Goal: Task Accomplishment & Management: Complete application form

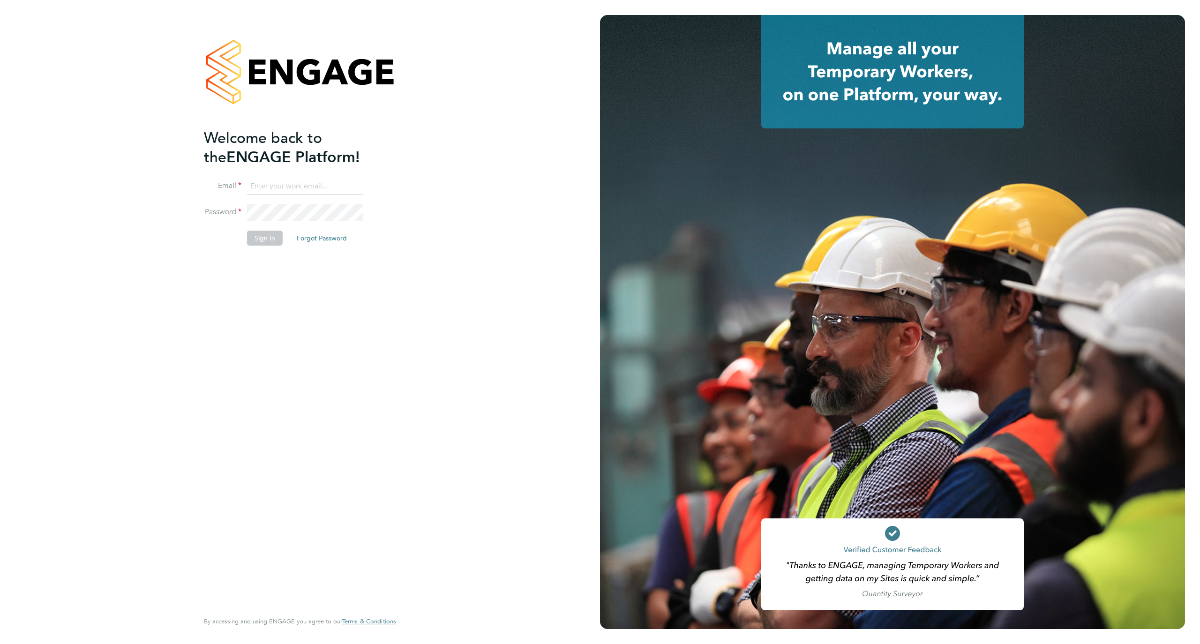
type input "[EMAIL_ADDRESS][DOMAIN_NAME]"
click at [254, 240] on button "Sign In" at bounding box center [265, 238] width 36 height 15
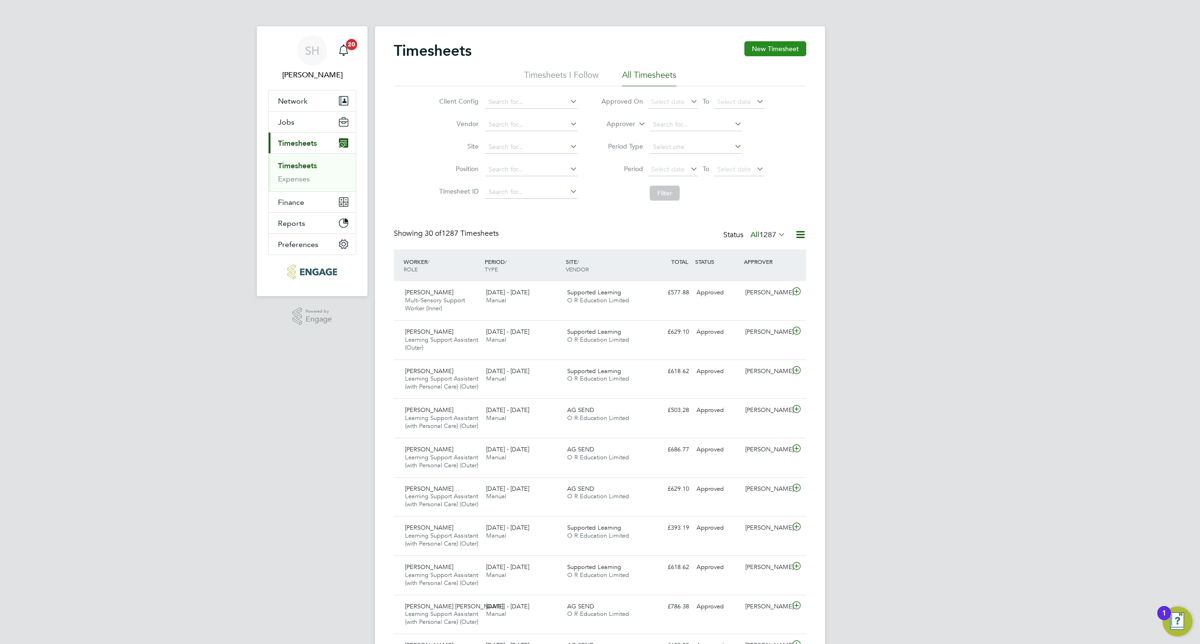
click at [771, 56] on button "New Timesheet" at bounding box center [775, 48] width 62 height 15
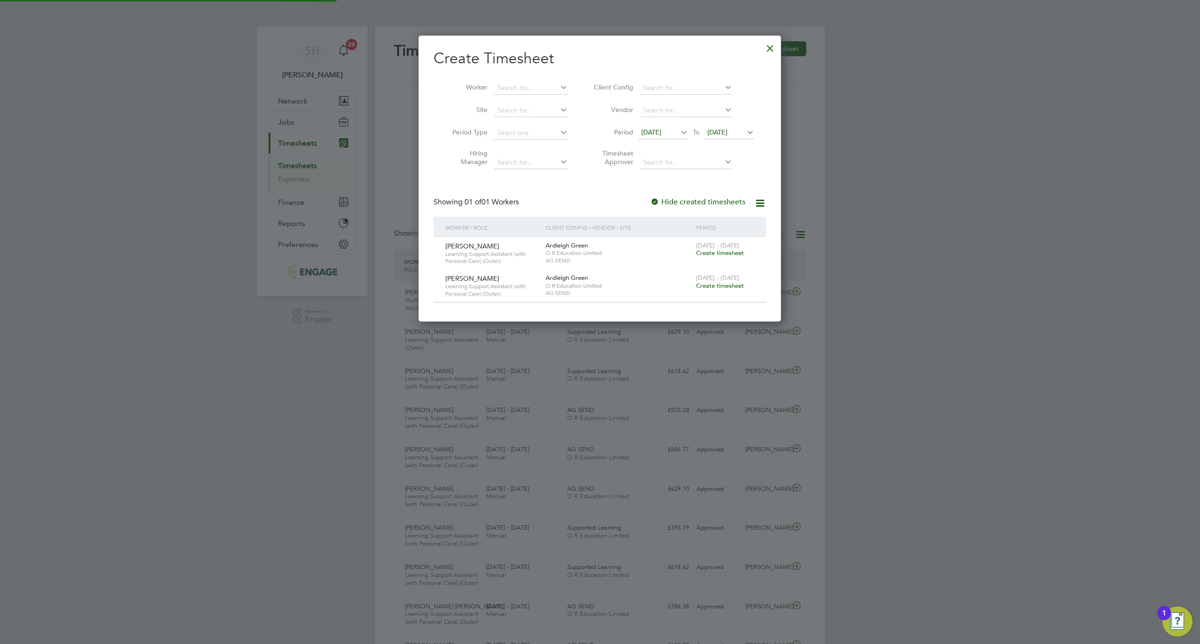
scroll to position [286, 363]
click at [512, 82] on input at bounding box center [531, 88] width 74 height 13
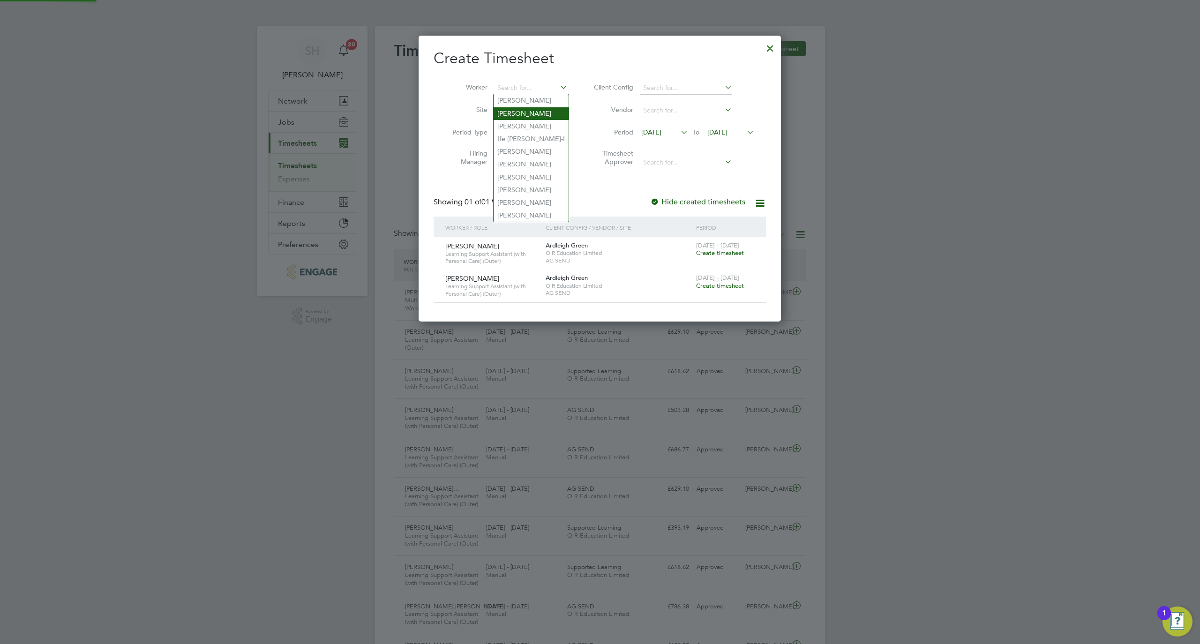
paste input "Arba"
click at [526, 97] on li "Arba Dreni" at bounding box center [530, 100] width 75 height 13
type input "Arba Dreni"
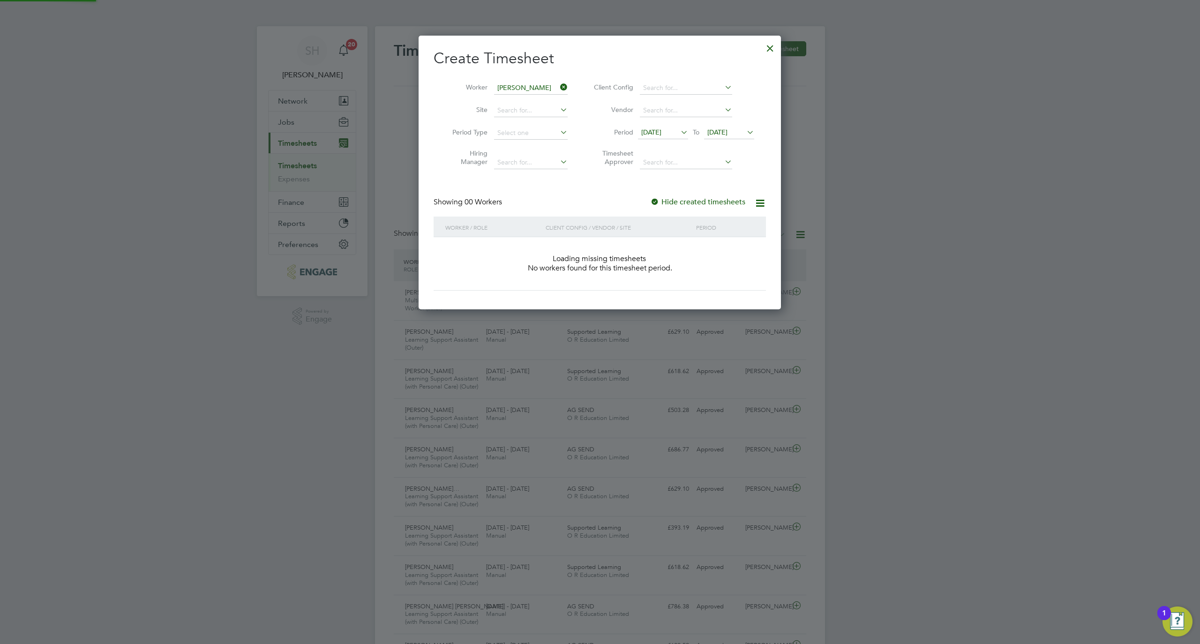
scroll to position [264, 363]
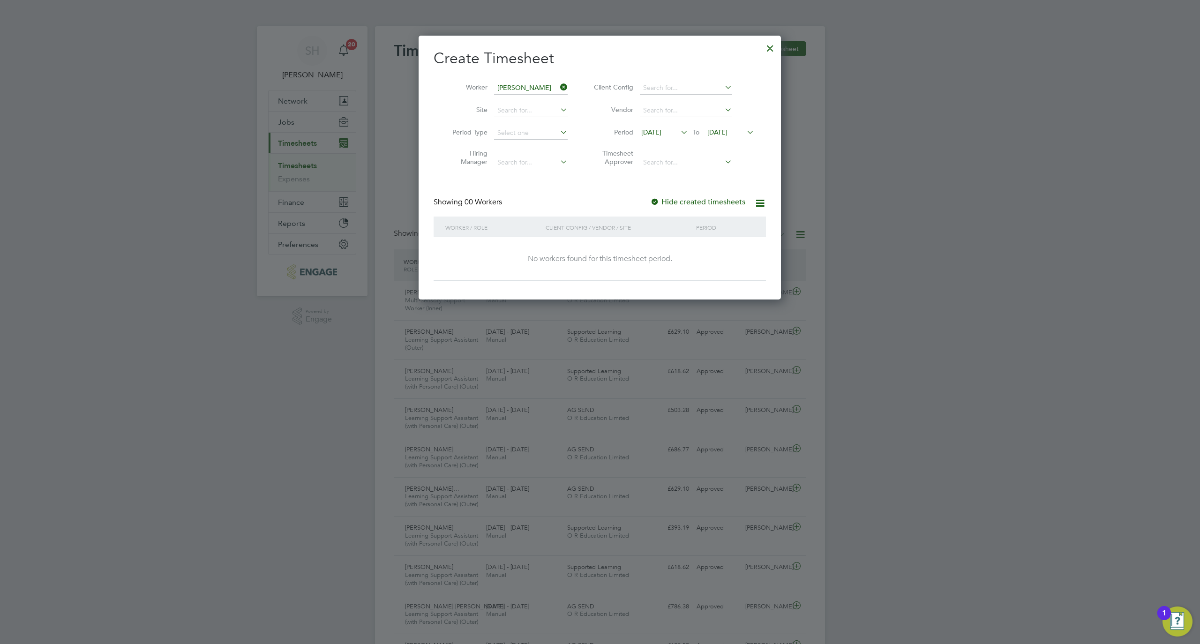
click at [661, 128] on span "12 Sep 2025" at bounding box center [651, 132] width 20 height 8
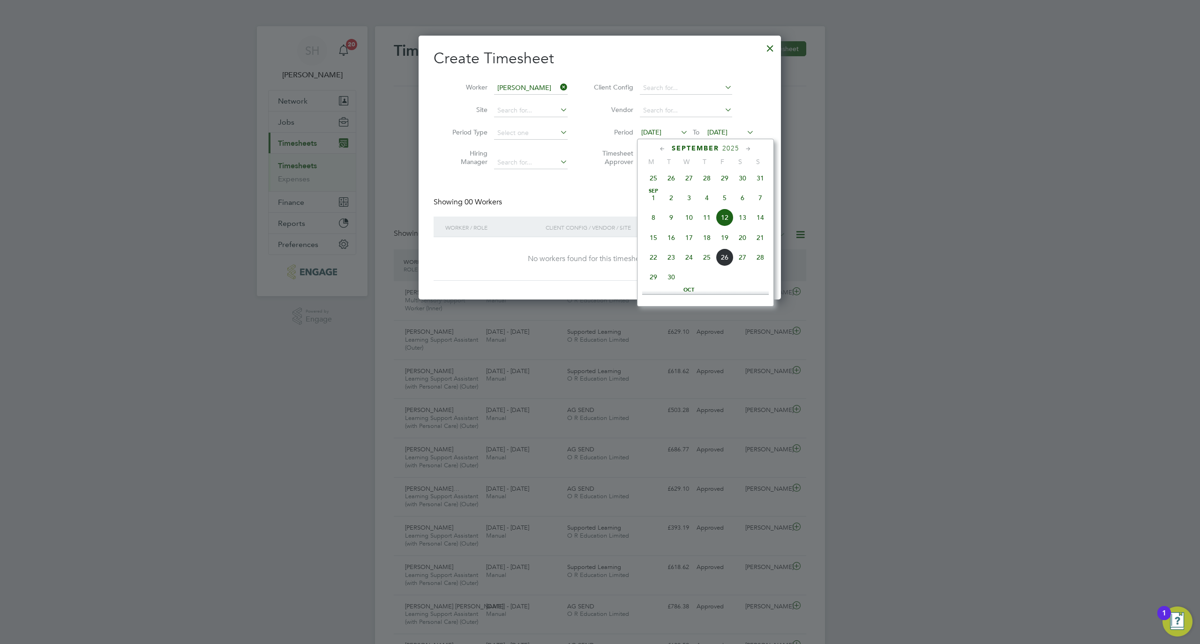
click at [732, 124] on li "Period 12 Sep 2025 To 19 Sep 2025" at bounding box center [672, 133] width 187 height 22
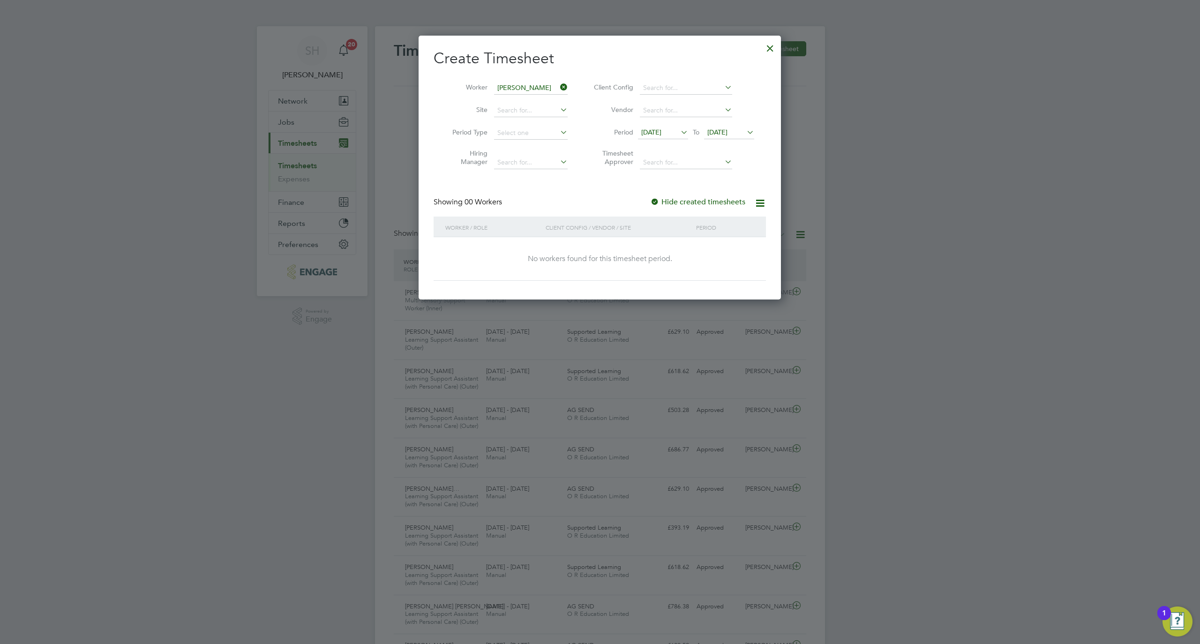
click at [727, 129] on span "19 Sep 2025" at bounding box center [717, 132] width 20 height 8
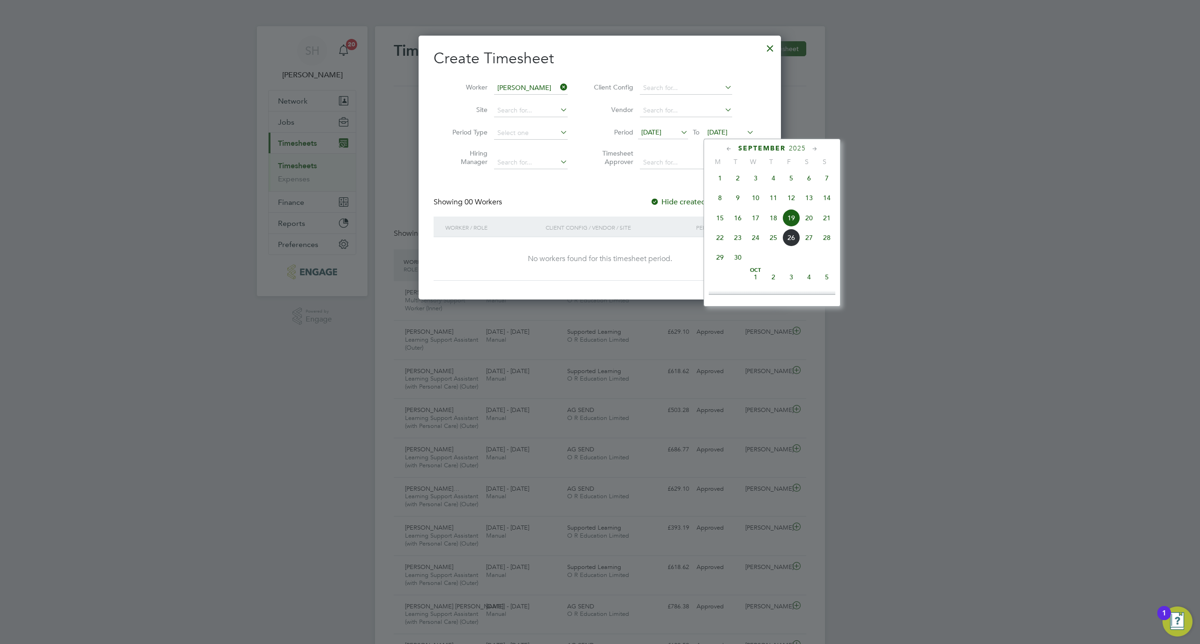
click at [792, 246] on span "26" at bounding box center [791, 238] width 18 height 18
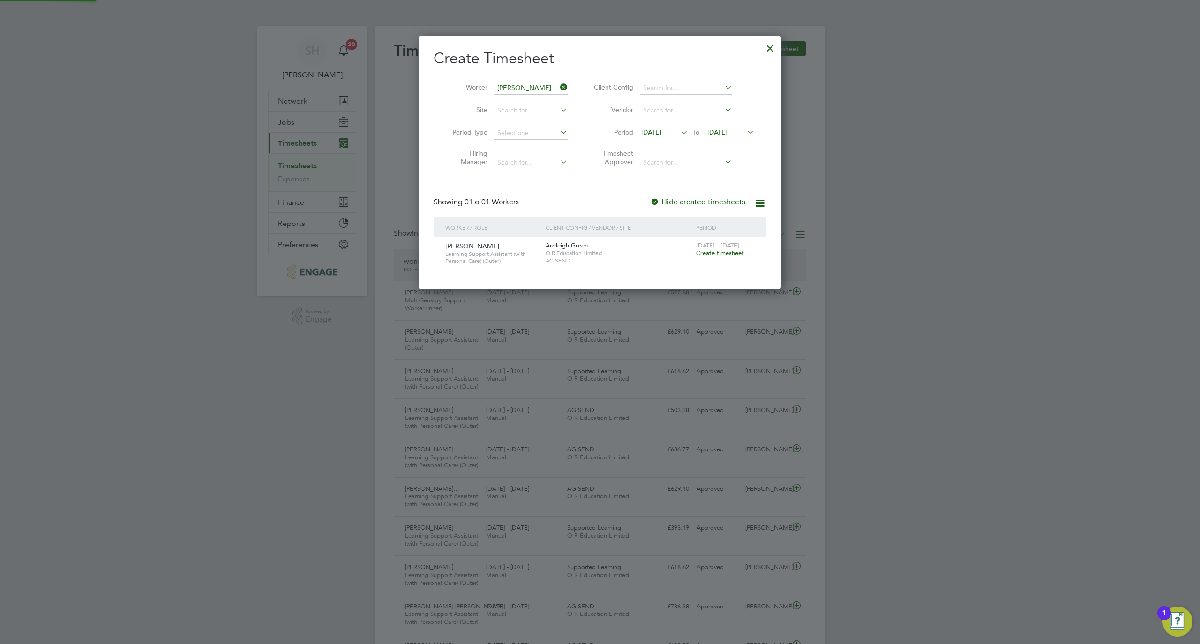
scroll to position [254, 363]
click at [715, 254] on span "Create timesheet" at bounding box center [720, 253] width 48 height 8
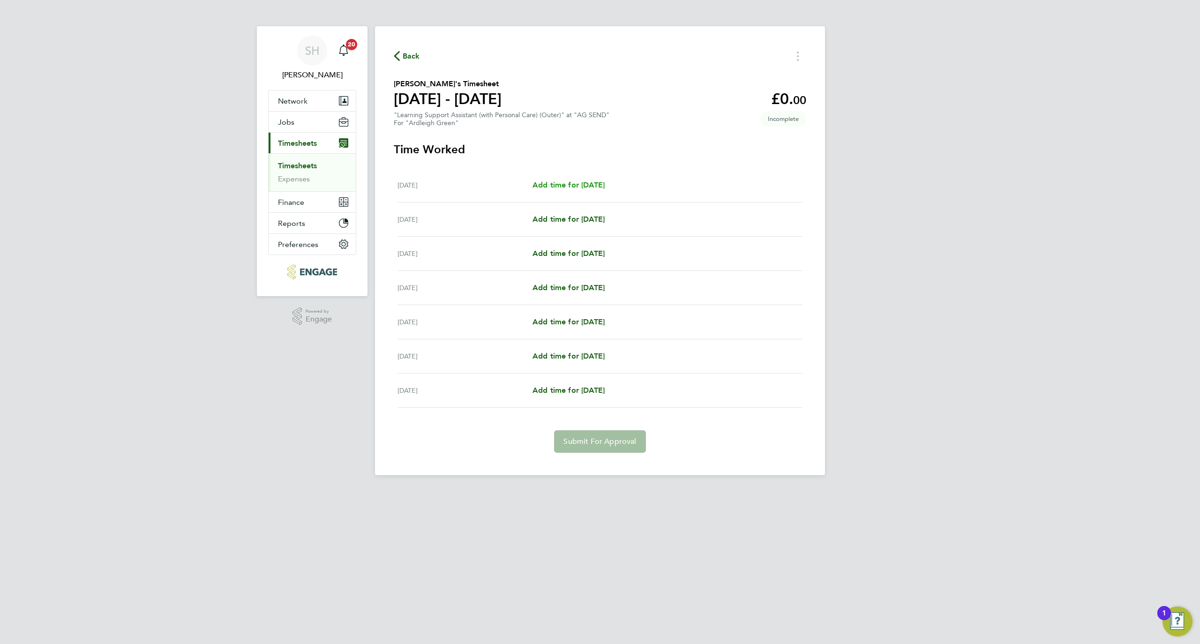
click at [570, 189] on span "Add time for Mon 22 Sep" at bounding box center [568, 184] width 72 height 9
select select "60"
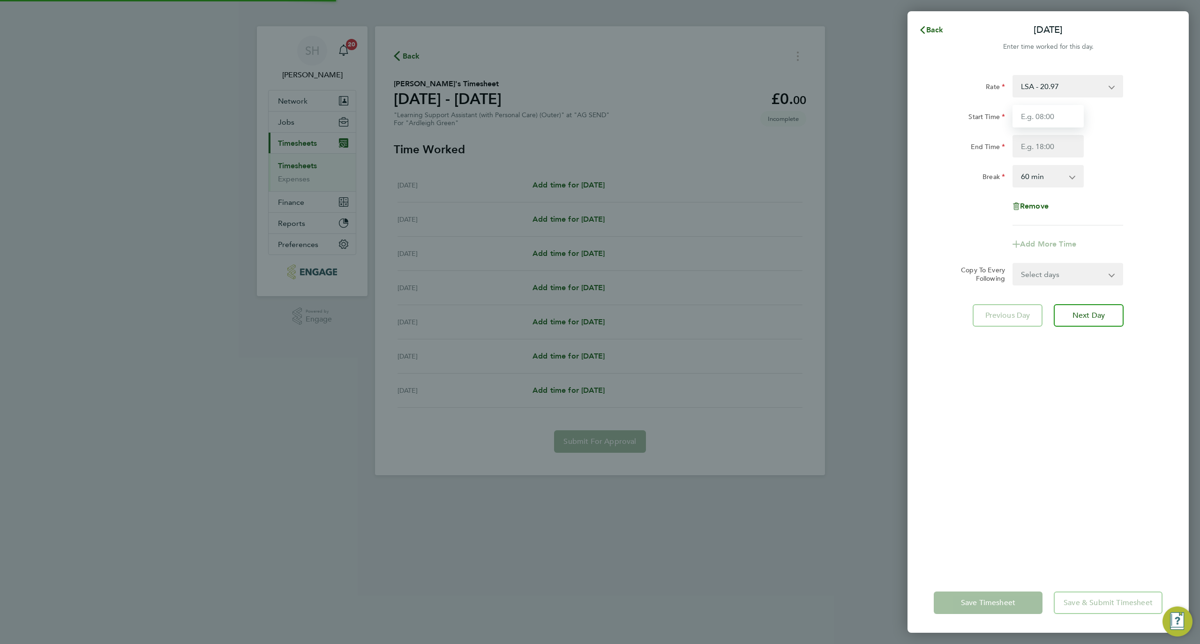
click at [1049, 106] on input "Start Time" at bounding box center [1047, 116] width 71 height 22
type input "09:00"
click at [1050, 149] on input "End Time" at bounding box center [1047, 146] width 71 height 22
type input "16:30"
click at [1107, 390] on div "Rate LSA - 20.97 Start Time 09:00 End Time 16:30 Break 0 min 15 min 30 min 45 m…" at bounding box center [1047, 318] width 281 height 509
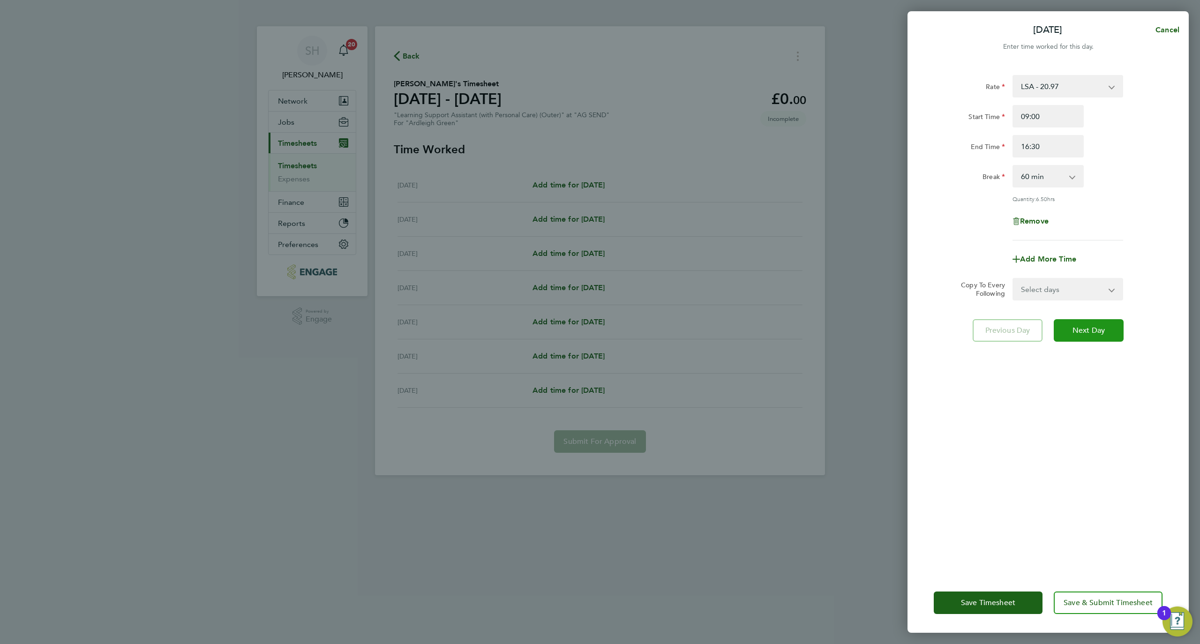
click at [1100, 333] on span "Next Day" at bounding box center [1088, 330] width 32 height 9
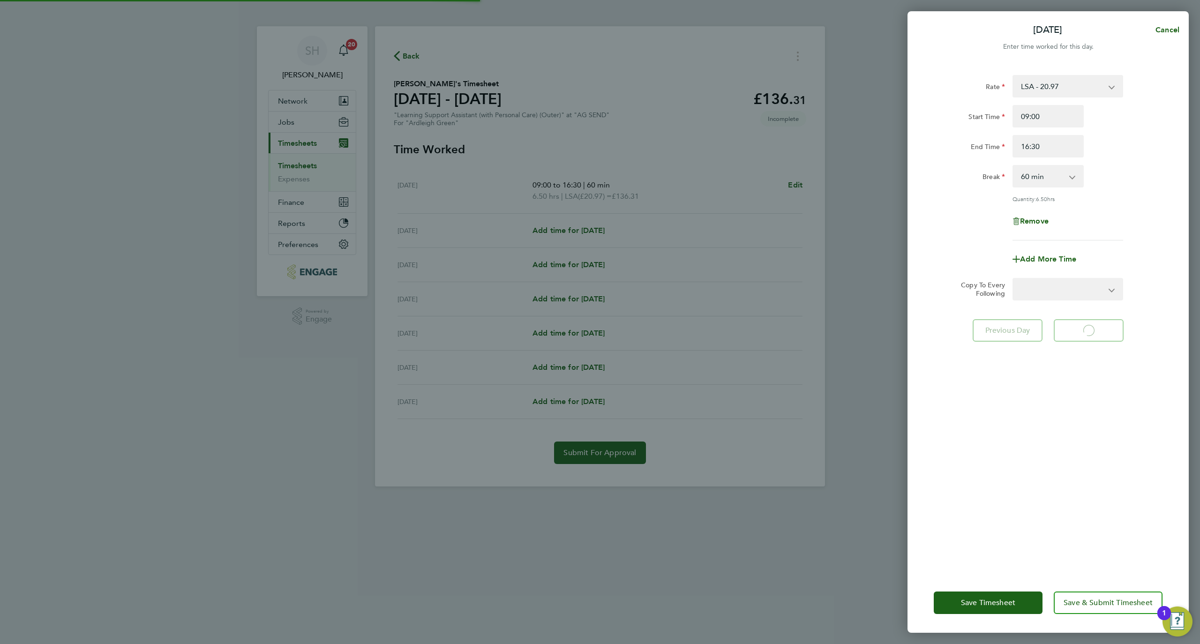
select select "60"
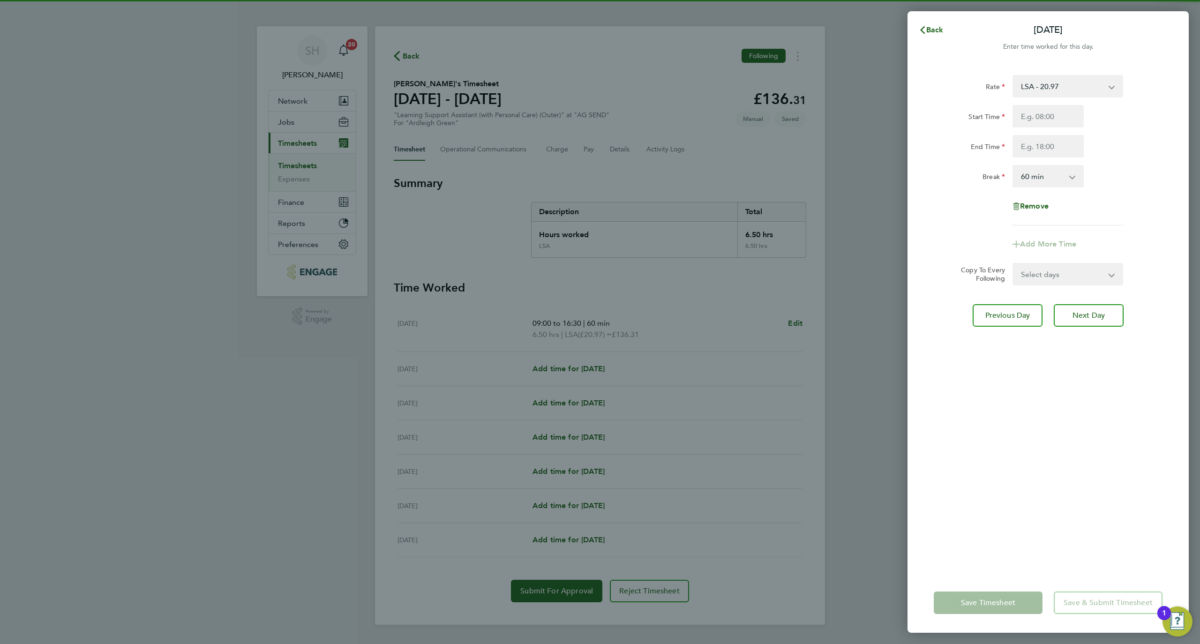
click at [1049, 127] on div "Start Time End Time" at bounding box center [1048, 131] width 236 height 52
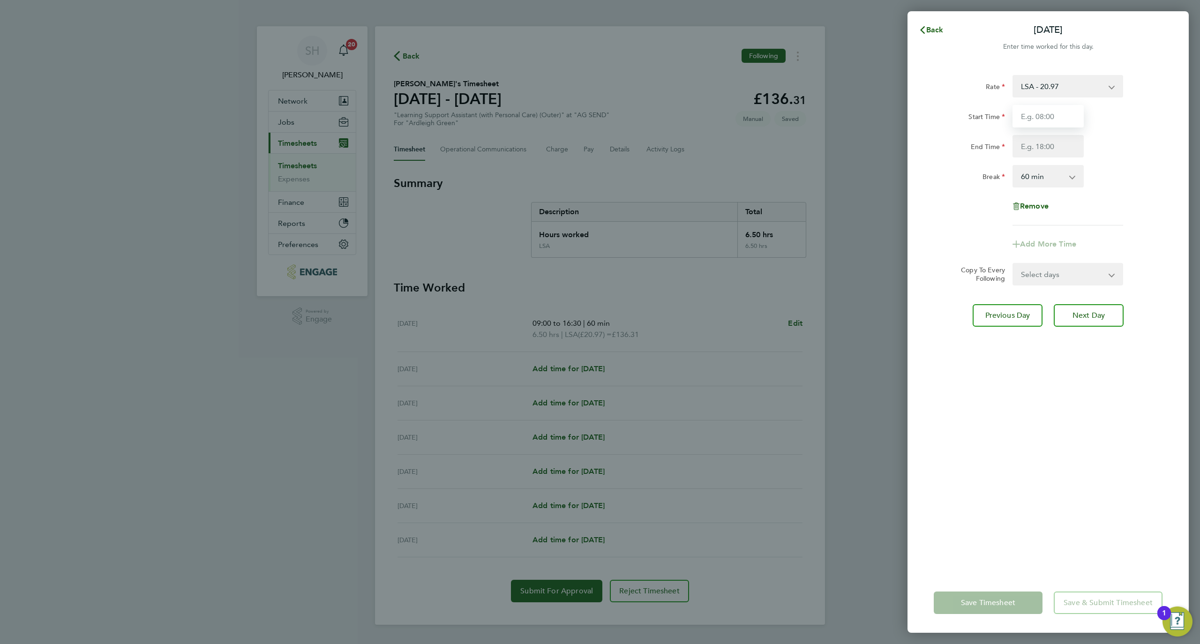
click at [1048, 119] on input "Start Time" at bounding box center [1047, 116] width 71 height 22
type input "09:00"
click at [1063, 149] on input "End Time" at bounding box center [1047, 146] width 71 height 22
type input "17:00"
drag, startPoint x: 1106, startPoint y: 468, endPoint x: 1107, endPoint y: 463, distance: 4.7
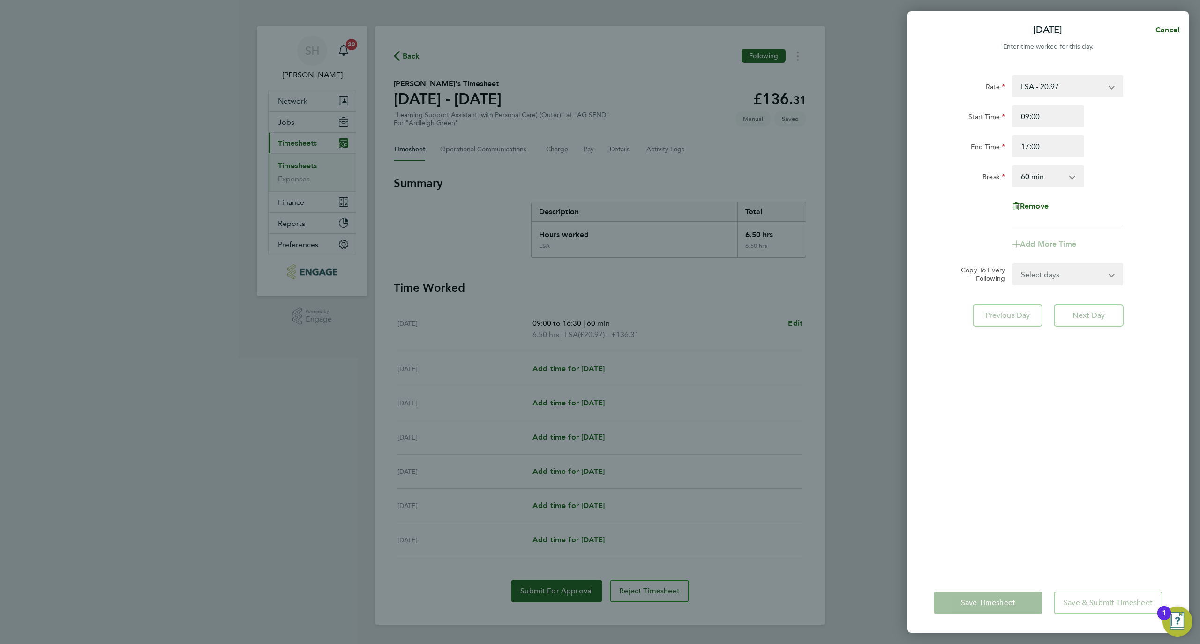
click at [1107, 467] on div "Rate LSA - 20.97 Start Time 09:00 End Time 17:00 Break 0 min 15 min 30 min 45 m…" at bounding box center [1047, 318] width 281 height 509
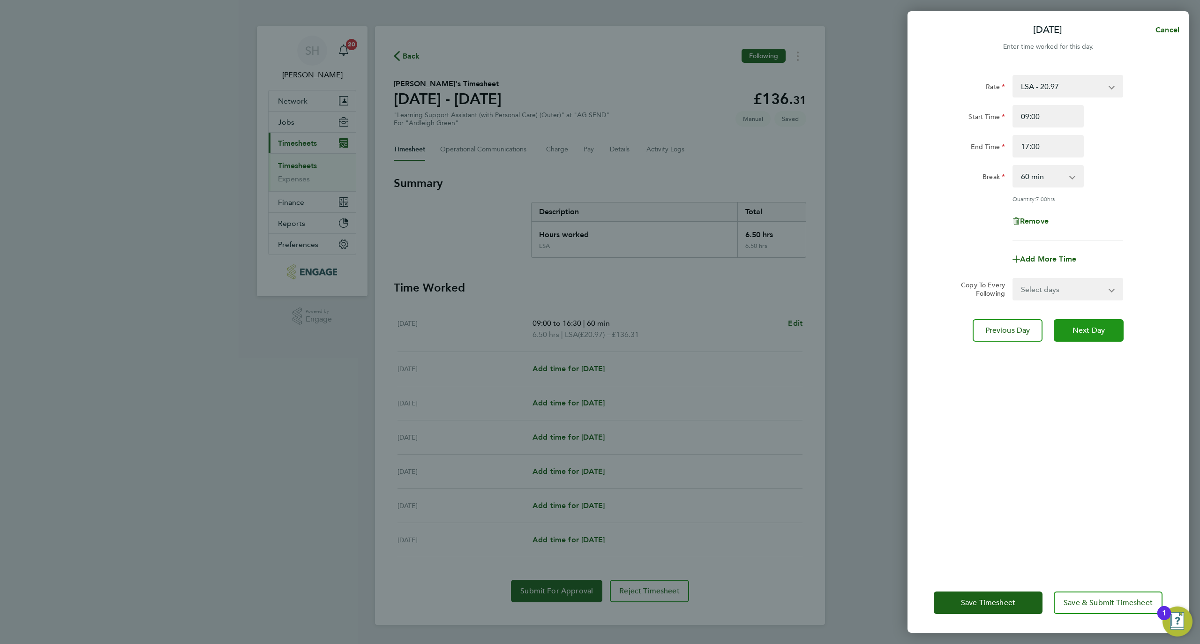
click at [1093, 329] on span "Next Day" at bounding box center [1088, 330] width 32 height 9
select select "60"
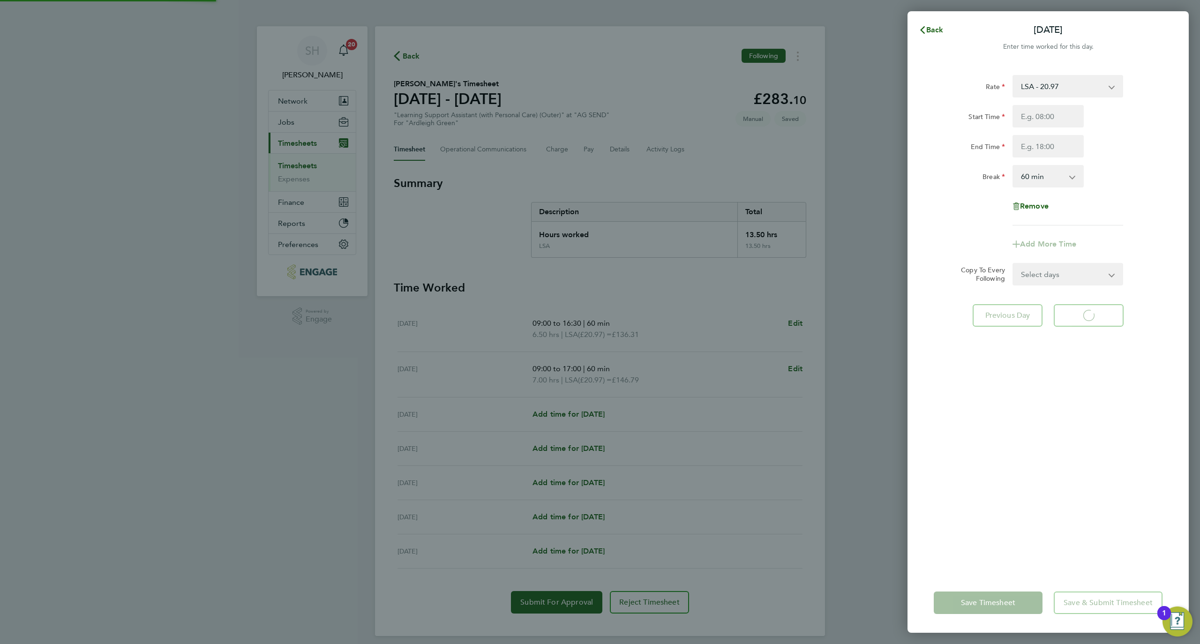
select select "60"
click at [1069, 111] on input "Start Time" at bounding box center [1047, 116] width 71 height 22
type input "09:00"
drag, startPoint x: 1071, startPoint y: 127, endPoint x: 1034, endPoint y: 149, distance: 43.5
click at [1035, 148] on input "End Time" at bounding box center [1047, 146] width 71 height 22
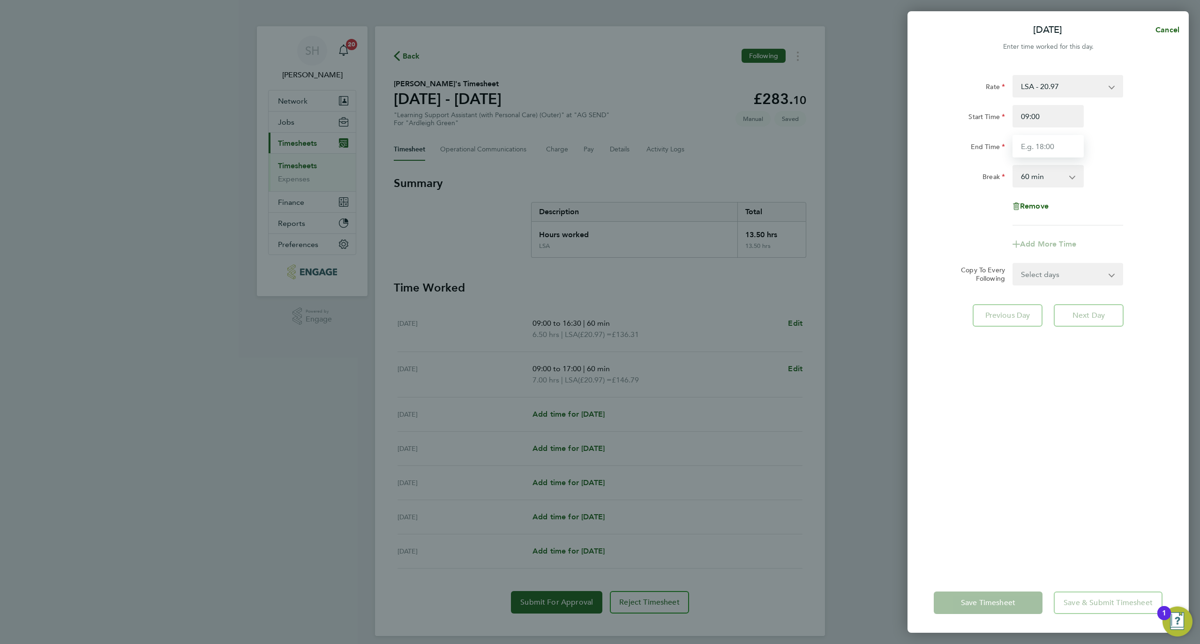
type input "16:30"
click at [1094, 369] on div "Rate LSA - 20.97 Start Time 09:00 End Time 16:30 Break 0 min 15 min 30 min 45 m…" at bounding box center [1047, 318] width 281 height 509
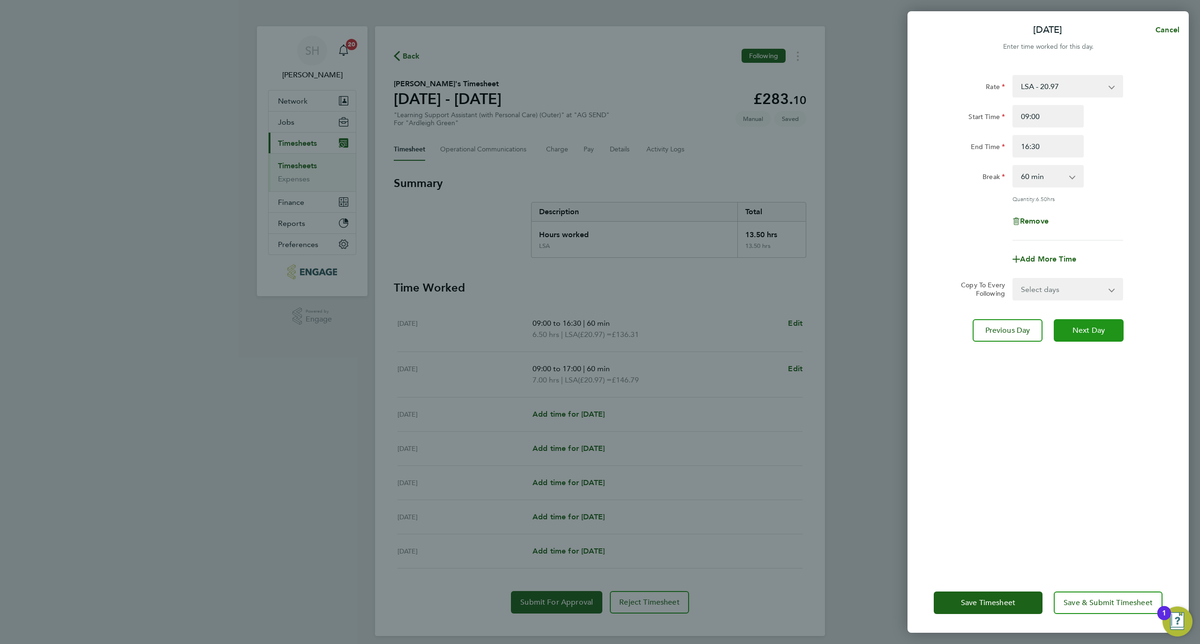
click at [1095, 322] on button "Next Day" at bounding box center [1088, 330] width 70 height 22
select select "60"
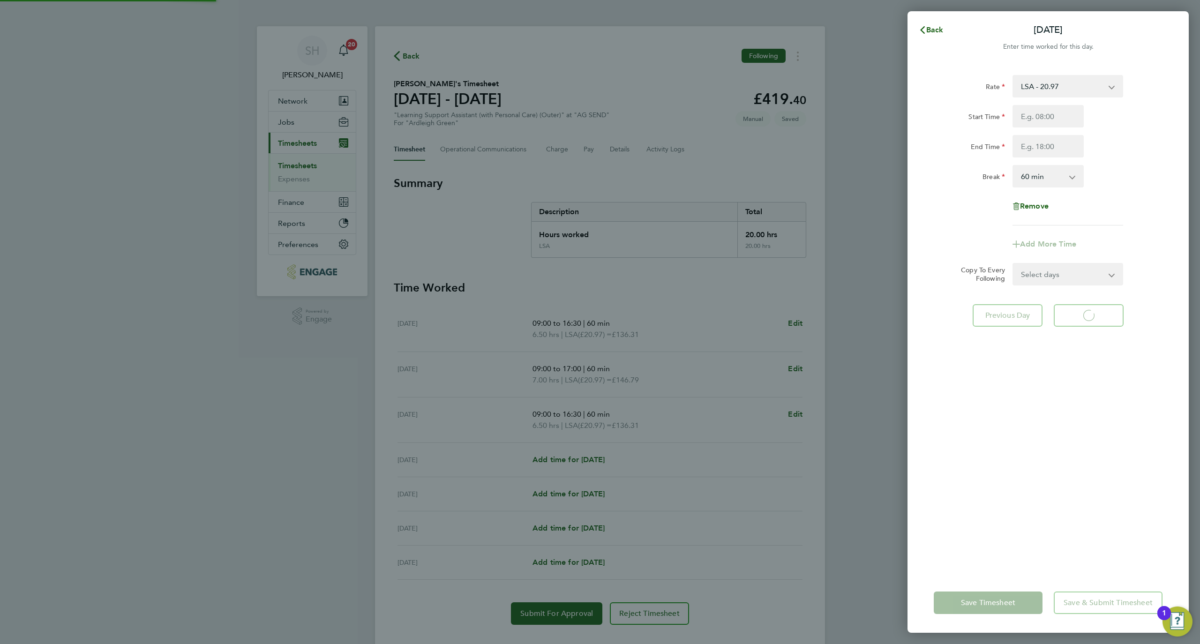
select select "60"
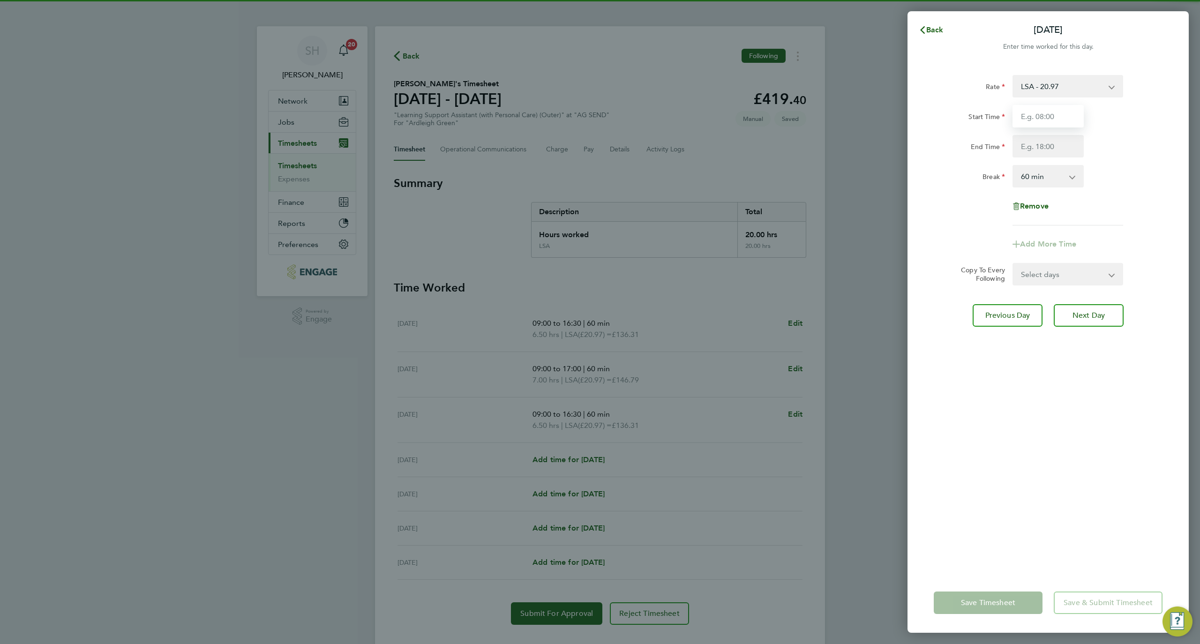
drag, startPoint x: 1028, startPoint y: 115, endPoint x: 1034, endPoint y: 120, distance: 7.3
click at [1028, 115] on input "Start Time" at bounding box center [1047, 116] width 71 height 22
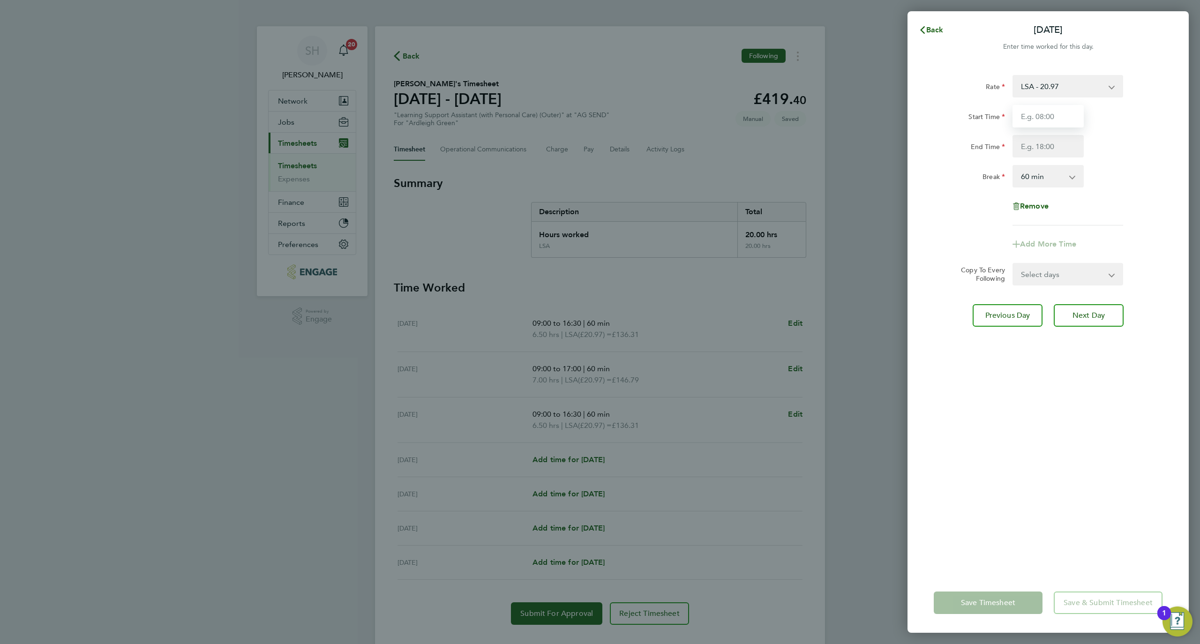
type input "09:00"
click at [1067, 148] on input "End Time" at bounding box center [1047, 146] width 71 height 22
type input "14:00"
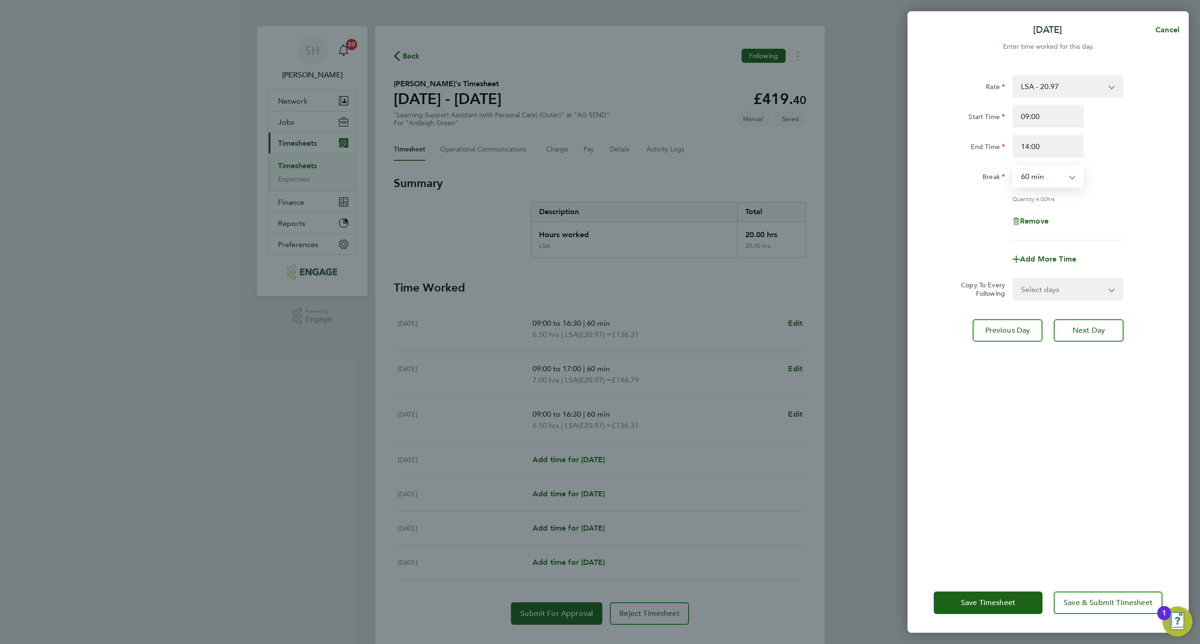
click at [1056, 175] on select "0 min 15 min 30 min 45 min 60 min 75 min 90 min" at bounding box center [1042, 176] width 58 height 21
click at [1075, 408] on div "Rate LSA - 20.97 Start Time 09:00 End Time 14:00 Break 0 min 15 min 30 min 45 m…" at bounding box center [1047, 318] width 281 height 509
click at [1069, 315] on div "Rate LSA - 20.97 Start Time 09:00 End Time 14:00 Break 0 min 15 min 30 min 45 m…" at bounding box center [1047, 318] width 281 height 509
click at [1076, 326] on span "Next Day" at bounding box center [1088, 330] width 32 height 9
select select "60"
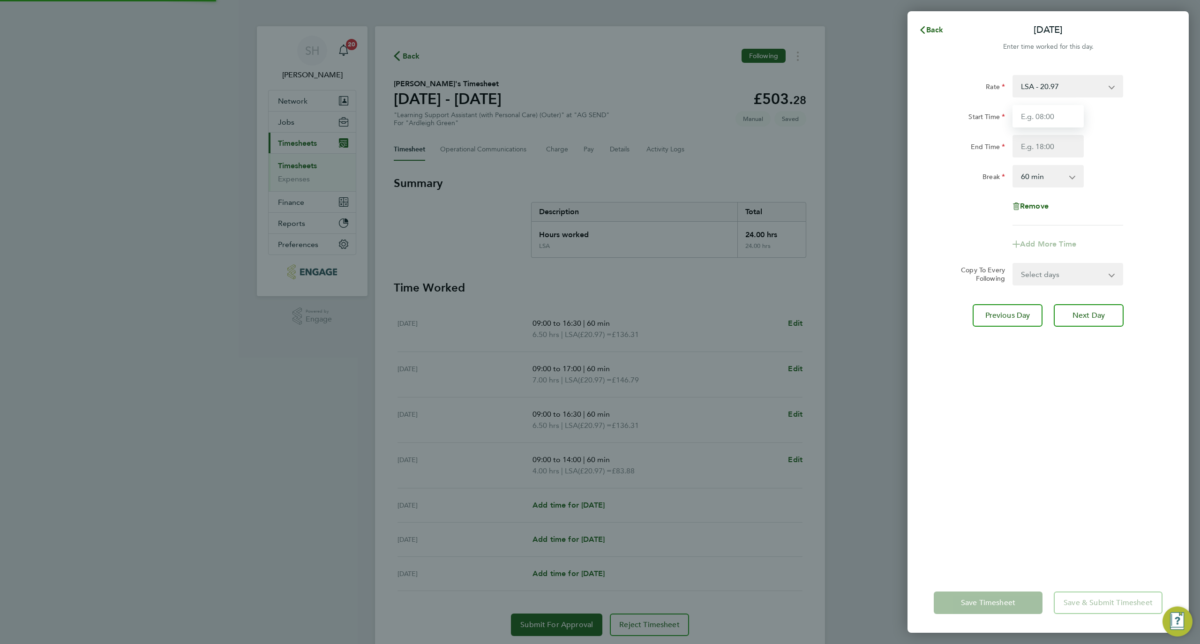
click at [1042, 122] on input "Start Time" at bounding box center [1047, 116] width 71 height 22
type input "09:00"
click at [1061, 145] on input "End Time" at bounding box center [1047, 146] width 71 height 22
click at [1027, 147] on input "17:00" at bounding box center [1047, 146] width 71 height 22
type input "15:00"
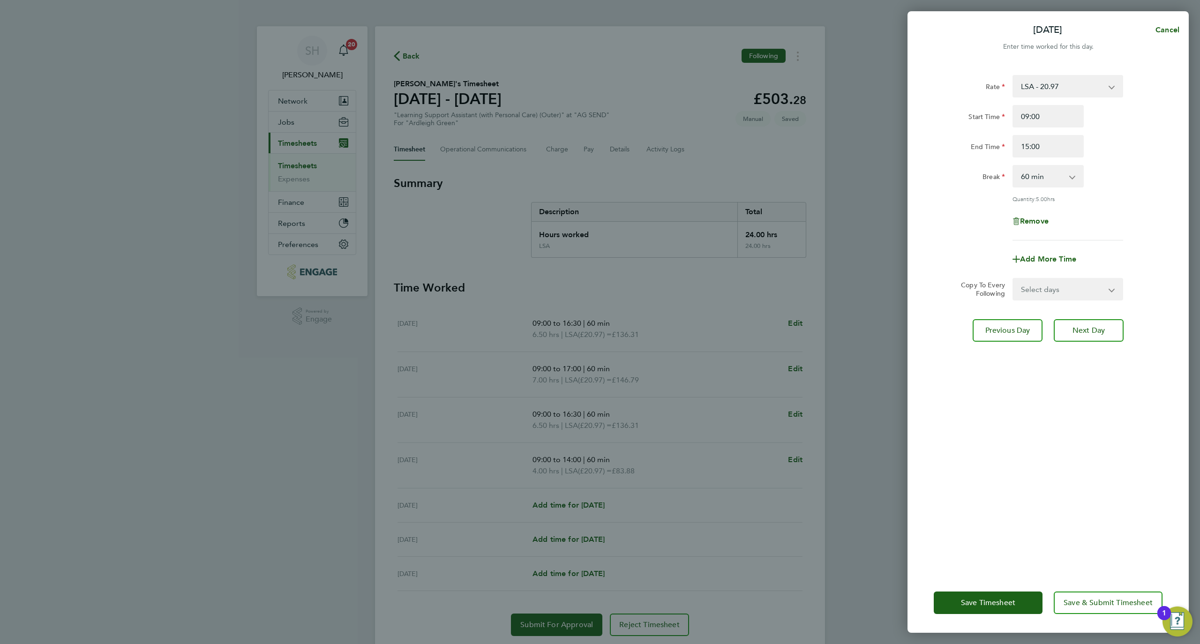
click at [1118, 468] on div "Rate LSA - 20.97 Start Time 09:00 End Time 15:00 Break 0 min 15 min 30 min 45 m…" at bounding box center [1047, 318] width 281 height 509
click at [1003, 606] on span "Save Timesheet" at bounding box center [988, 602] width 54 height 9
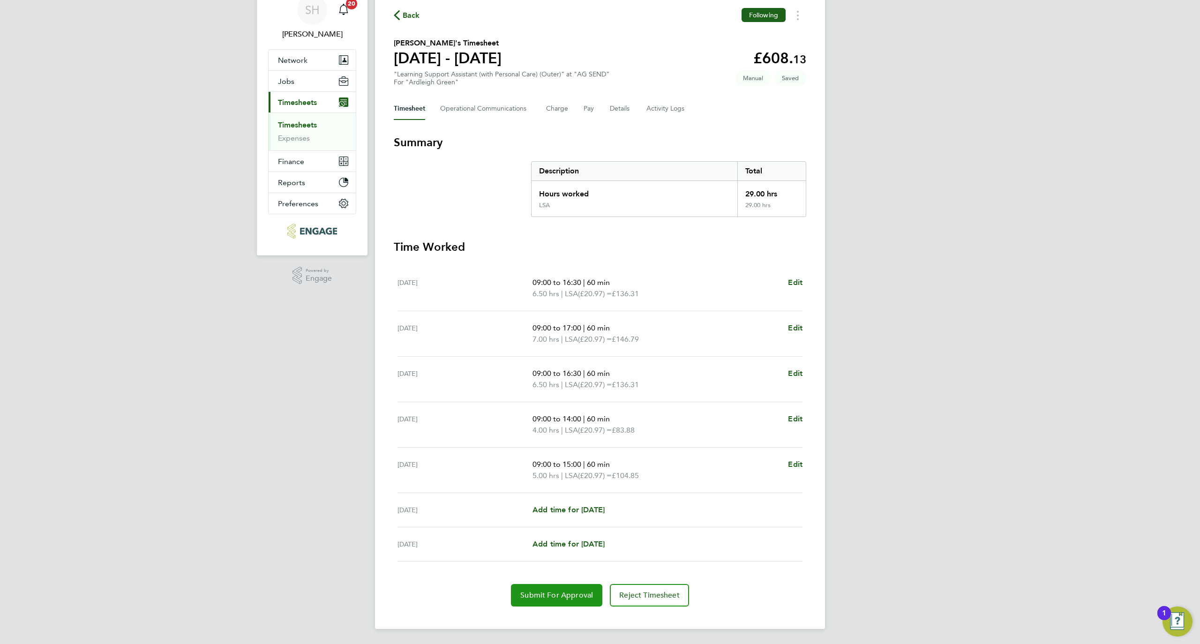
click at [552, 588] on button "Submit For Approval" at bounding box center [556, 595] width 91 height 22
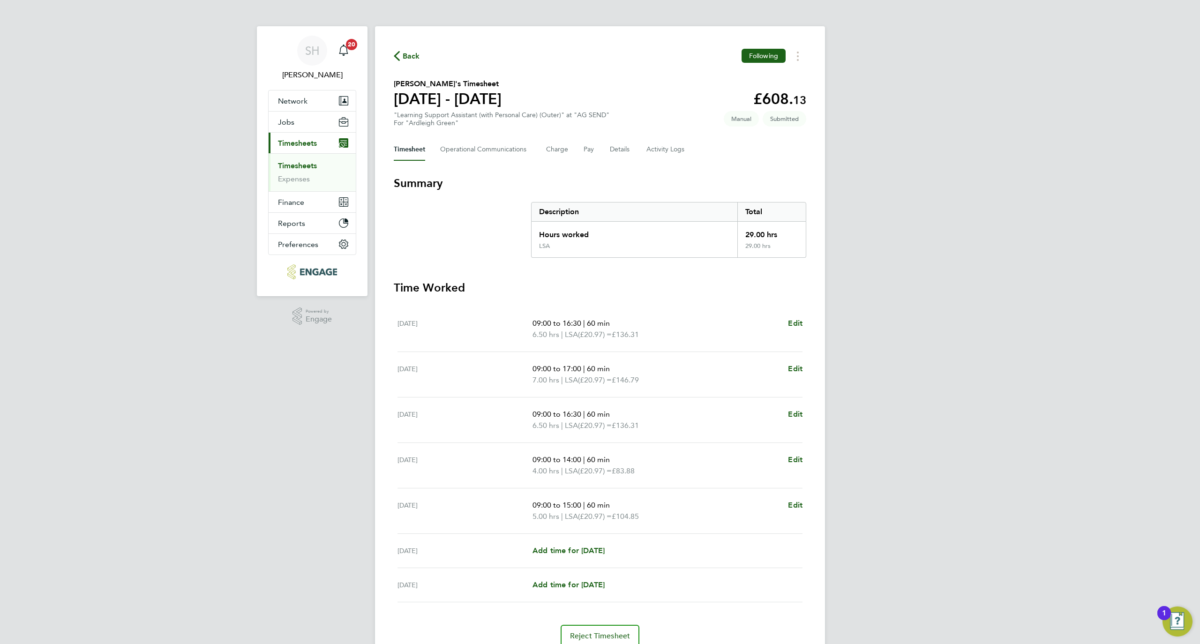
click at [401, 55] on span "Back" at bounding box center [407, 55] width 26 height 9
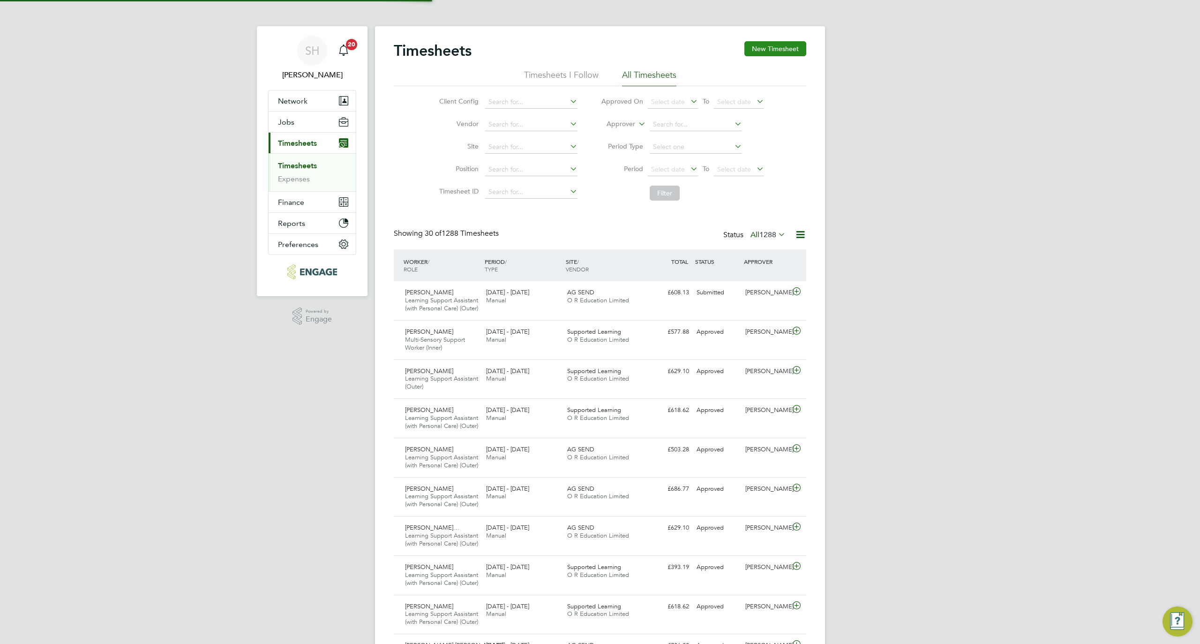
scroll to position [32, 82]
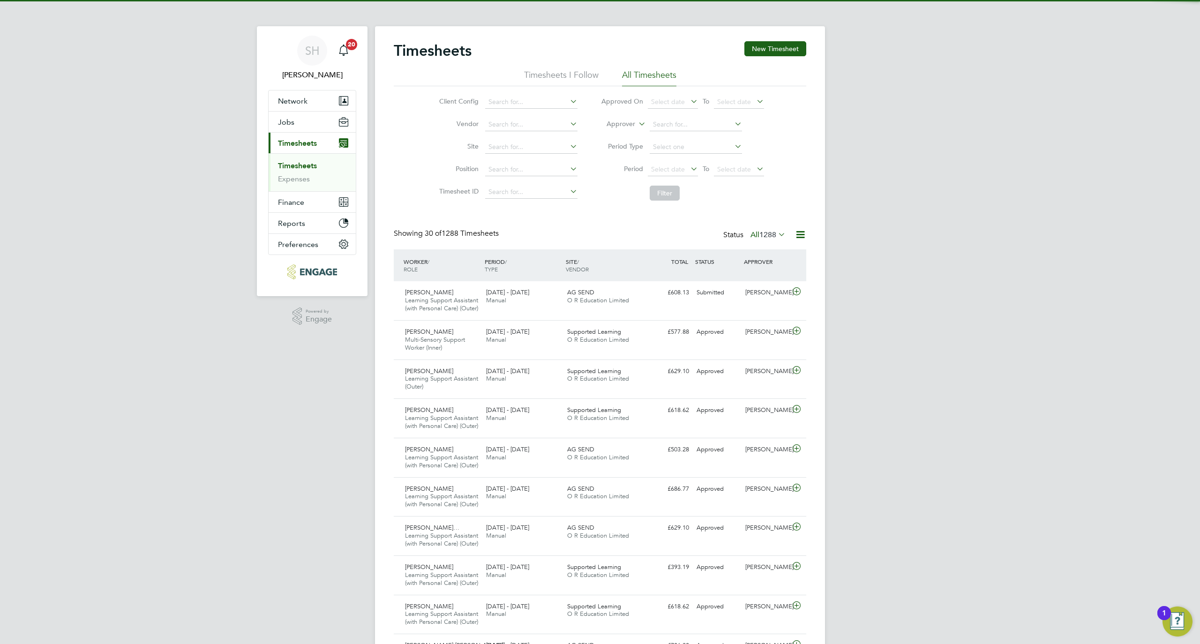
drag, startPoint x: 760, startPoint y: 53, endPoint x: 731, endPoint y: 70, distance: 33.4
click at [759, 52] on button "New Timesheet" at bounding box center [775, 48] width 62 height 15
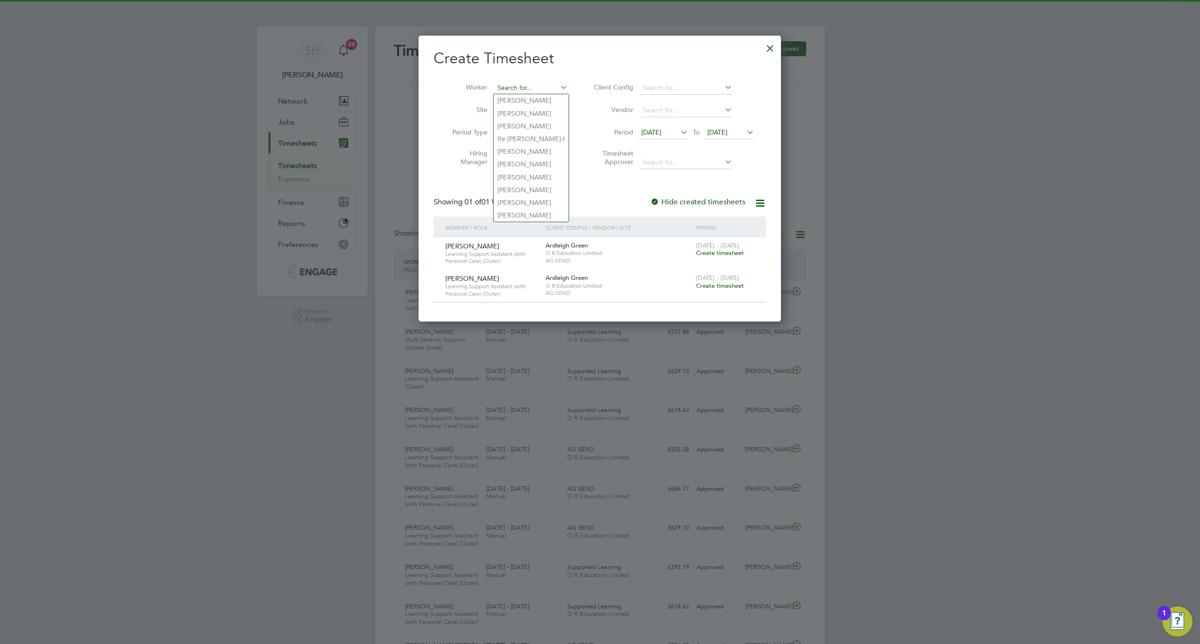
click at [496, 87] on input at bounding box center [531, 88] width 74 height 13
paste input "Rosie"
click at [510, 100] on b "Rosie" at bounding box center [524, 101] width 54 height 8
type input "Rosie Batchelor"
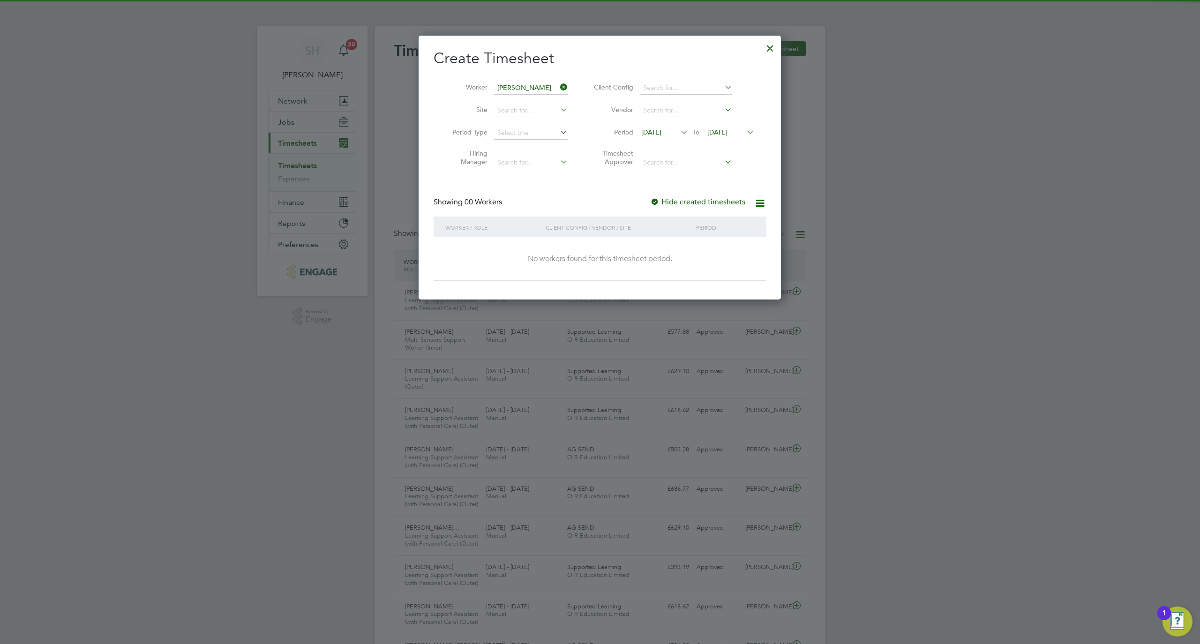
click at [745, 137] on icon at bounding box center [745, 132] width 0 height 13
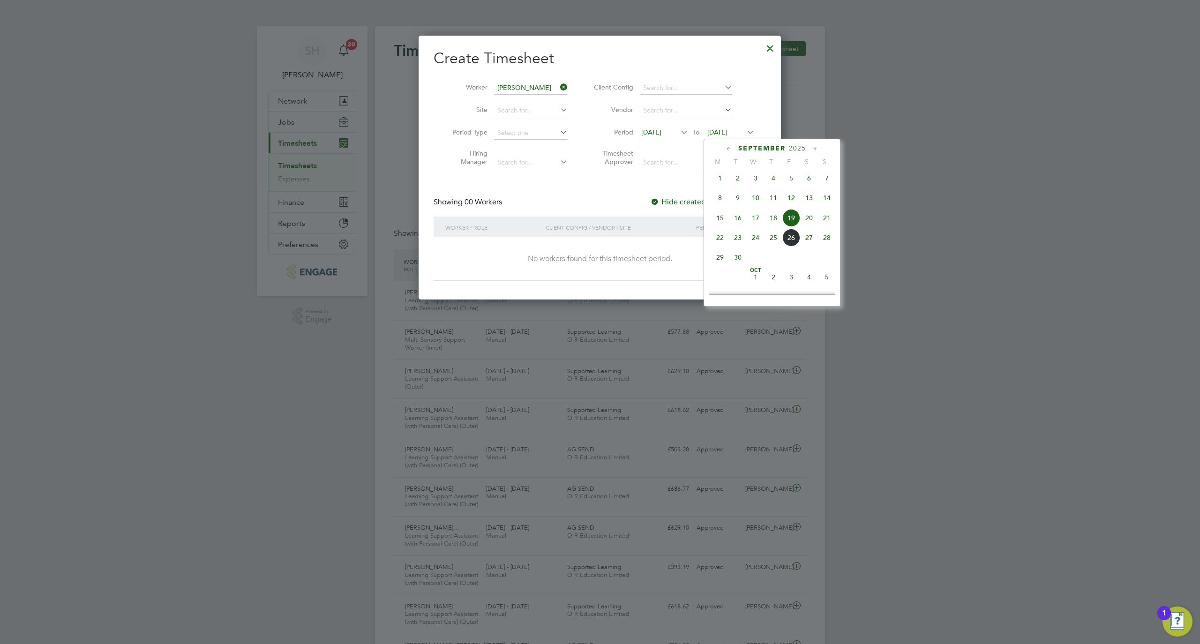
click at [793, 246] on span "26" at bounding box center [791, 238] width 18 height 18
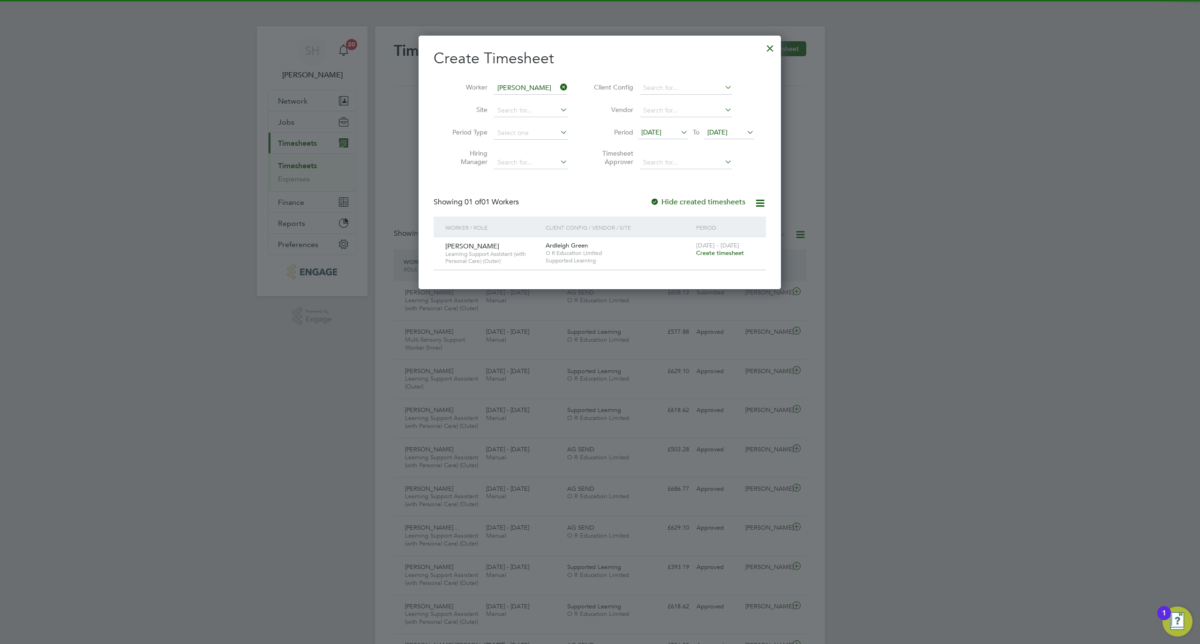
click at [722, 254] on span "Create timesheet" at bounding box center [720, 253] width 48 height 8
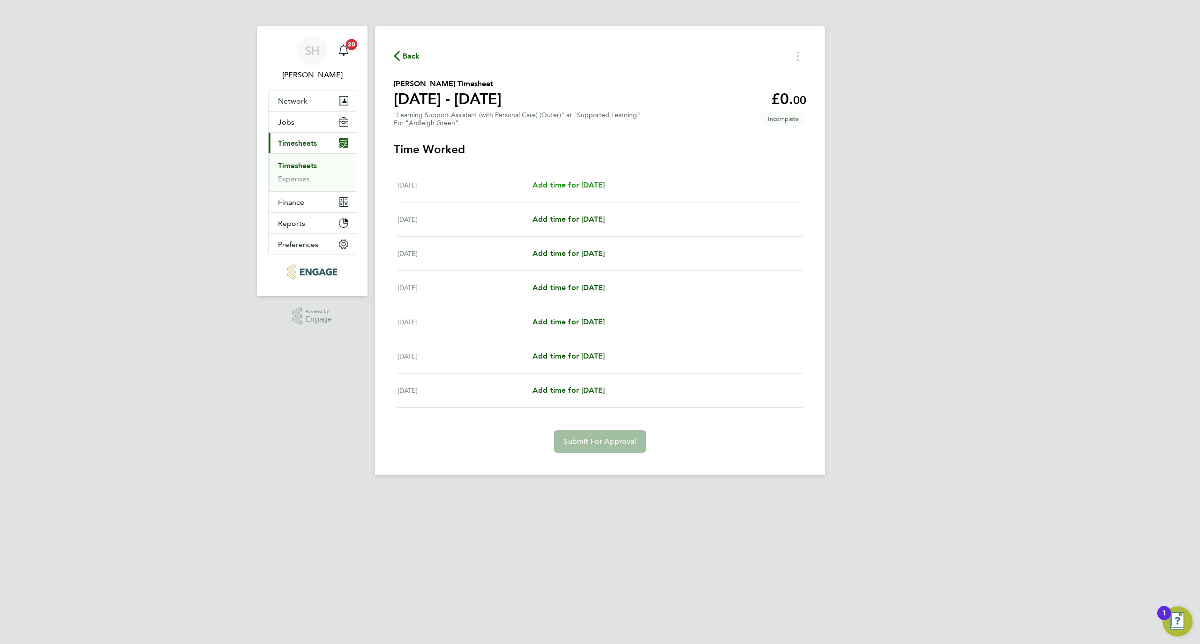
click at [571, 182] on span "Add time for Mon 22 Sep" at bounding box center [568, 184] width 72 height 9
select select "60"
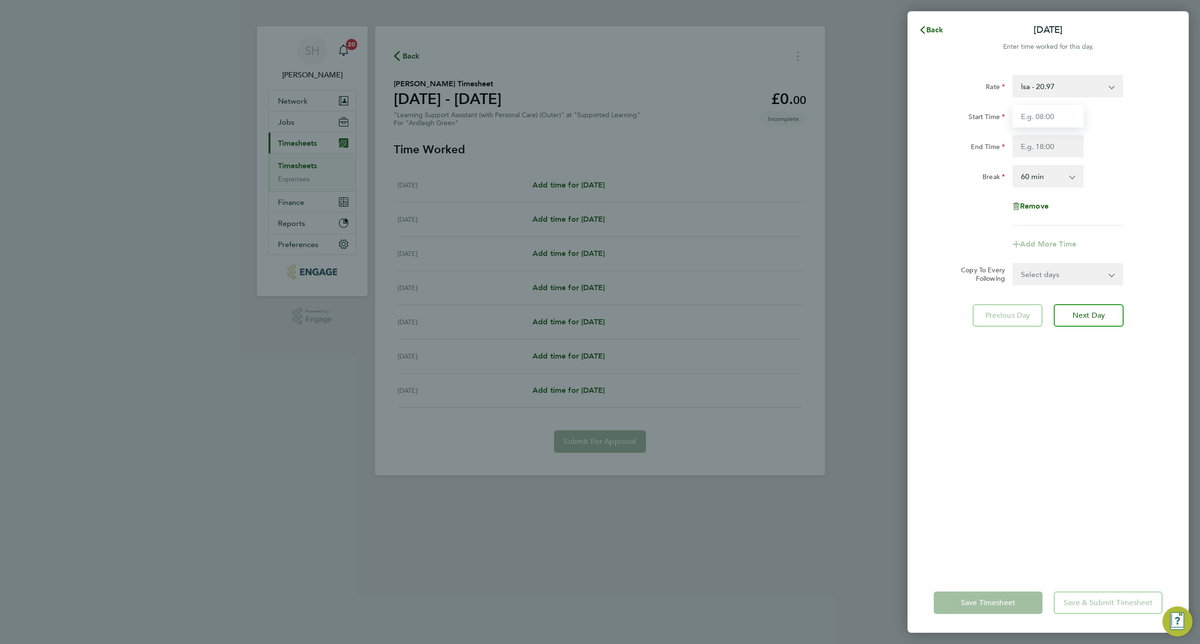
click at [1059, 111] on input "Start Time" at bounding box center [1047, 116] width 71 height 22
type input "09:00"
click at [1045, 153] on input "End Time" at bounding box center [1047, 146] width 71 height 22
type input "16:30"
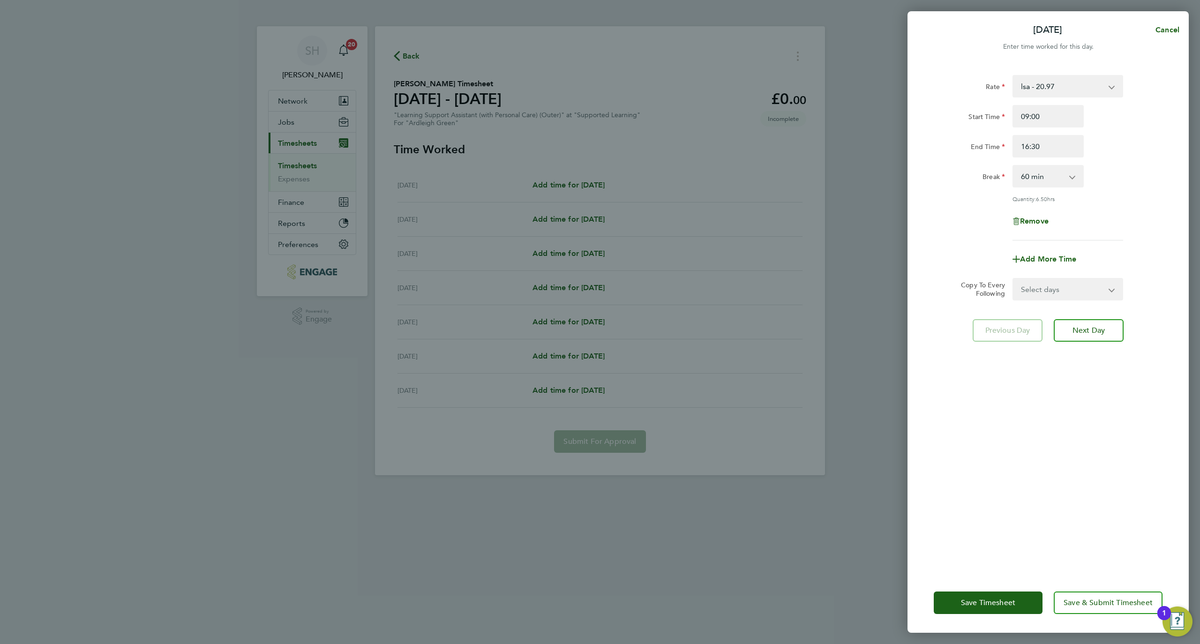
drag, startPoint x: 1039, startPoint y: 507, endPoint x: 1085, endPoint y: 289, distance: 222.8
click at [1039, 507] on div "Rate lsa - 20.97 Start Time 09:00 End Time 16:30 Break 0 min 15 min 30 min 45 m…" at bounding box center [1047, 318] width 281 height 509
click at [1112, 321] on button "Next Day" at bounding box center [1088, 330] width 70 height 22
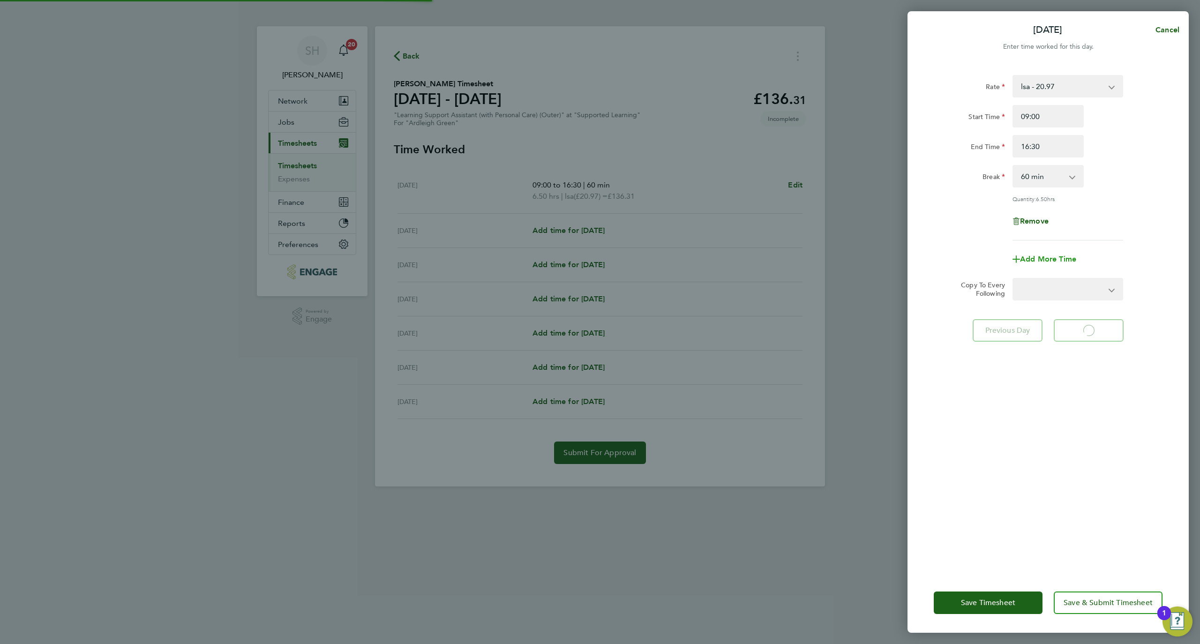
select select "60"
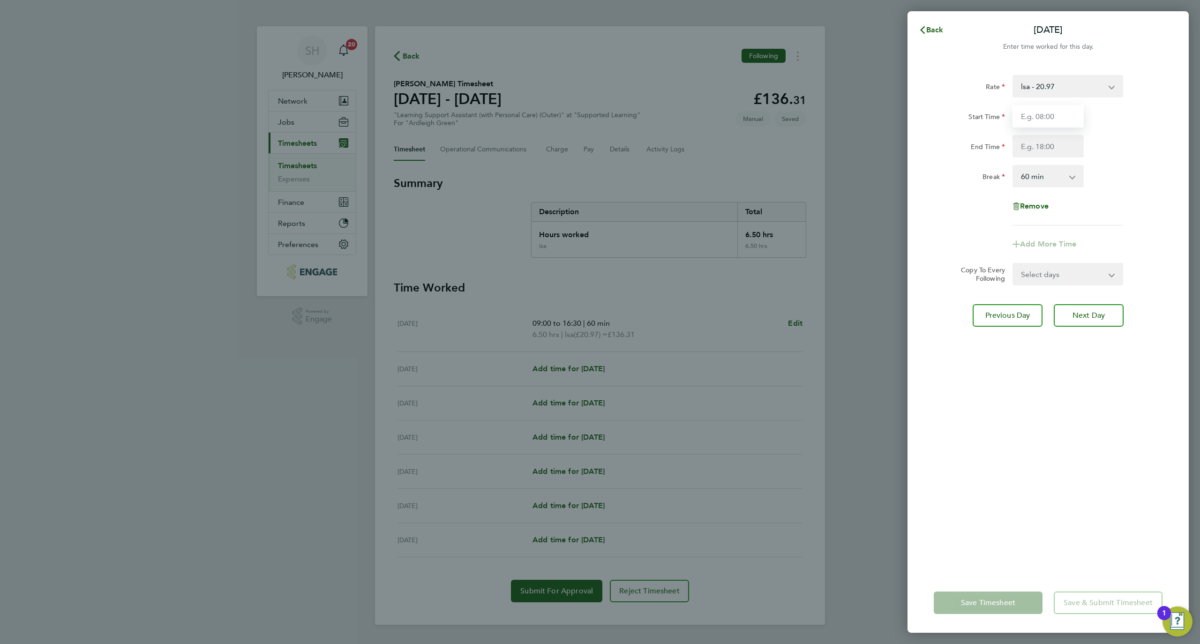
click at [1056, 122] on input "Start Time" at bounding box center [1047, 116] width 71 height 22
type input "09:00"
click at [1026, 143] on input "End Time" at bounding box center [1047, 146] width 71 height 22
type input "16:30"
click at [1120, 355] on div "Rate lsa - 20.97 Start Time 09:00 End Time 16:30 Break 0 min 15 min 30 min 45 m…" at bounding box center [1047, 318] width 281 height 509
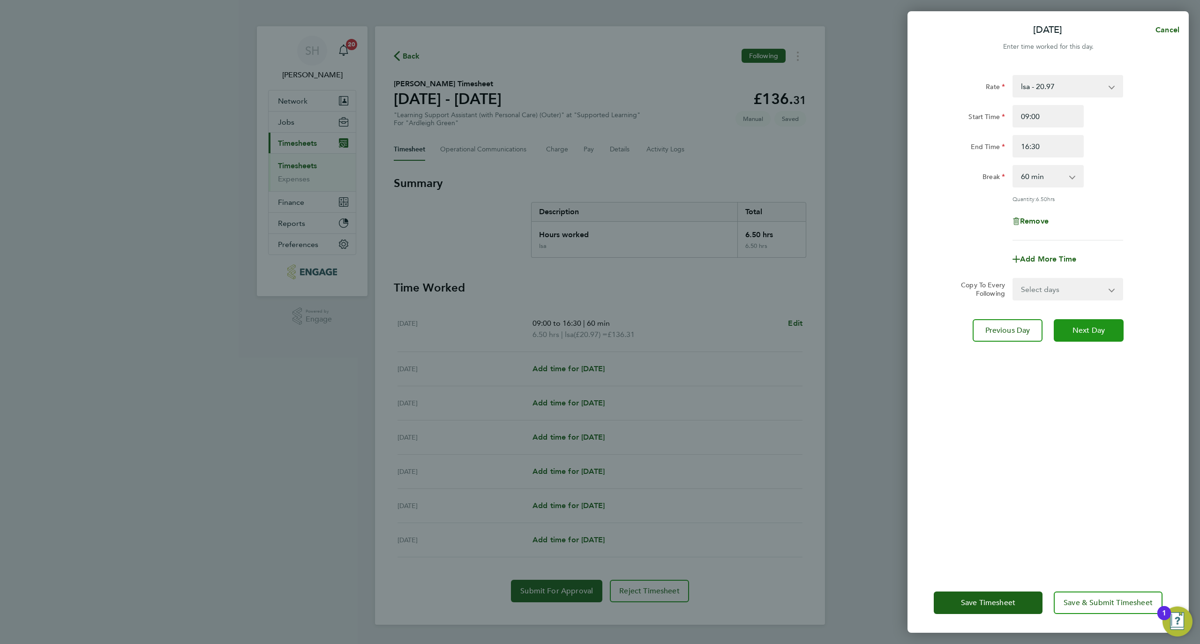
click at [1106, 323] on button "Next Day" at bounding box center [1088, 330] width 70 height 22
select select "60"
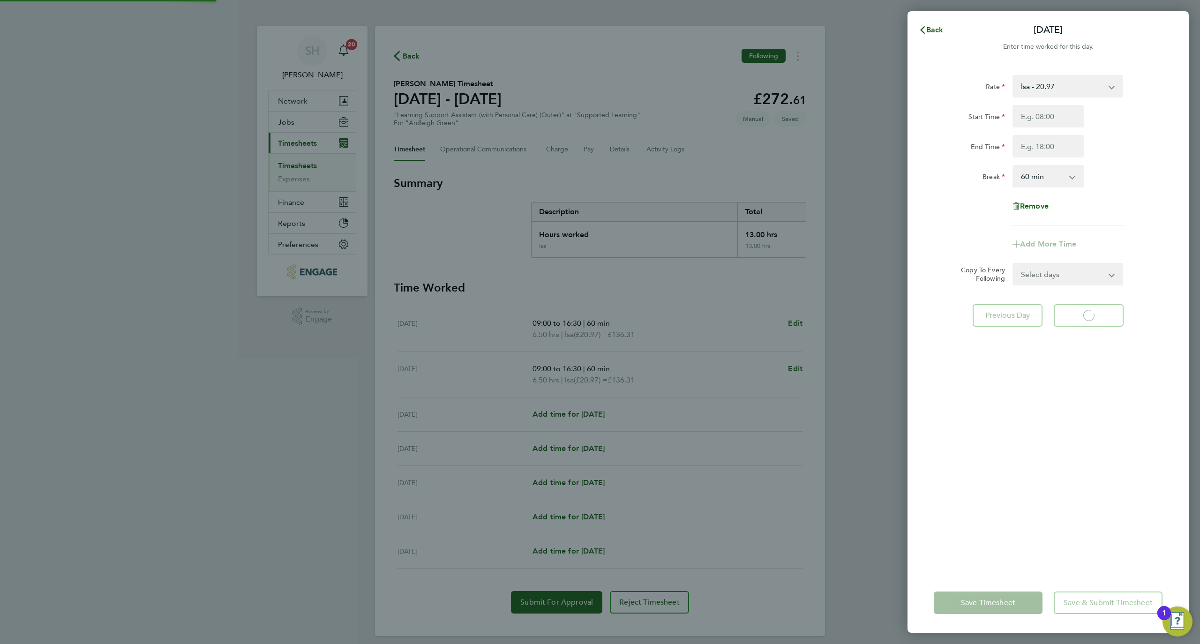
select select "60"
click at [1043, 129] on div "Start Time End Time" at bounding box center [1048, 131] width 236 height 52
click at [1045, 126] on input "Start Time" at bounding box center [1047, 116] width 71 height 22
type input "09:00"
click at [1060, 151] on input "End Time" at bounding box center [1047, 146] width 71 height 22
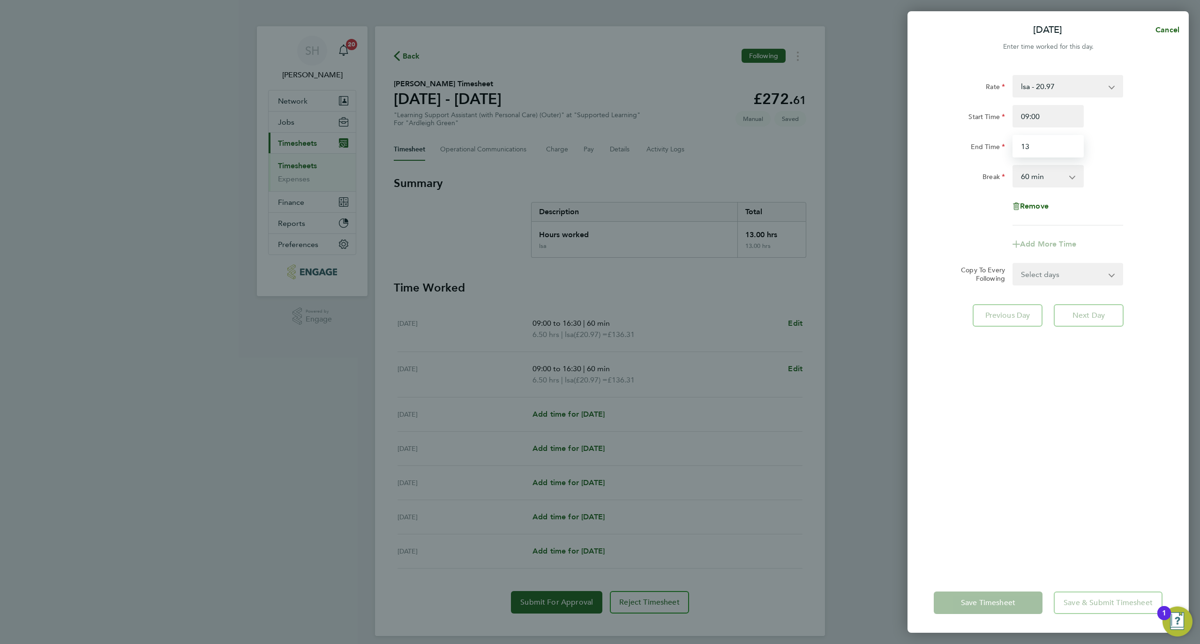
type input "13:15"
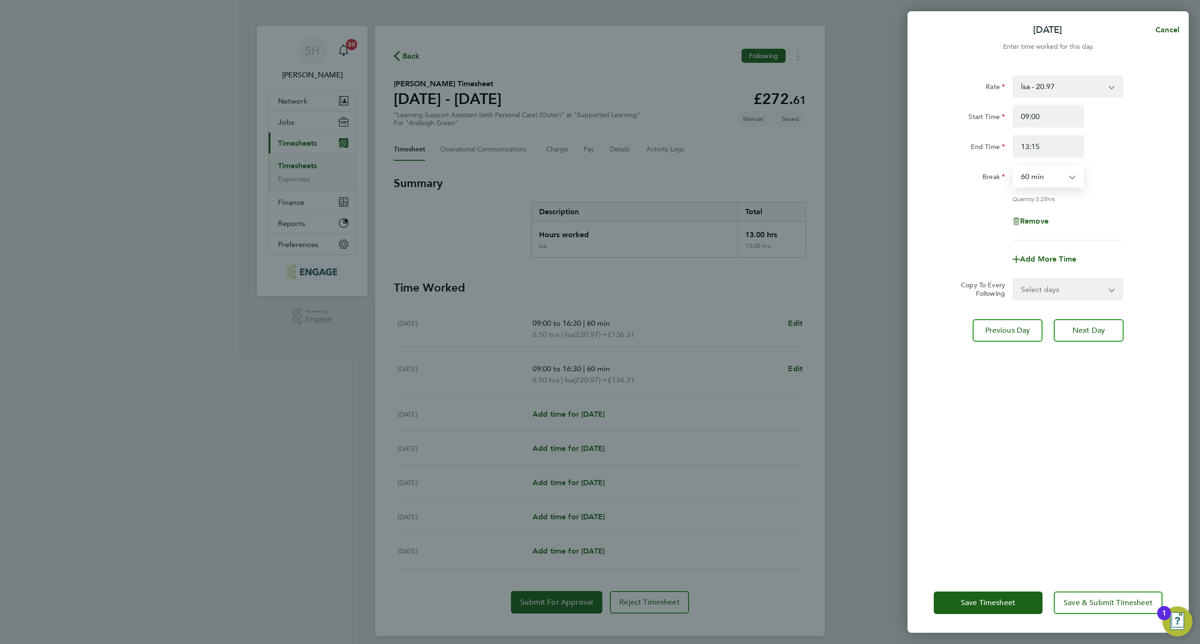
drag, startPoint x: 1039, startPoint y: 178, endPoint x: 1042, endPoint y: 186, distance: 8.0
click at [1039, 178] on select "0 min 15 min 30 min 45 min 60 min 75 min 90 min" at bounding box center [1042, 176] width 58 height 21
select select "0"
click at [1013, 166] on select "0 min 15 min 30 min 45 min 60 min 75 min 90 min" at bounding box center [1042, 176] width 58 height 21
click at [1100, 405] on div "Rate lsa - 20.97 Start Time 09:00 End Time 13:15 Break 0 min 15 min 30 min 45 m…" at bounding box center [1047, 318] width 281 height 509
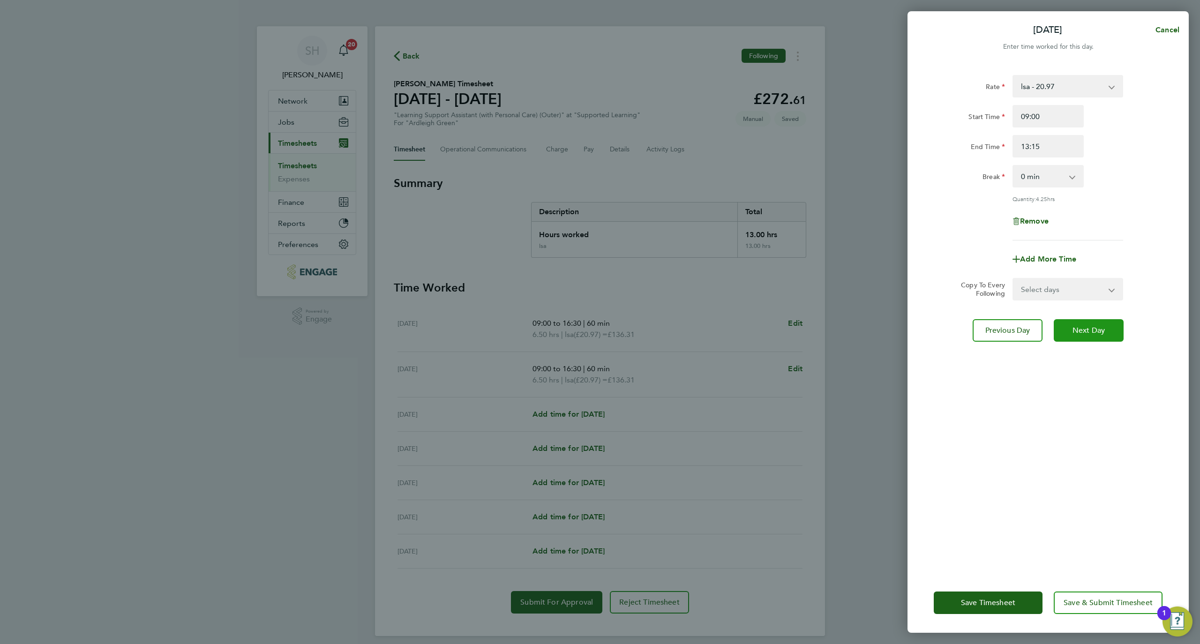
click at [1088, 328] on span "Next Day" at bounding box center [1088, 330] width 32 height 9
select select "60"
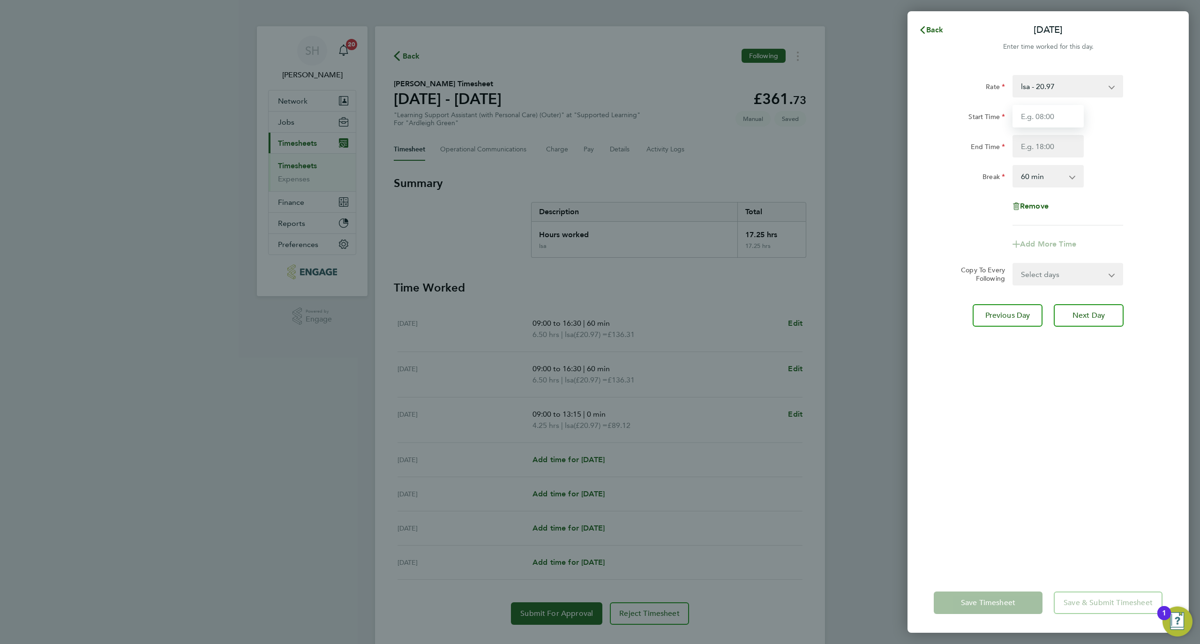
click at [1064, 111] on input "Start Time" at bounding box center [1047, 116] width 71 height 22
type input "09:00"
click at [1060, 143] on input "End Time" at bounding box center [1047, 146] width 71 height 22
type input "15:15"
click at [1107, 414] on div "Rate lsa - 20.97 Start Time 09:00 End Time 15:15 Break 0 min 15 min 30 min 45 m…" at bounding box center [1047, 318] width 281 height 509
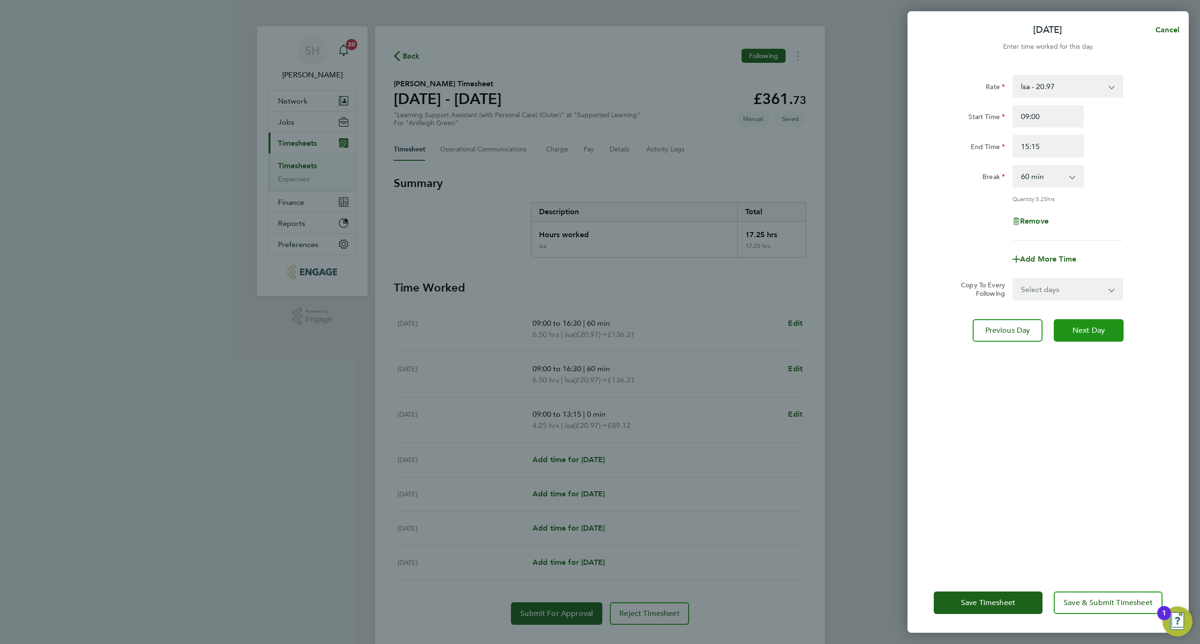
click at [1103, 328] on span "Next Day" at bounding box center [1088, 330] width 32 height 9
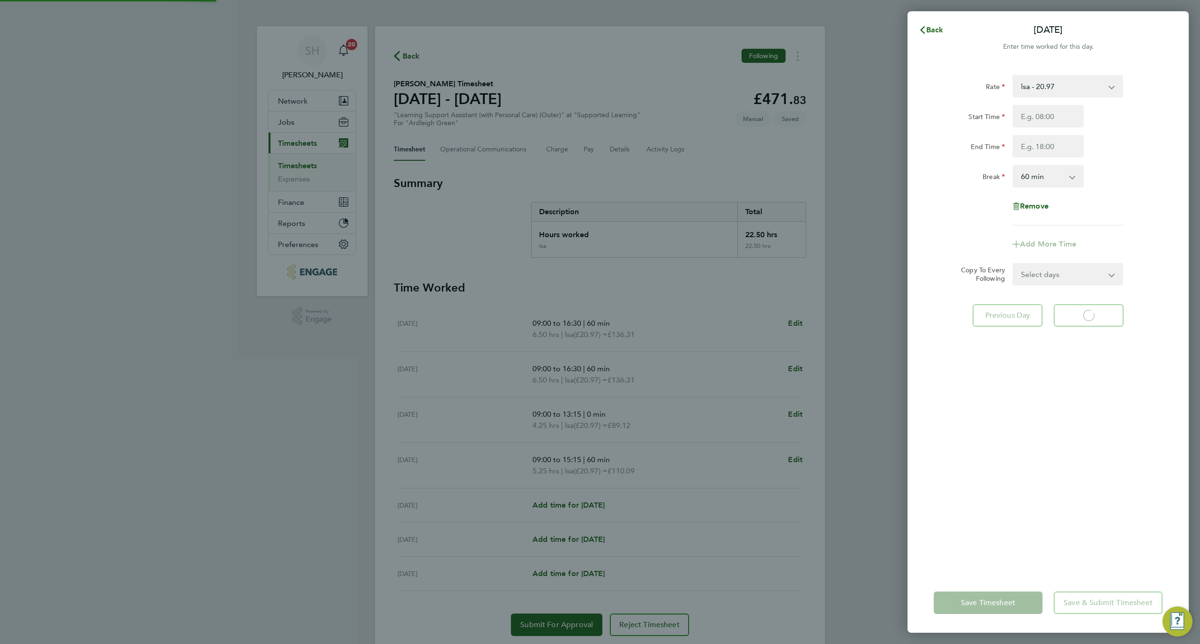
select select "60"
click at [1046, 120] on input "Start Time" at bounding box center [1047, 116] width 71 height 22
type input "09:00"
click at [1047, 157] on input "End Time" at bounding box center [1047, 146] width 71 height 22
type input "14:45"
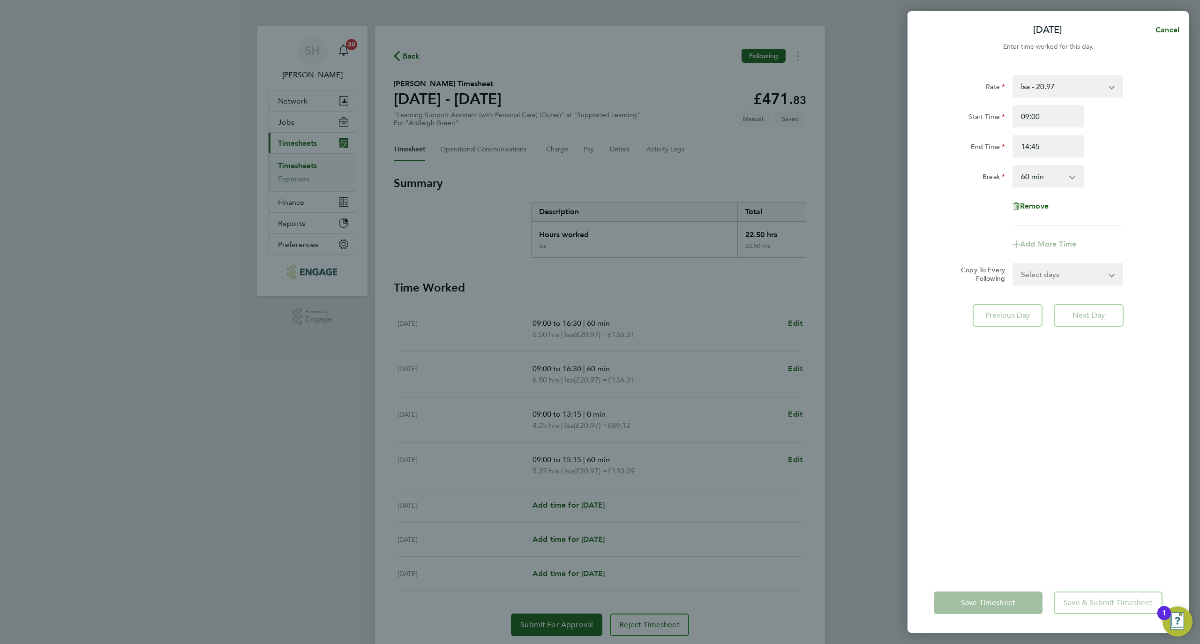
click at [1097, 482] on div "Rate lsa - 20.97 Start Time 09:00 End Time 14:45 Break 0 min 15 min 30 min 45 m…" at bounding box center [1047, 318] width 281 height 509
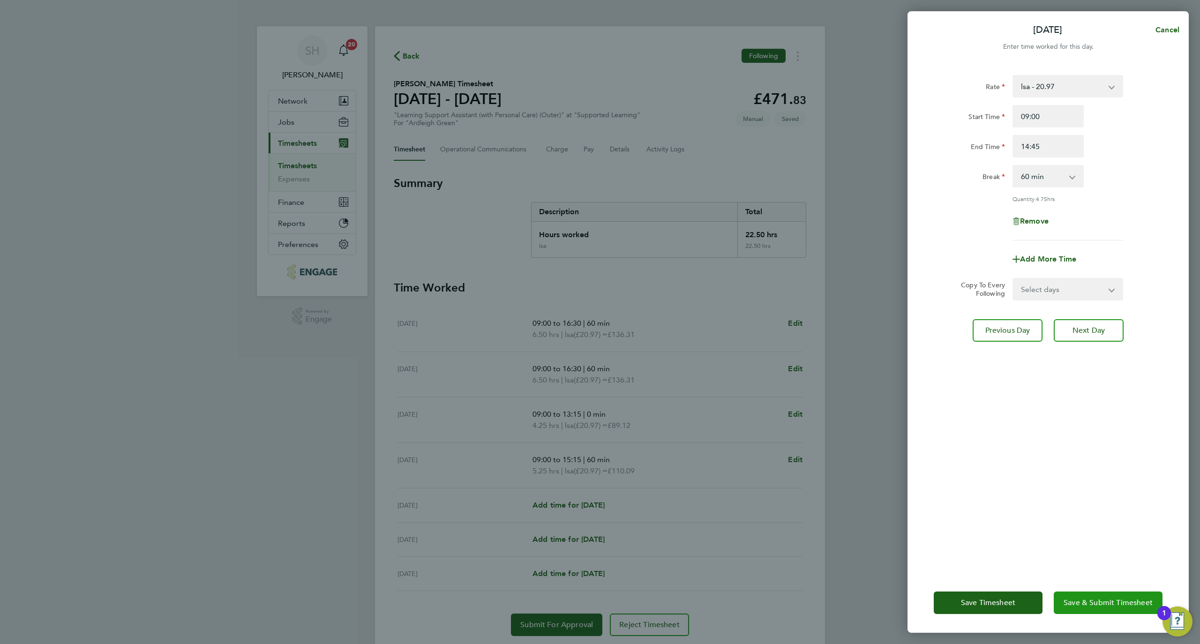
click at [1110, 599] on span "Save & Submit Timesheet" at bounding box center [1107, 602] width 89 height 9
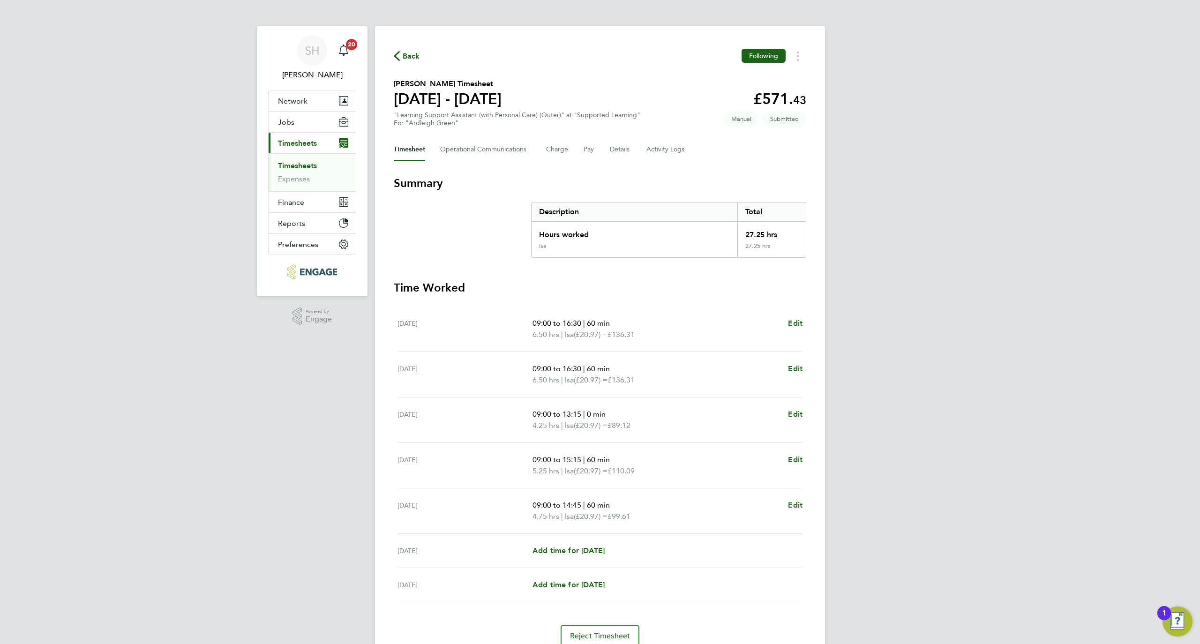
drag, startPoint x: 417, startPoint y: 52, endPoint x: 874, endPoint y: 104, distance: 460.8
click at [416, 52] on span "Back" at bounding box center [411, 56] width 17 height 11
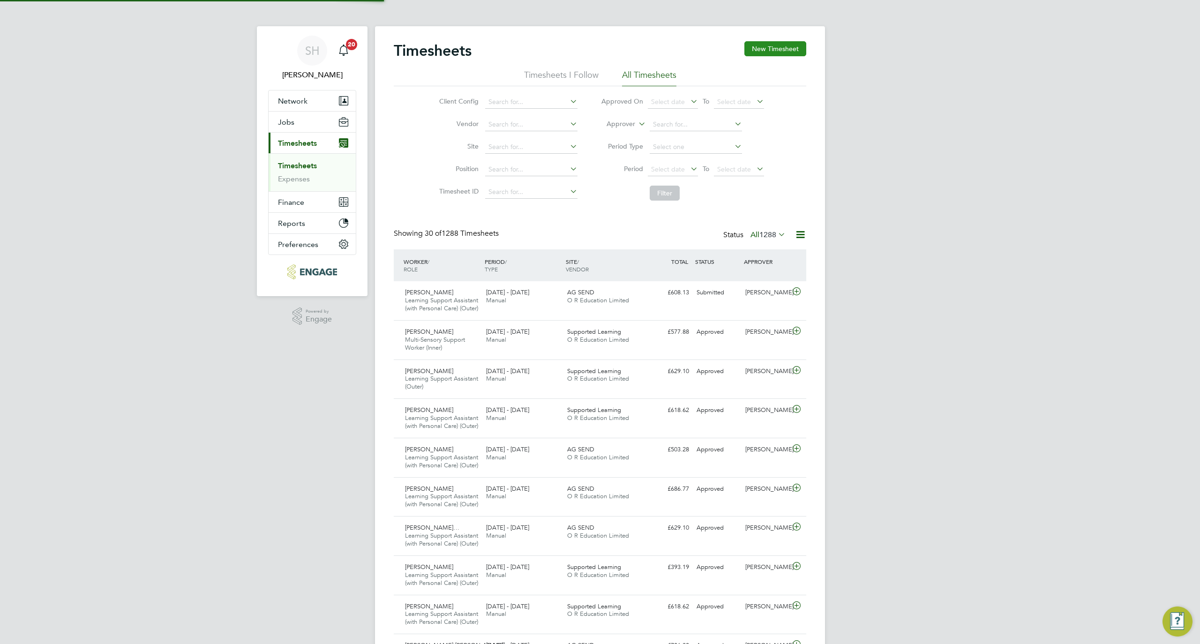
scroll to position [23, 82]
click at [766, 51] on button "New Timesheet" at bounding box center [775, 48] width 62 height 15
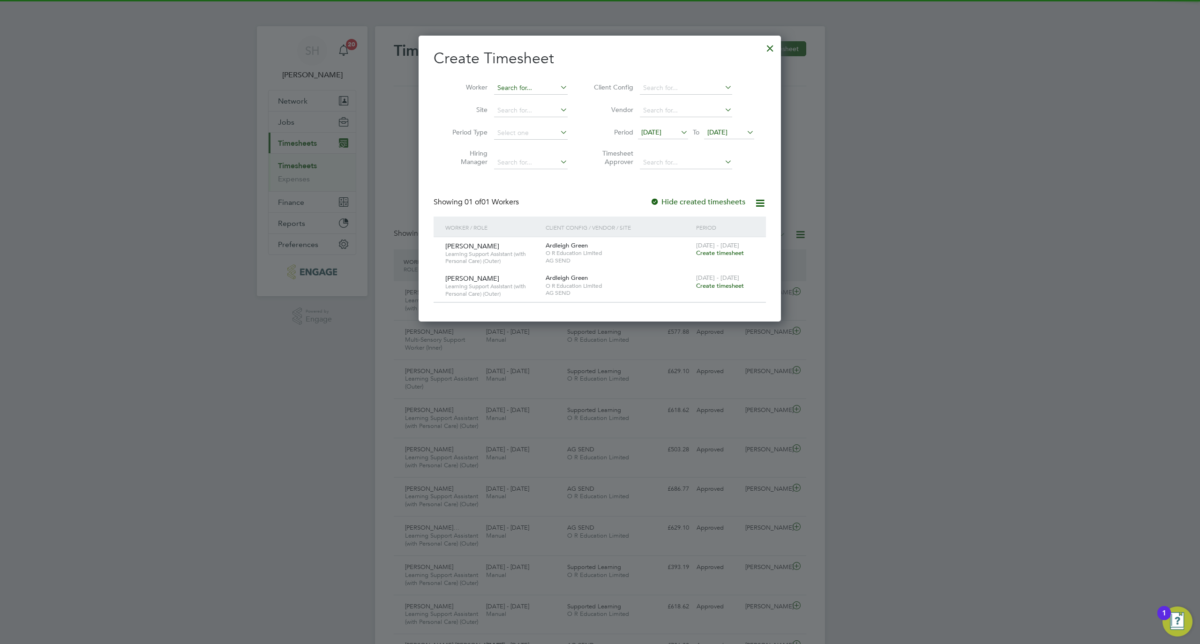
click at [500, 88] on input at bounding box center [531, 88] width 74 height 13
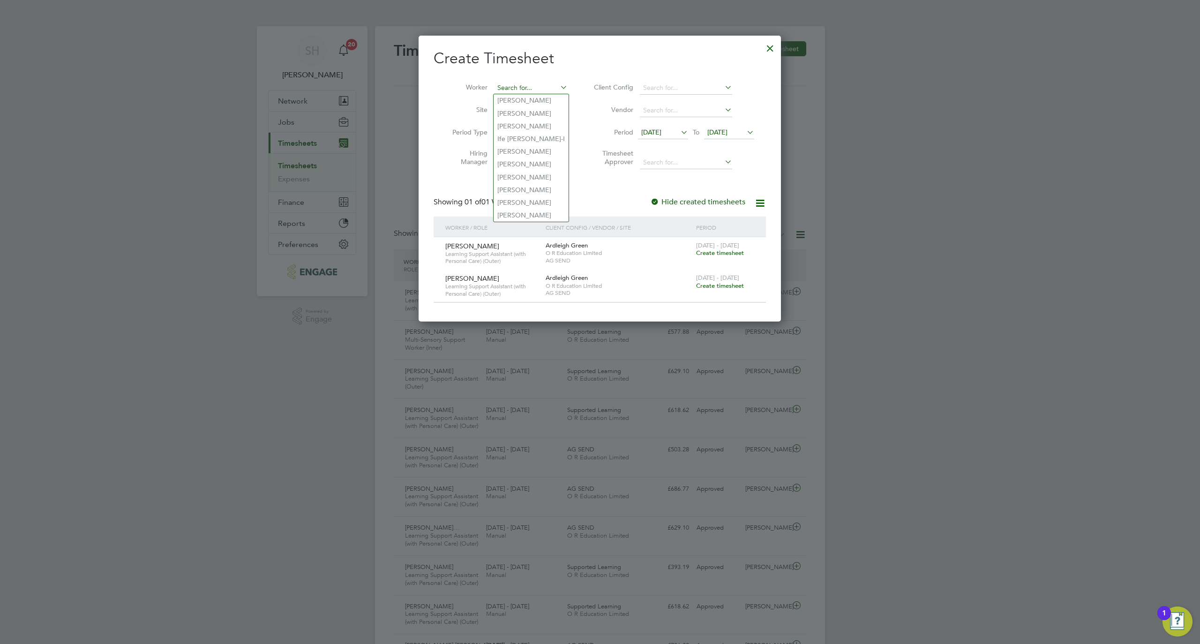
paste input "Helena"
click at [519, 101] on li "Helena Akter" at bounding box center [551, 100] width 116 height 13
type input "Helena Akter"
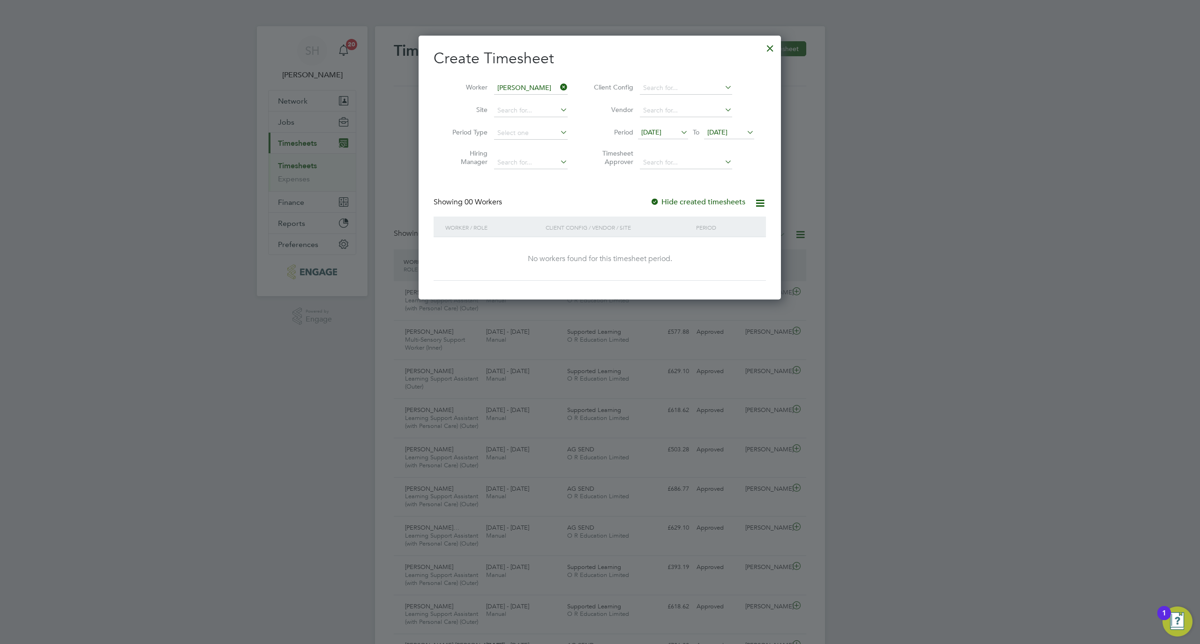
click at [727, 135] on span "19 Sep 2025" at bounding box center [717, 132] width 20 height 8
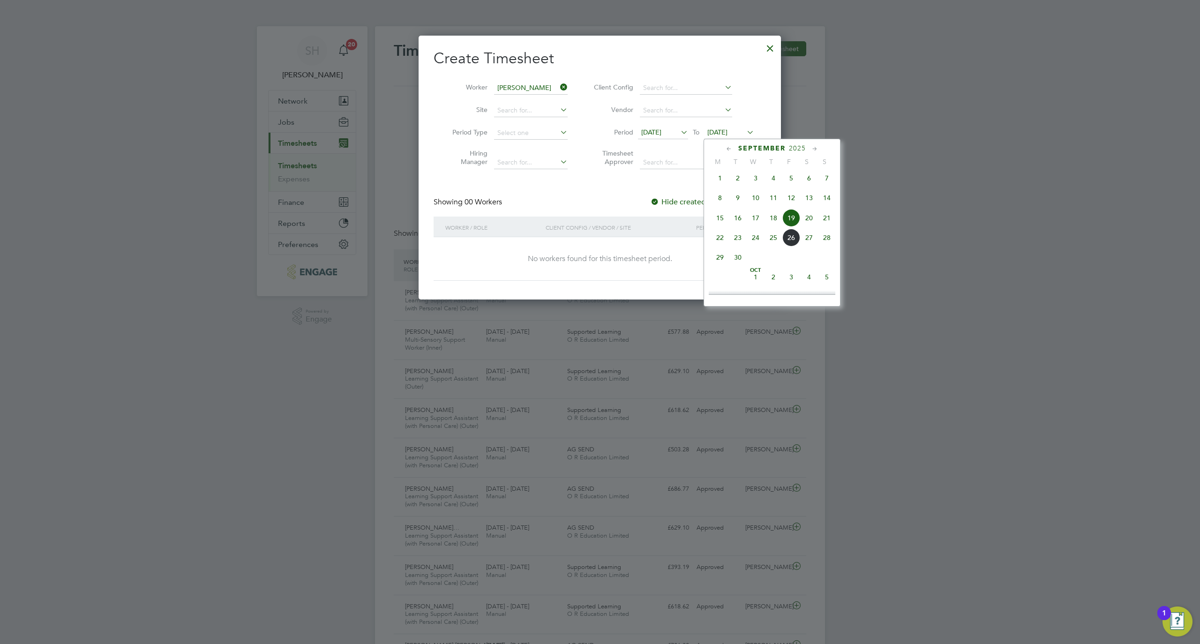
click at [799, 244] on span "26" at bounding box center [791, 238] width 18 height 18
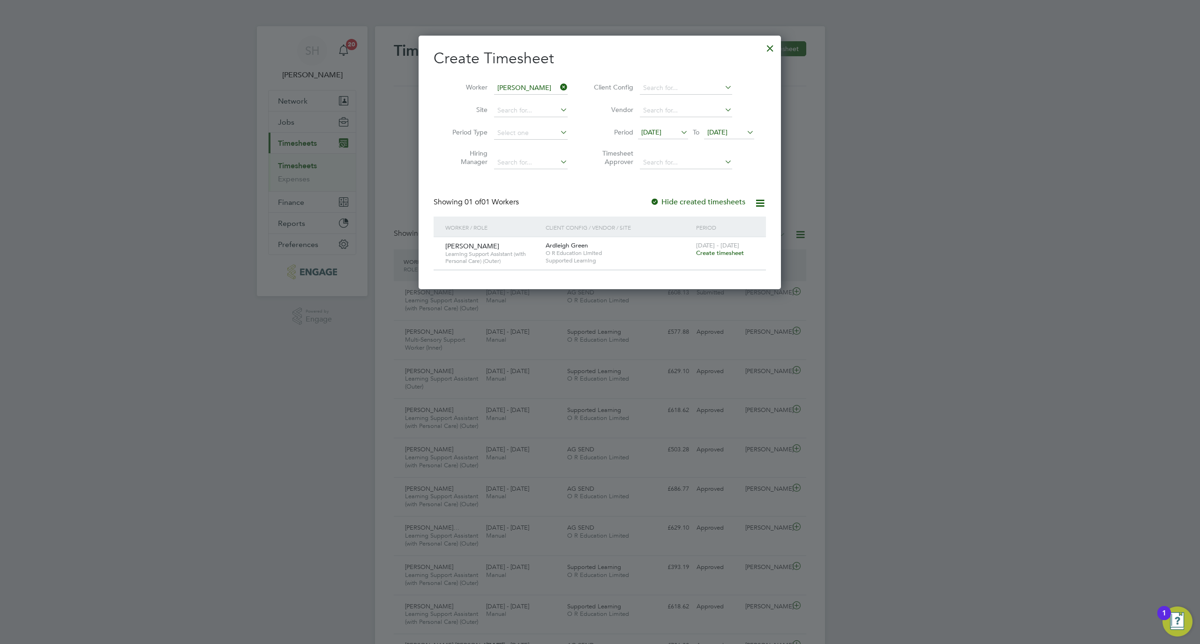
click at [720, 254] on span "Create timesheet" at bounding box center [720, 253] width 48 height 8
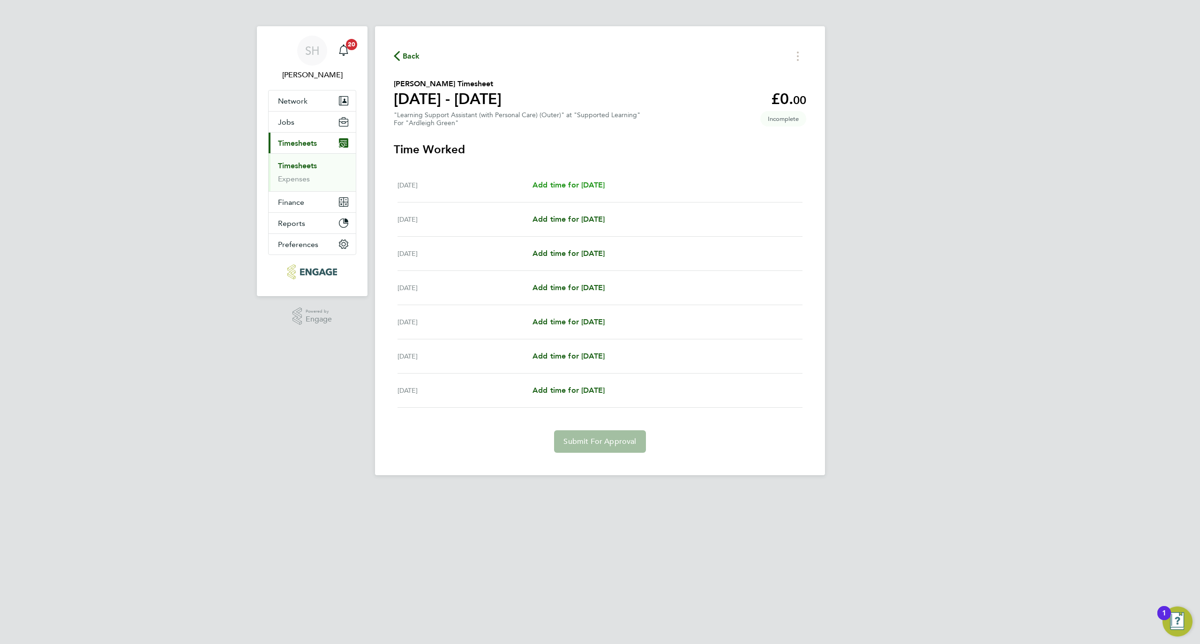
click at [592, 188] on span "Add time for Mon 22 Sep" at bounding box center [568, 184] width 72 height 9
select select "60"
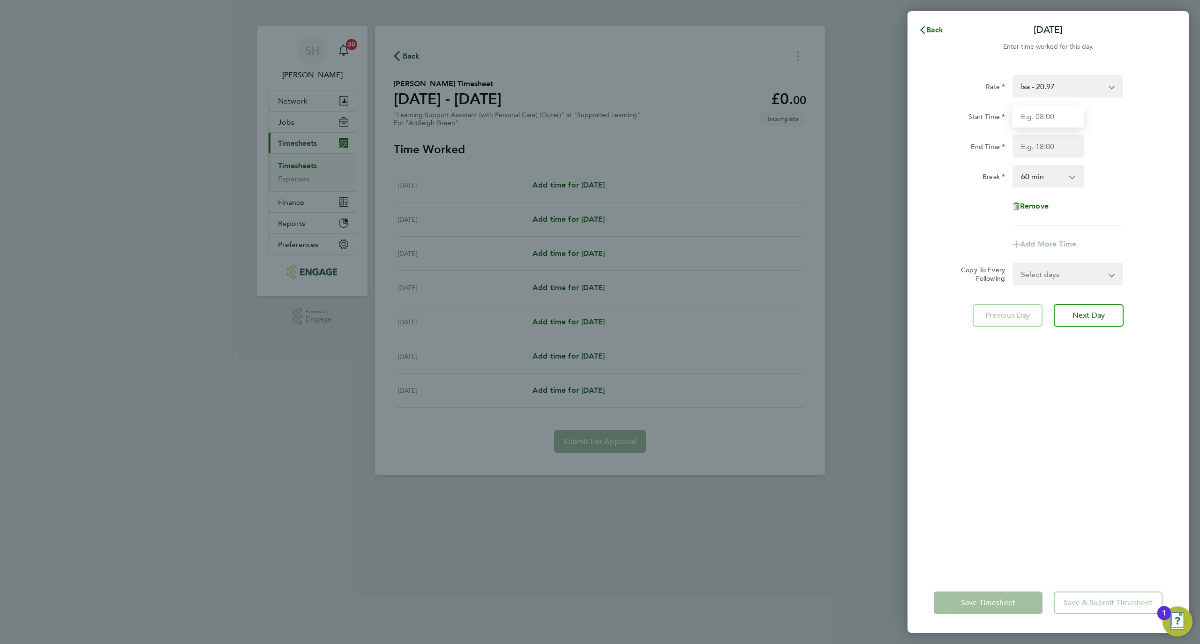
click at [1022, 106] on input "Start Time" at bounding box center [1047, 116] width 71 height 22
type input "08:45"
click at [1058, 160] on div "Rate lsa - 20.97 Start Time 08:45 End Time Break 0 min 15 min 30 min 45 min 60 …" at bounding box center [1047, 150] width 229 height 150
drag, startPoint x: 1050, startPoint y: 146, endPoint x: 1050, endPoint y: 156, distance: 9.4
click at [1050, 146] on input "End Time" at bounding box center [1047, 146] width 71 height 22
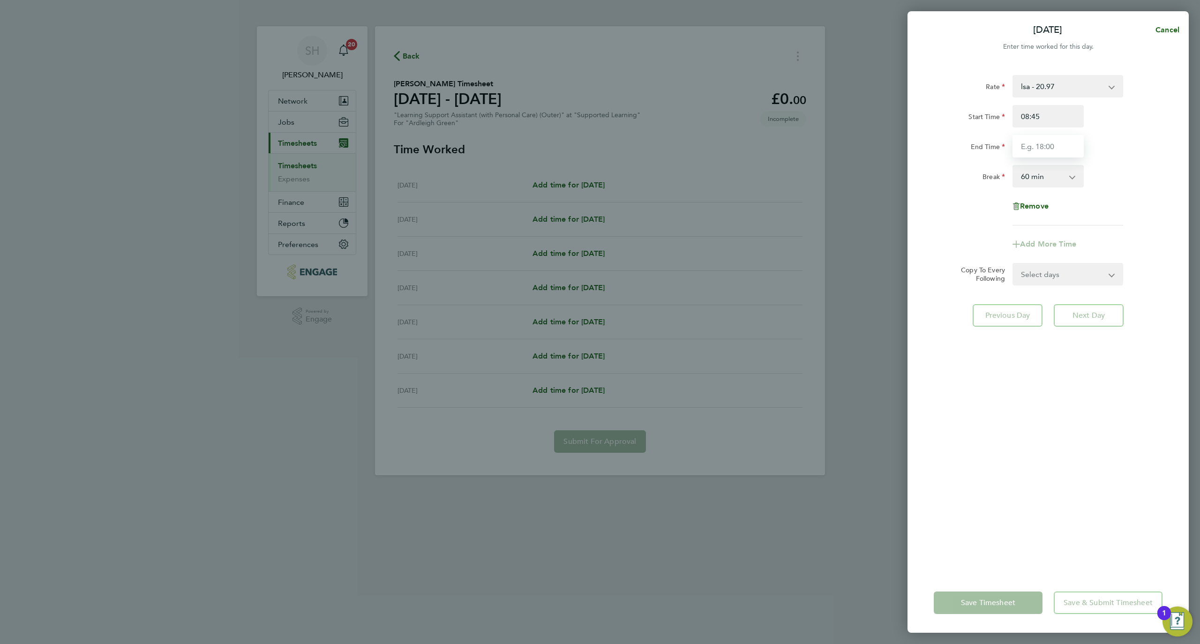
type input "15:15"
click at [1060, 179] on select "0 min 15 min 30 min 45 min 60 min 75 min 90 min" at bounding box center [1042, 176] width 58 height 21
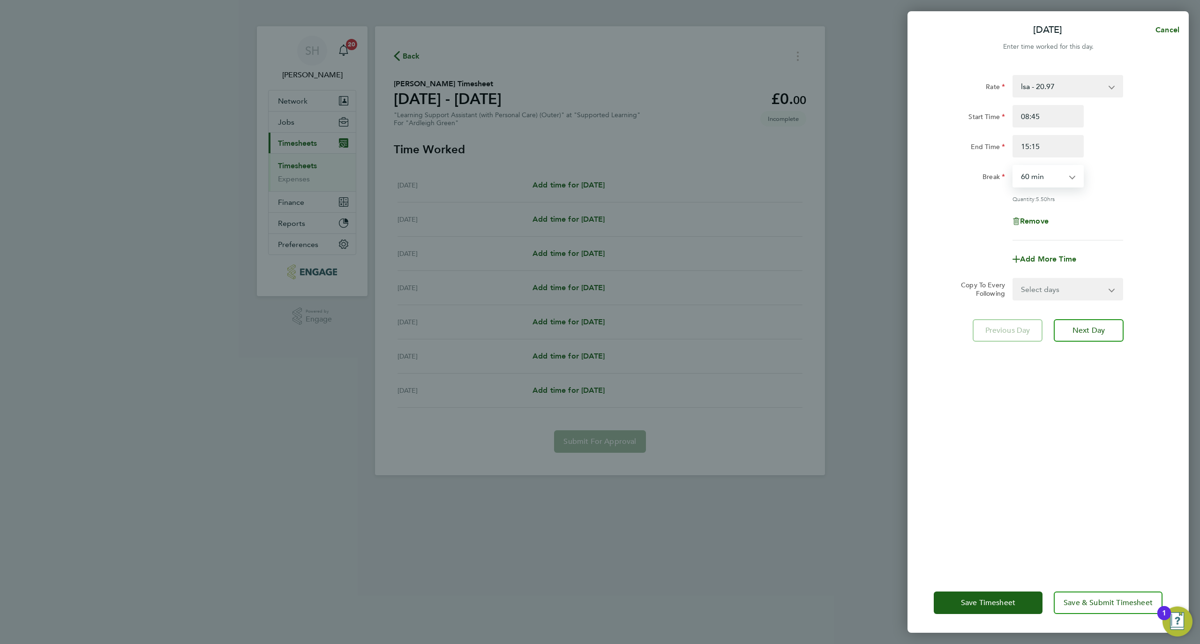
select select "30"
click at [1013, 166] on select "0 min 15 min 30 min 45 min 60 min 75 min 90 min" at bounding box center [1042, 176] width 58 height 21
drag, startPoint x: 1009, startPoint y: 460, endPoint x: 1033, endPoint y: 378, distance: 85.9
click at [1011, 460] on div "Rate lsa - 20.97 Start Time 08:45 End Time 15:15 Break 0 min 15 min 30 min 45 m…" at bounding box center [1047, 318] width 281 height 509
click at [1073, 285] on select "Select days Day Weekday (Mon-Fri) Weekend (Sat-Sun) Tuesday Wednesday Thursday …" at bounding box center [1062, 289] width 98 height 21
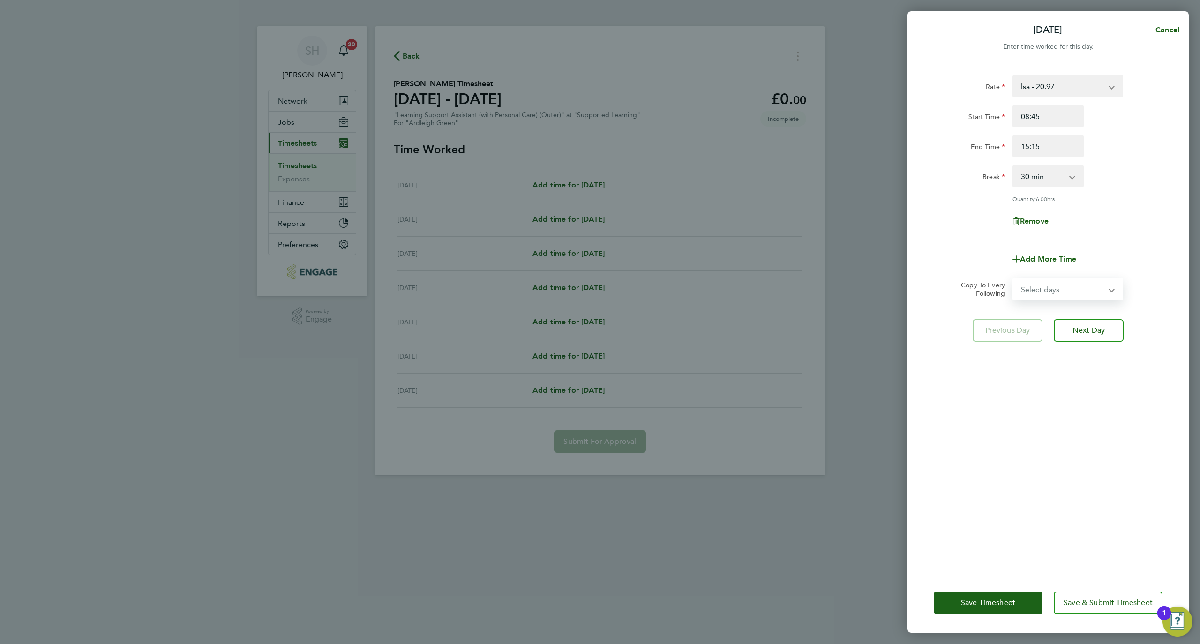
select select "WEEKDAY"
click at [1013, 279] on select "Select days Day Weekday (Mon-Fri) Weekend (Sat-Sun) Tuesday Wednesday Thursday …" at bounding box center [1062, 289] width 98 height 21
select select "2025-09-28"
click at [1098, 610] on button "Save & Submit Timesheet" at bounding box center [1107, 602] width 109 height 22
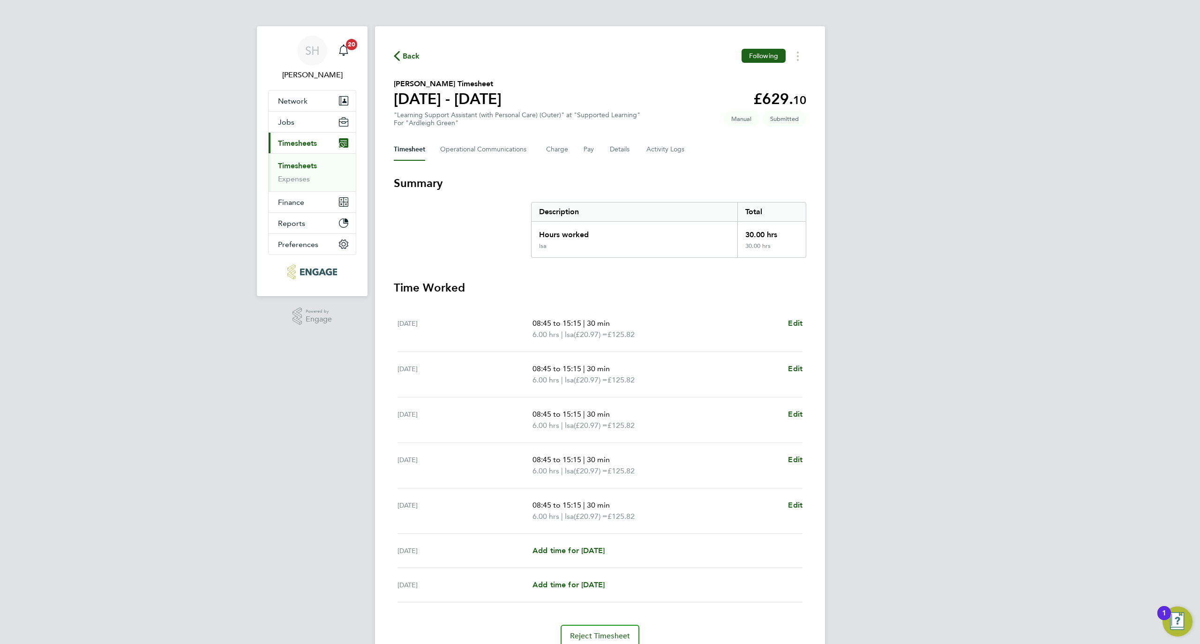
click at [421, 52] on div "Back Following" at bounding box center [600, 56] width 412 height 15
click at [410, 55] on span "Back" at bounding box center [411, 56] width 17 height 11
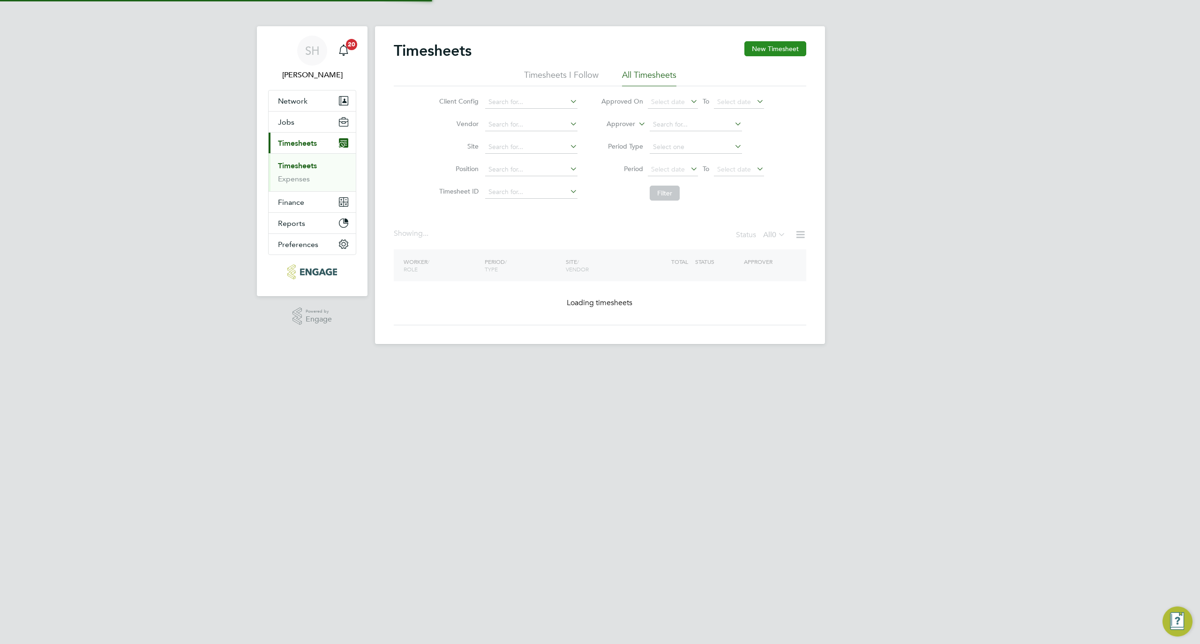
click at [778, 52] on button "New Timesheet" at bounding box center [775, 48] width 62 height 15
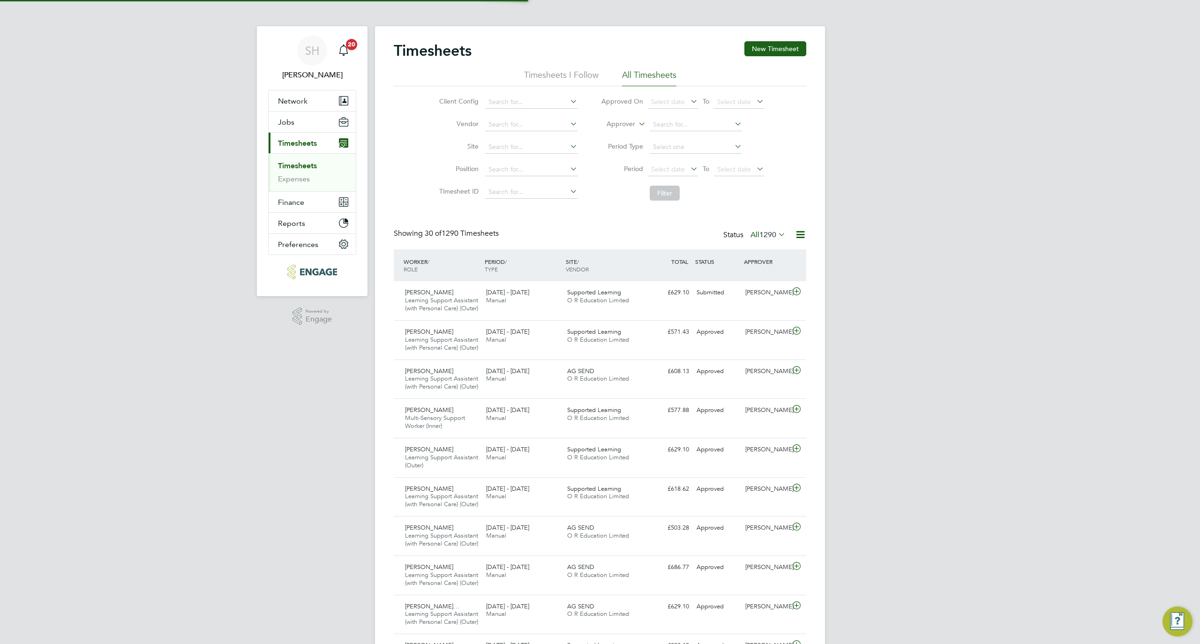
scroll to position [40, 82]
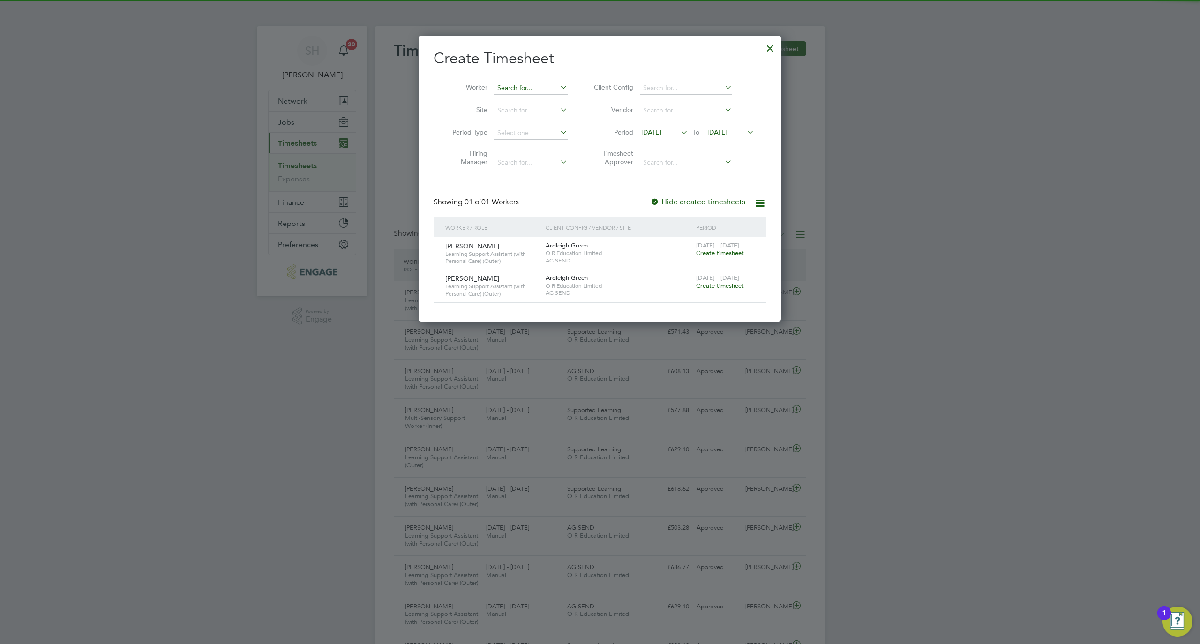
click at [500, 92] on input at bounding box center [531, 88] width 74 height 13
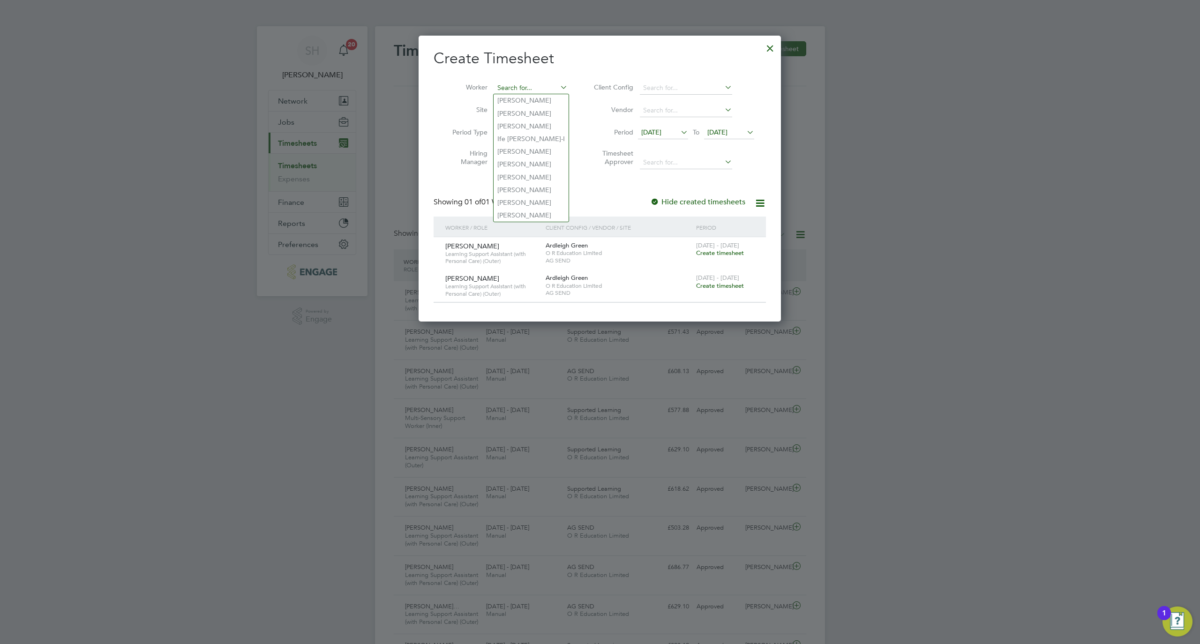
paste input "Diana"
click at [512, 104] on b "Diana" at bounding box center [524, 101] width 54 height 8
type input "Diana"
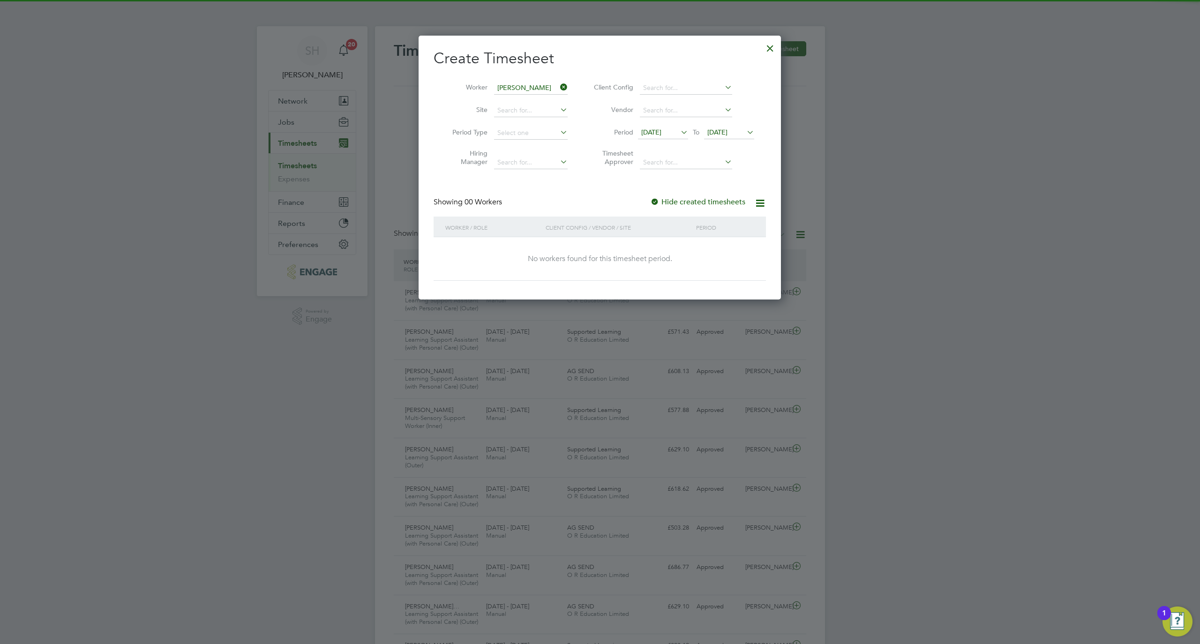
click at [727, 133] on span "19 Sep 2025" at bounding box center [717, 132] width 20 height 8
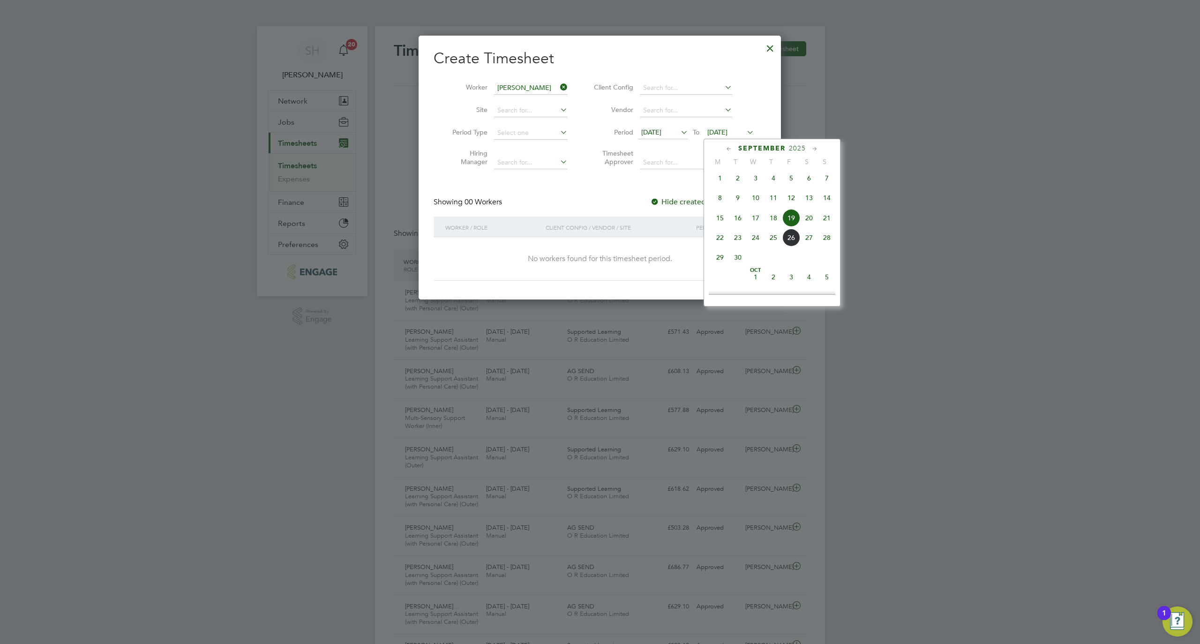
click at [797, 242] on span "26" at bounding box center [791, 238] width 18 height 18
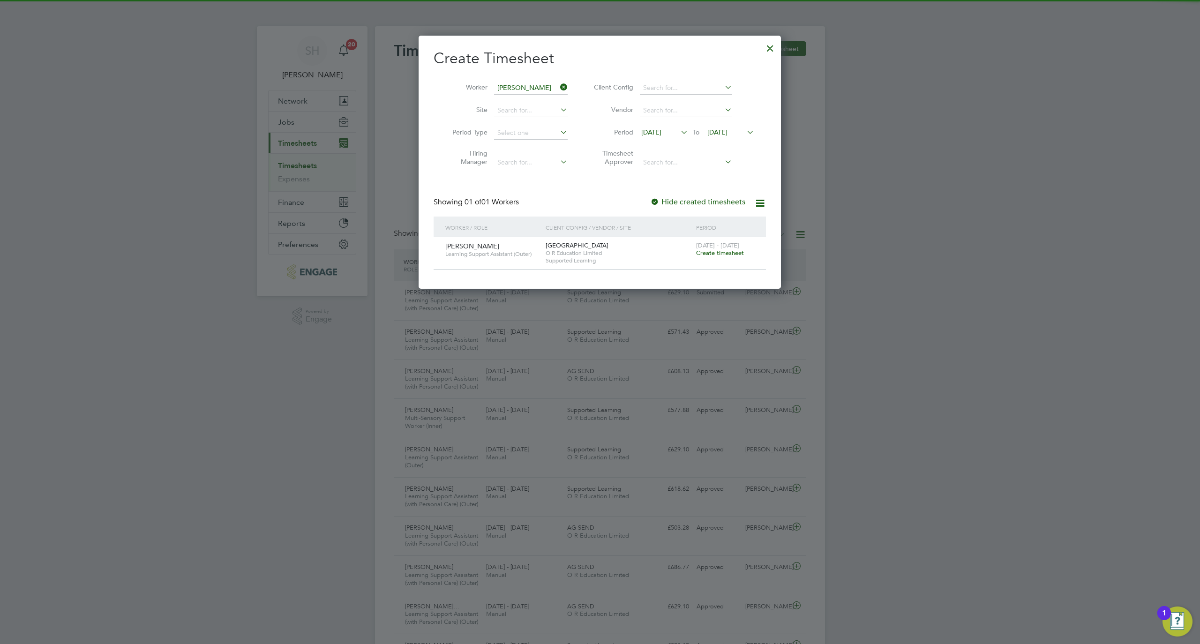
click at [705, 255] on span "Create timesheet" at bounding box center [720, 253] width 48 height 8
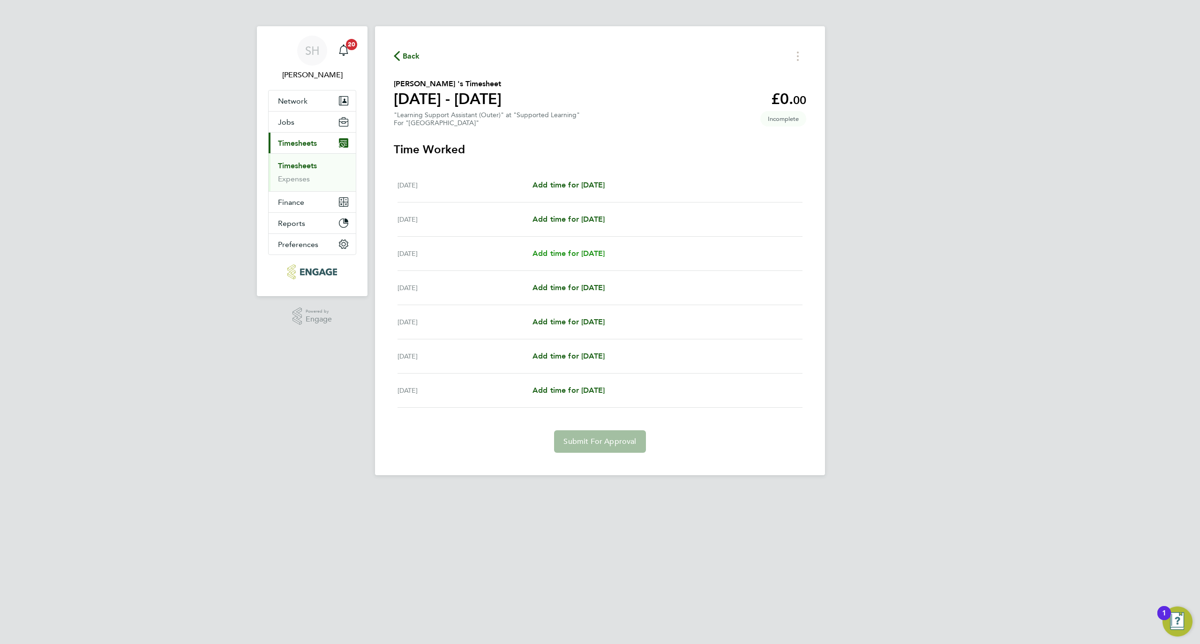
click at [582, 250] on span "Add time for Wed 24 Sep" at bounding box center [568, 253] width 72 height 9
select select "60"
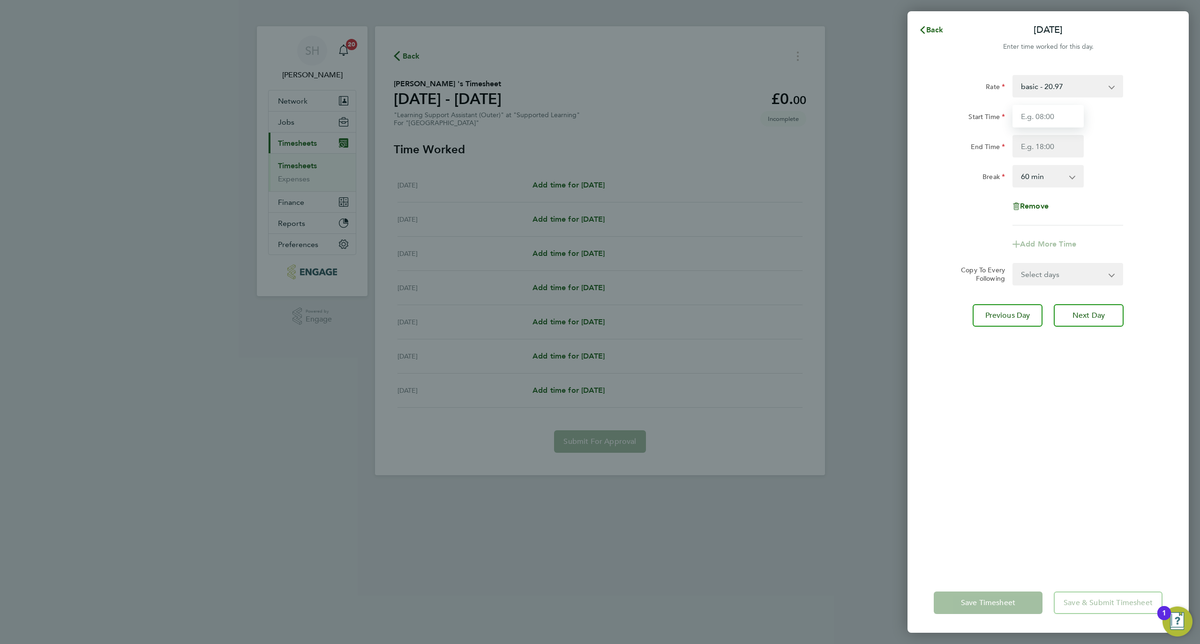
click at [1041, 119] on input "Start Time" at bounding box center [1047, 116] width 71 height 22
type input "09:00"
click at [1056, 142] on input "End Time" at bounding box center [1047, 146] width 71 height 22
type input "15:30"
drag, startPoint x: 1043, startPoint y: 170, endPoint x: 1045, endPoint y: 174, distance: 5.0
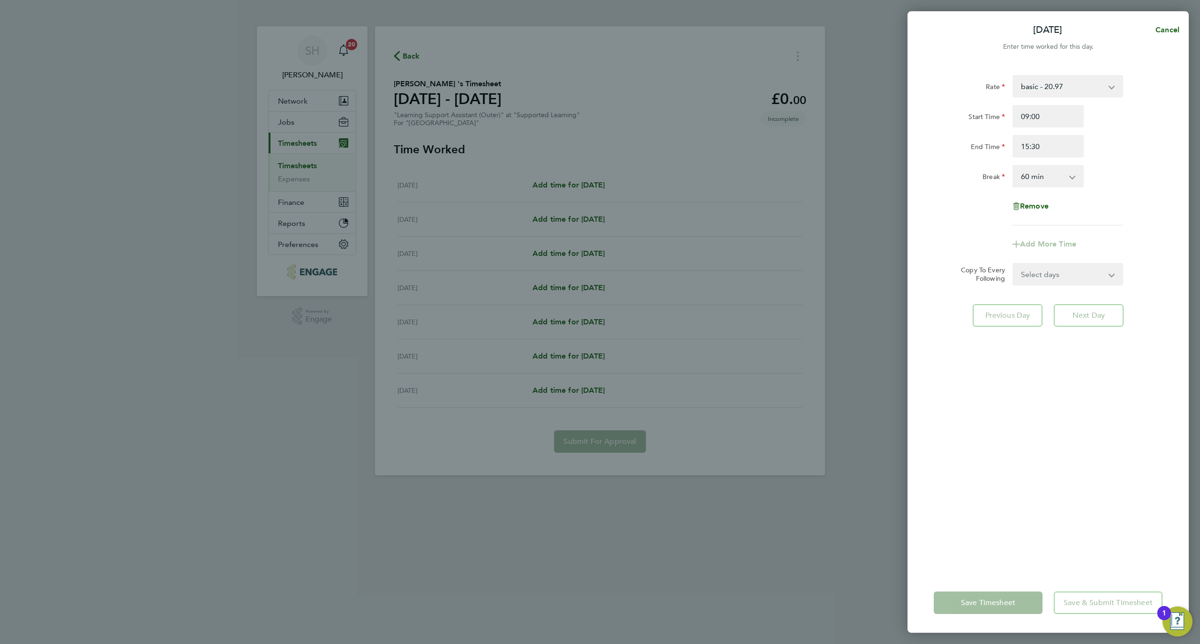
click at [1043, 170] on select "0 min 15 min 30 min 45 min 60 min 75 min 90 min" at bounding box center [1042, 176] width 58 height 21
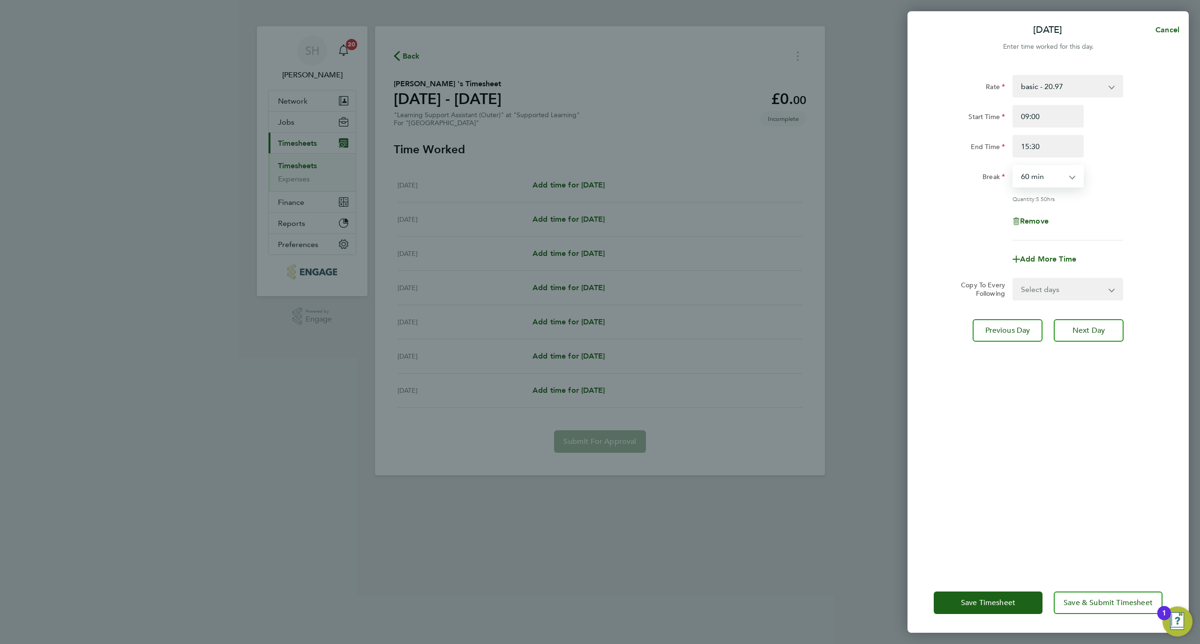
select select "30"
click at [1013, 166] on select "0 min 15 min 30 min 45 min 60 min 75 min 90 min" at bounding box center [1042, 176] width 58 height 21
click at [1108, 331] on button "Next Day" at bounding box center [1088, 330] width 70 height 22
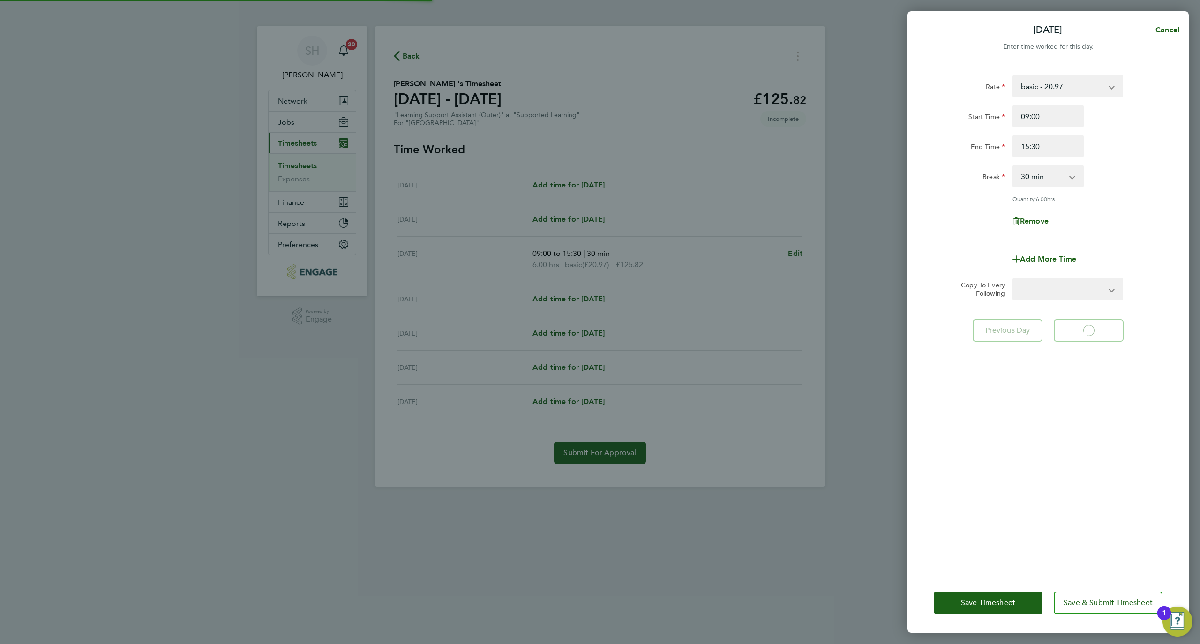
select select "60"
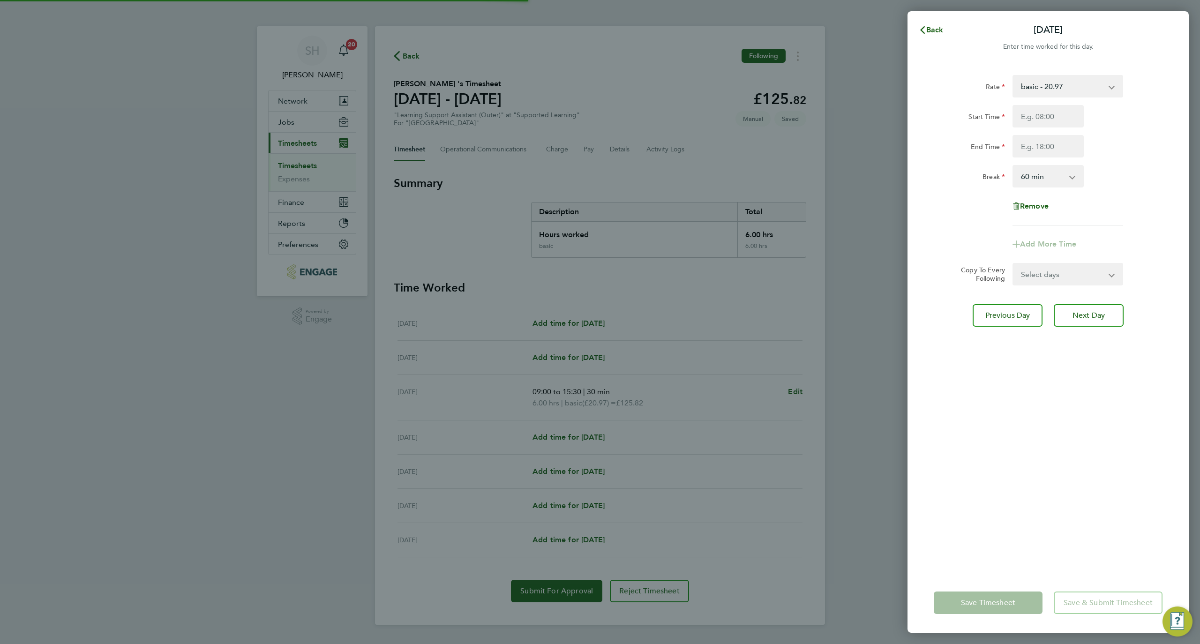
click at [1061, 115] on input "Start Time" at bounding box center [1047, 116] width 71 height 22
type input "09:00"
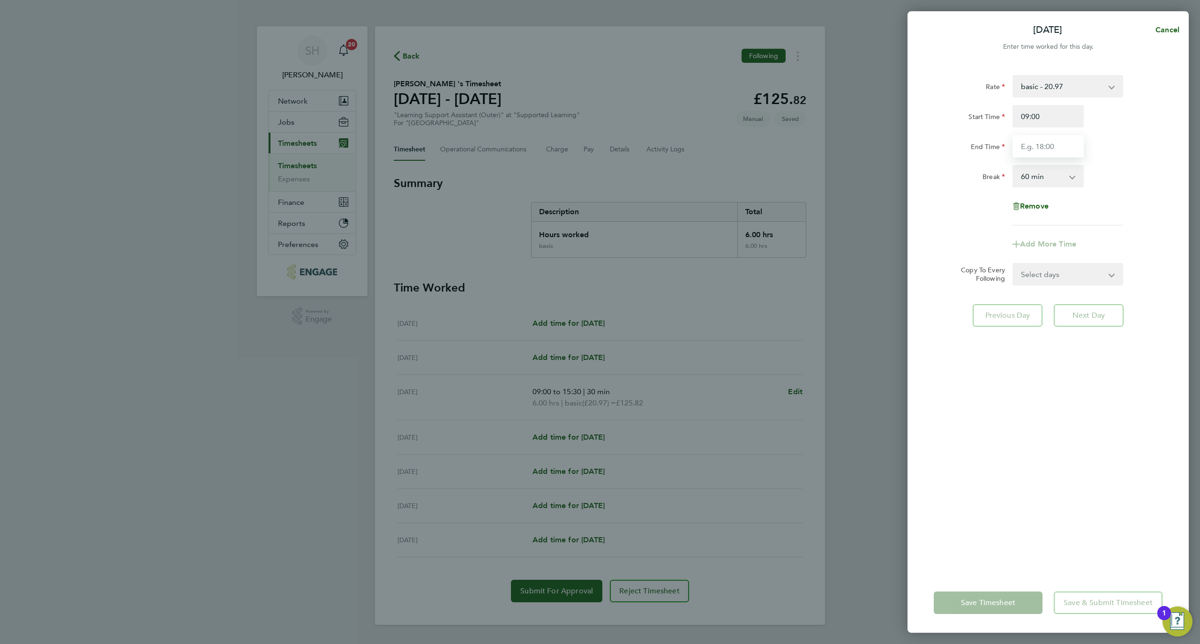
click at [1060, 147] on input "End Time" at bounding box center [1047, 146] width 71 height 22
type input "15:30"
click at [1037, 179] on select "0 min 15 min 30 min 45 min 60 min 75 min 90 min" at bounding box center [1042, 176] width 58 height 21
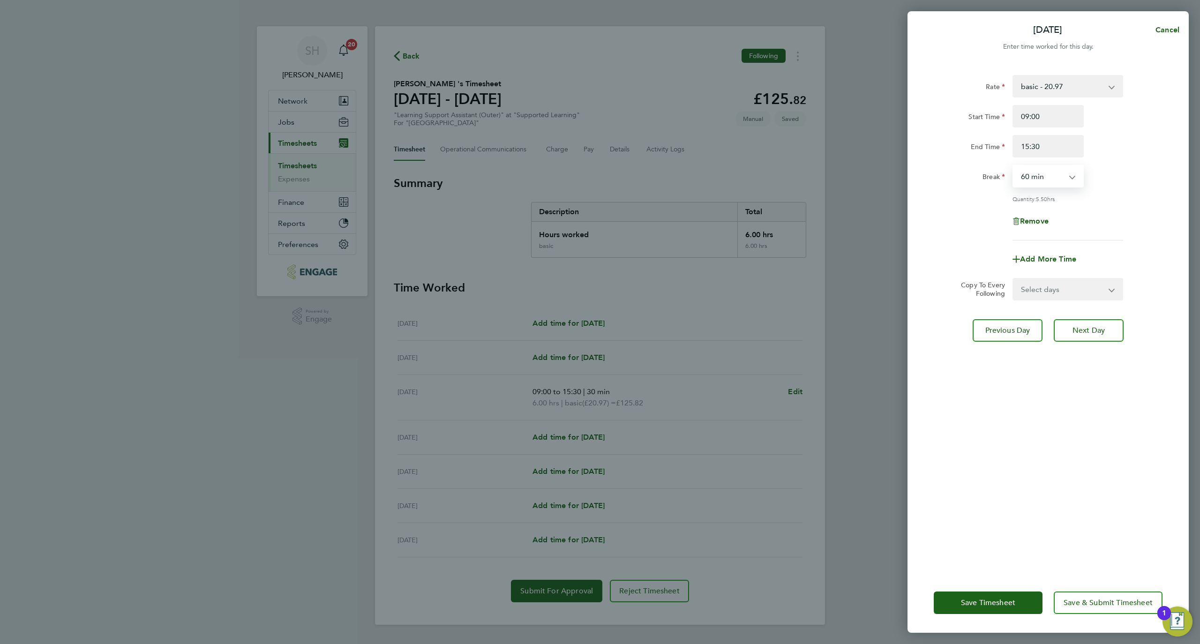
select select "30"
click at [1013, 166] on select "0 min 15 min 30 min 45 min 60 min 75 min 90 min" at bounding box center [1042, 176] width 58 height 21
click at [992, 486] on div "Rate basic - 20.97 Start Time 09:00 End Time 15:30 Break 0 min 15 min 30 min 45…" at bounding box center [1047, 318] width 281 height 509
click at [1084, 593] on button "Save & Submit Timesheet" at bounding box center [1107, 602] width 109 height 22
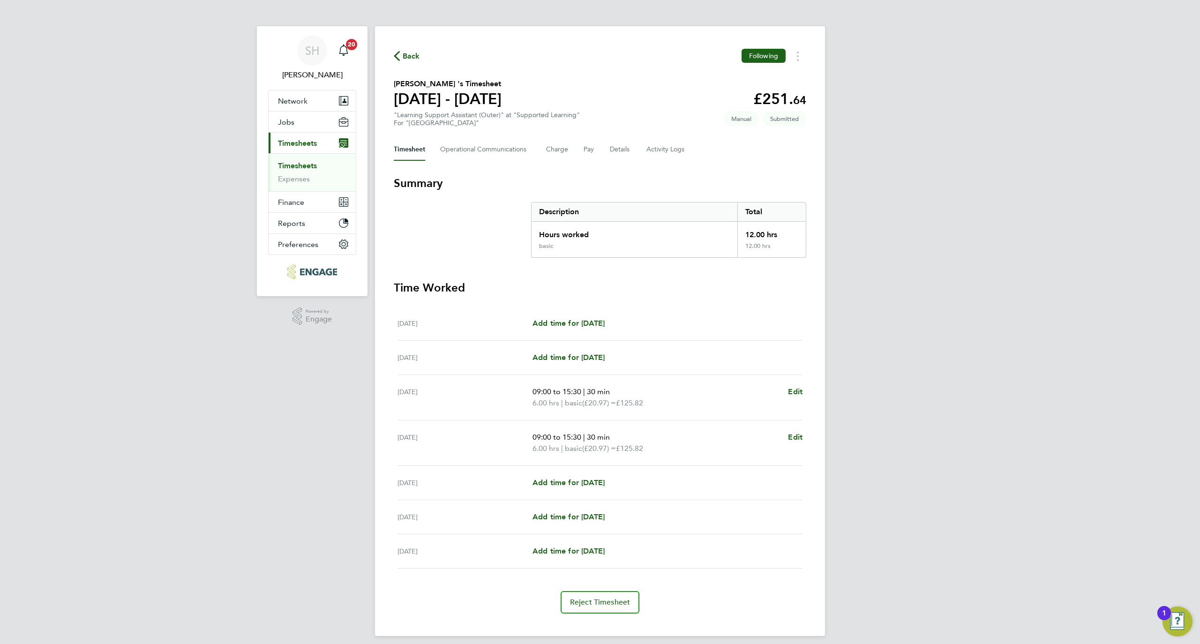
drag, startPoint x: 382, startPoint y: 47, endPoint x: 392, endPoint y: 47, distance: 9.9
click at [382, 47] on div "Back Following Diana 's Timesheet 22 - 28 Sept 2025 £251. 64 "Learning Support …" at bounding box center [600, 331] width 450 height 610
click at [393, 47] on div "Back Following Diana 's Timesheet 22 - 28 Sept 2025 £251. 64 "Learning Support …" at bounding box center [600, 331] width 450 height 610
click at [396, 58] on icon "button" at bounding box center [397, 56] width 6 height 10
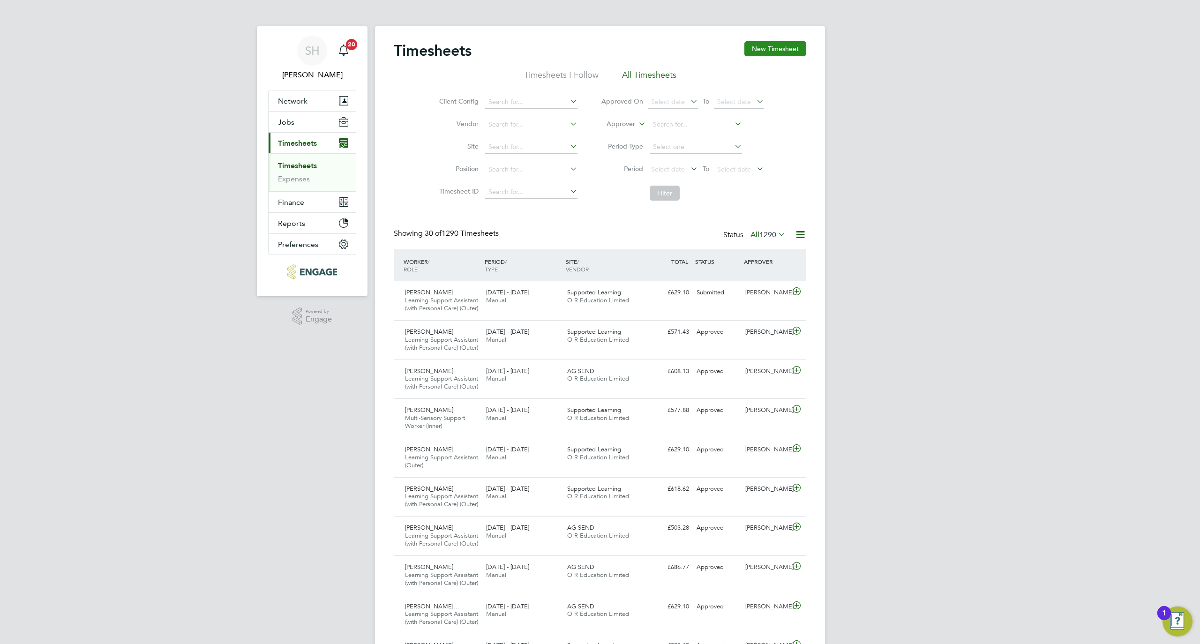
click at [781, 45] on button "New Timesheet" at bounding box center [775, 48] width 62 height 15
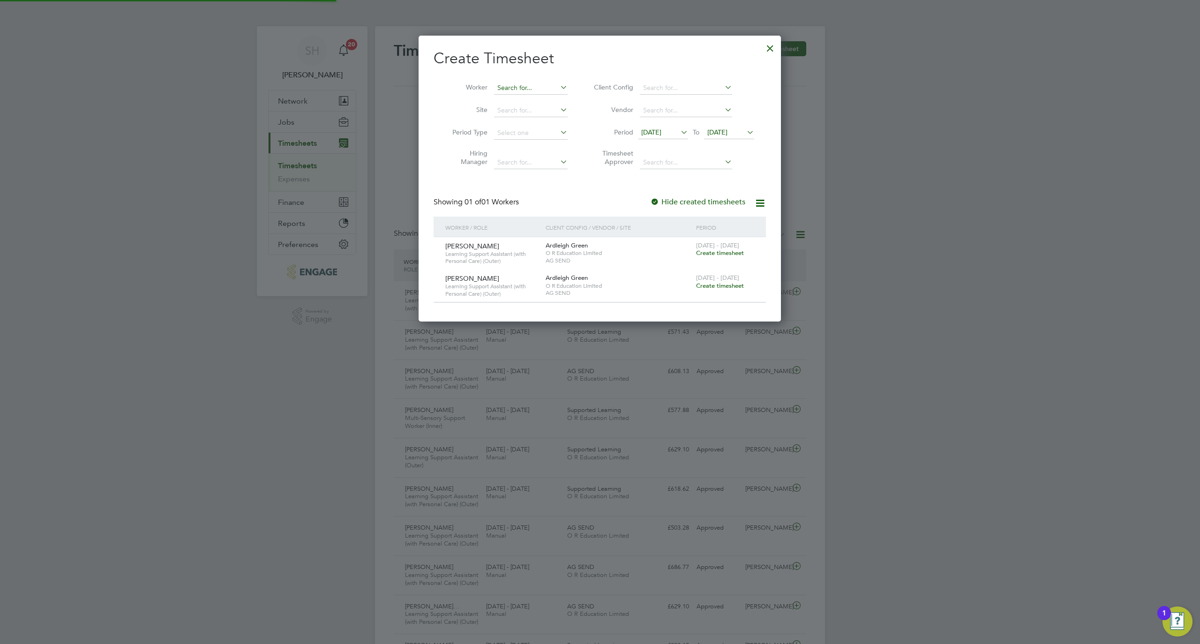
click at [505, 85] on input at bounding box center [531, 88] width 74 height 13
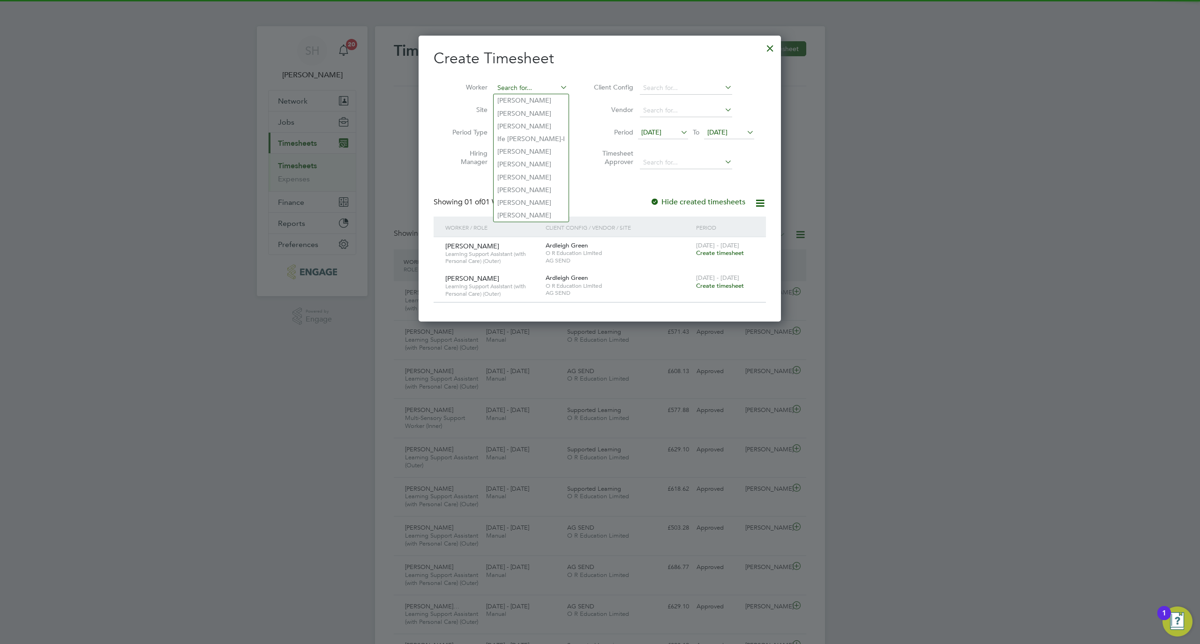
paste input "Alimot"
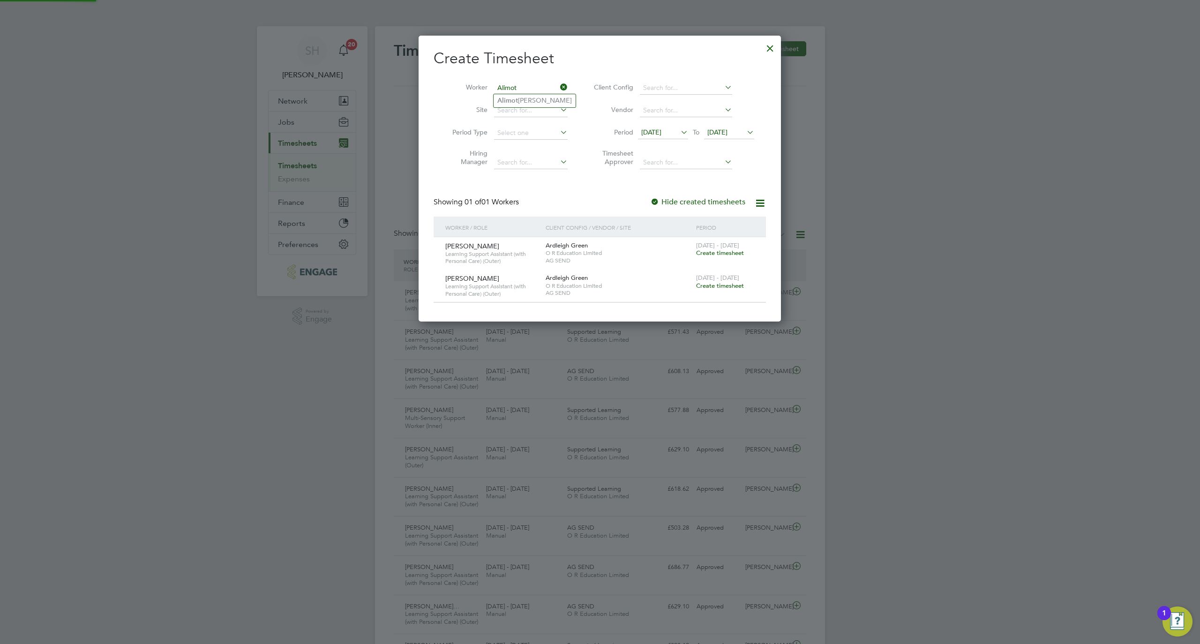
click at [515, 103] on b "Alimot" at bounding box center [507, 101] width 21 height 8
type input "Alimot Abolanle Kolawole"
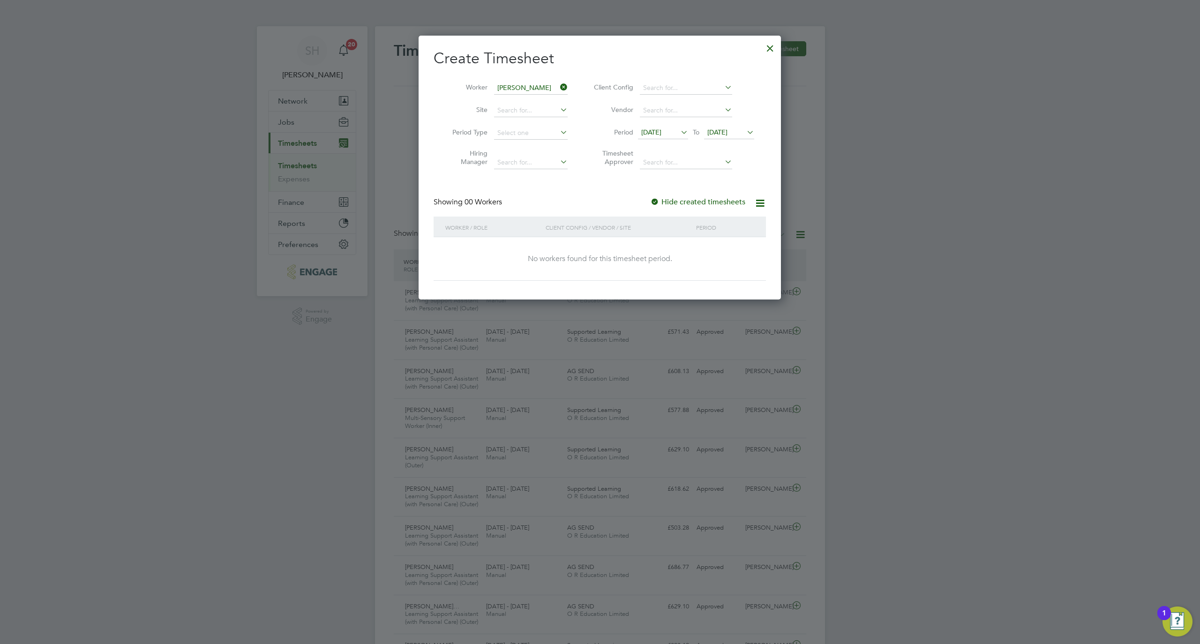
click at [729, 127] on span "19 Sep 2025" at bounding box center [729, 133] width 50 height 13
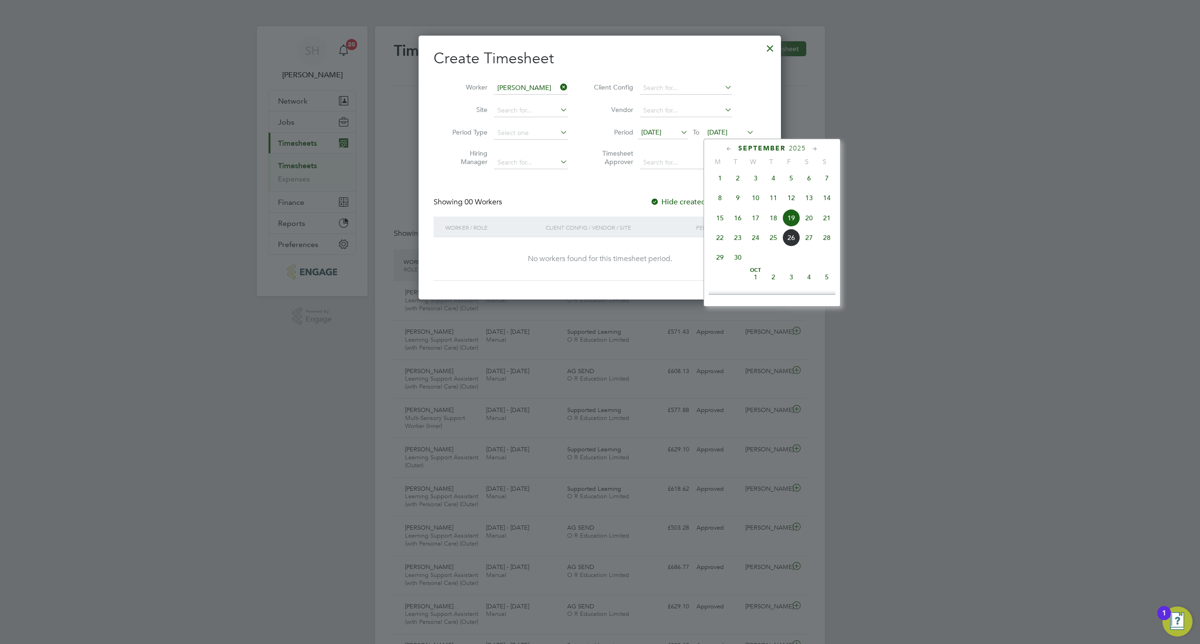
click at [793, 244] on span "26" at bounding box center [791, 238] width 18 height 18
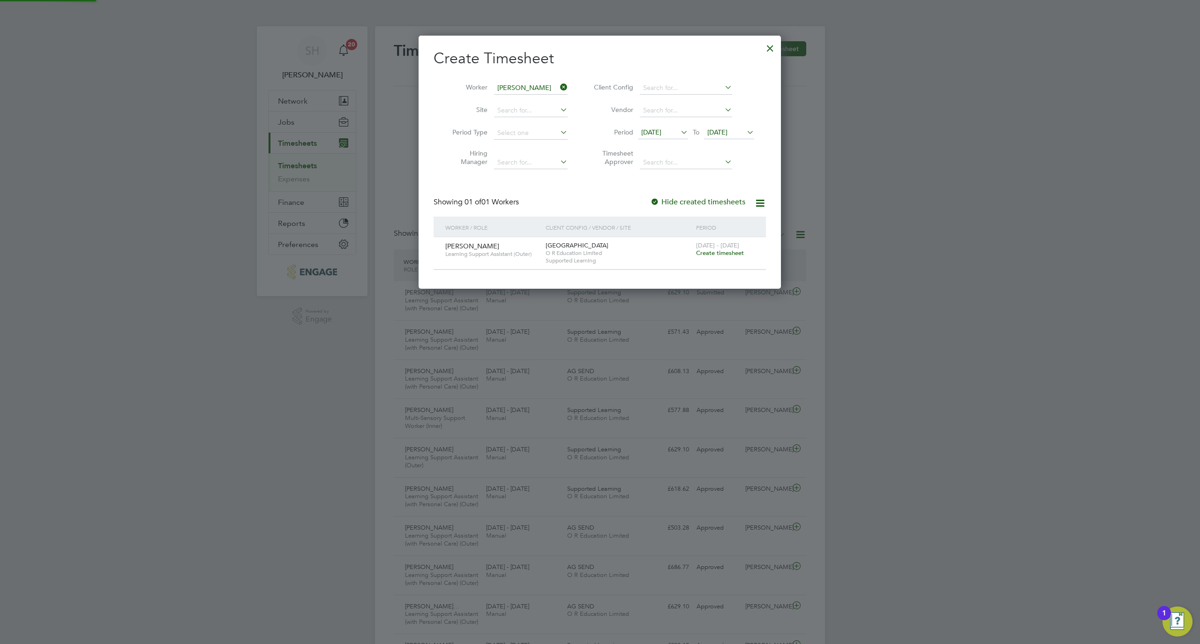
click at [722, 248] on div "22 - 28 Sep 2025 Create timesheet" at bounding box center [725, 249] width 63 height 25
click at [724, 251] on span "Create timesheet" at bounding box center [720, 253] width 48 height 8
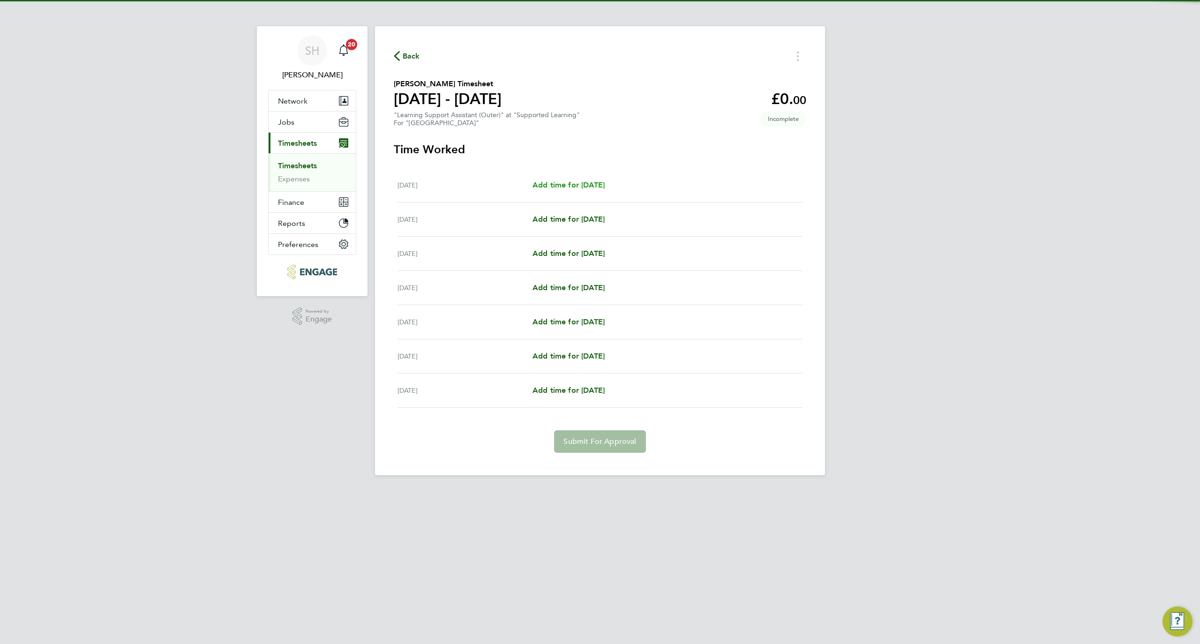
click at [597, 183] on span "Add time for Mon 22 Sep" at bounding box center [568, 184] width 72 height 9
select select "60"
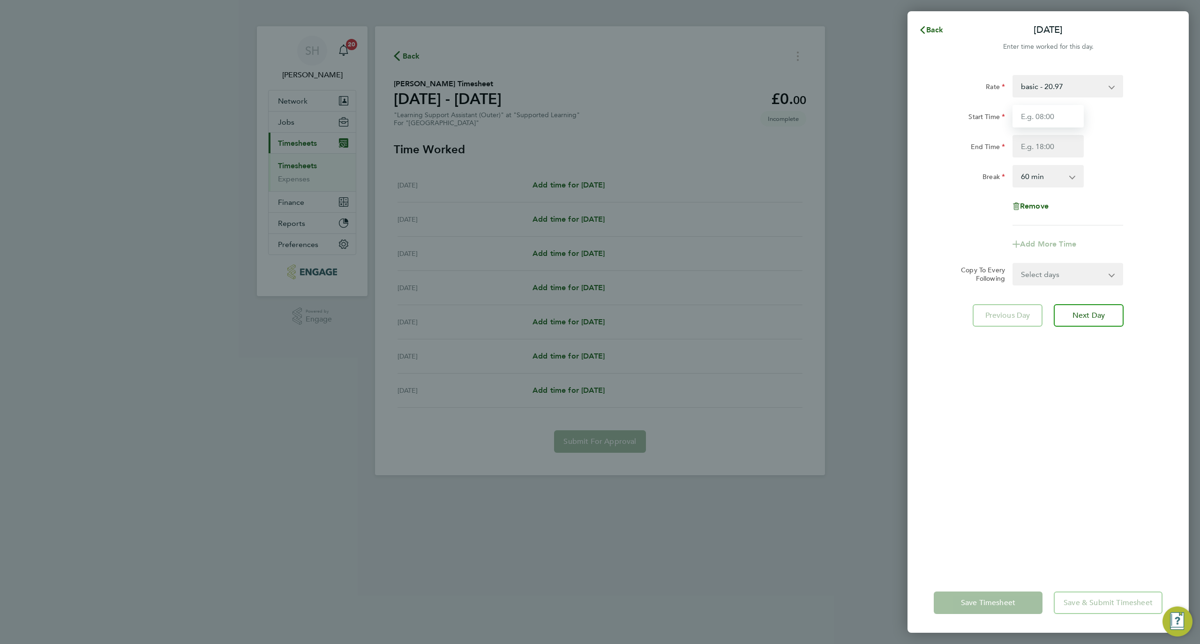
click at [1045, 121] on input "Start Time" at bounding box center [1047, 116] width 71 height 22
type input "09:00"
click at [1060, 142] on input "End Time" at bounding box center [1047, 146] width 71 height 22
type input "15:30"
click at [1066, 187] on div "0 min 15 min 30 min 45 min 60 min 75 min 90 min" at bounding box center [1047, 176] width 71 height 22
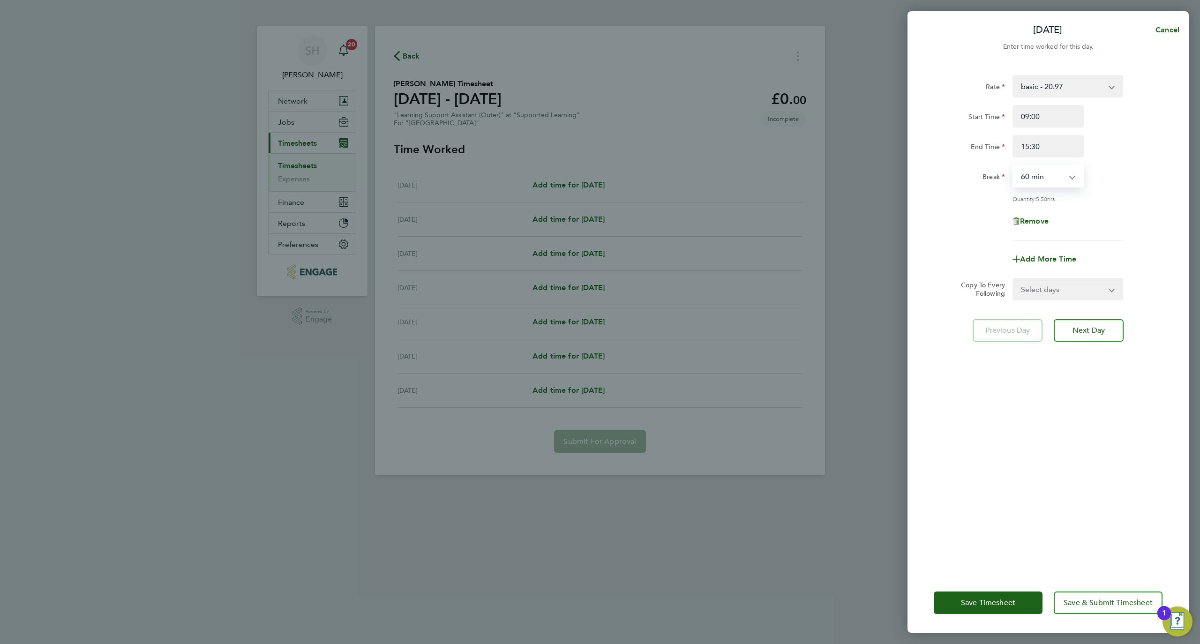
click at [1050, 177] on select "0 min 15 min 30 min 45 min 60 min 75 min 90 min" at bounding box center [1042, 176] width 58 height 21
select select "30"
click at [1013, 166] on select "0 min 15 min 30 min 45 min 60 min 75 min 90 min" at bounding box center [1042, 176] width 58 height 21
click at [1044, 415] on div "Rate basic - 20.97 Start Time 09:00 End Time 15:30 Break 0 min 15 min 30 min 45…" at bounding box center [1047, 318] width 281 height 509
click at [1073, 279] on select "Select days Day Weekday (Mon-Fri) Weekend (Sat-Sun) Tuesday Wednesday Thursday …" at bounding box center [1062, 289] width 98 height 21
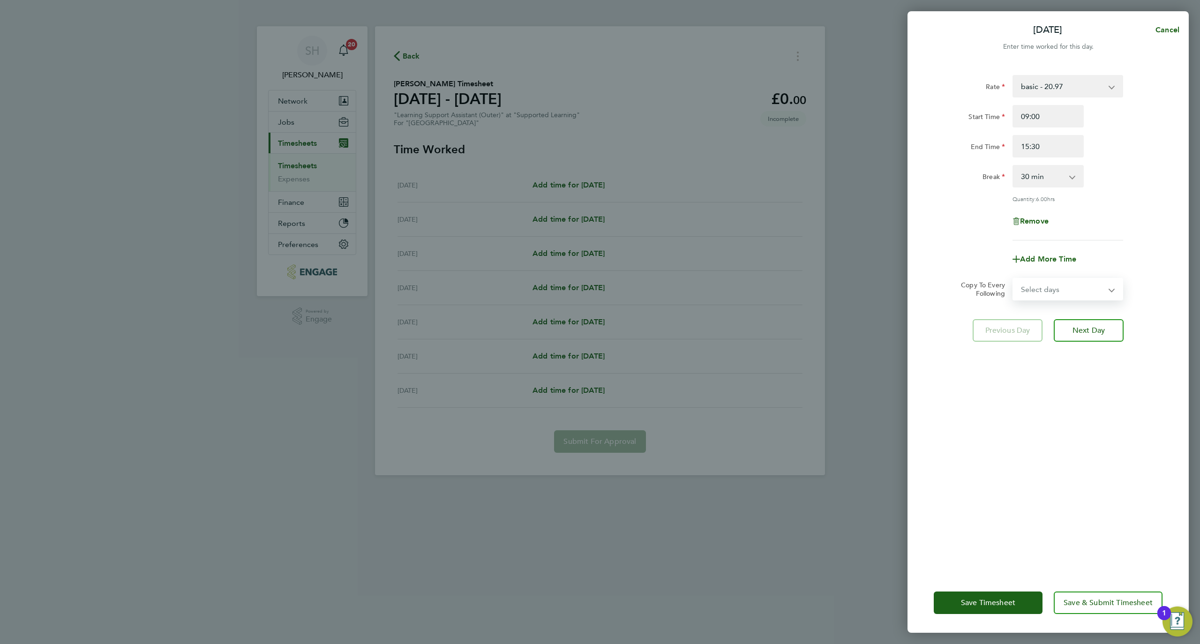
select select "WEEKDAY"
click at [1013, 279] on select "Select days Day Weekday (Mon-Fri) Weekend (Sat-Sun) Tuesday Wednesday Thursday …" at bounding box center [1062, 289] width 98 height 21
select select "2025-09-28"
click at [1085, 598] on button "Save & Submit Timesheet" at bounding box center [1107, 602] width 109 height 22
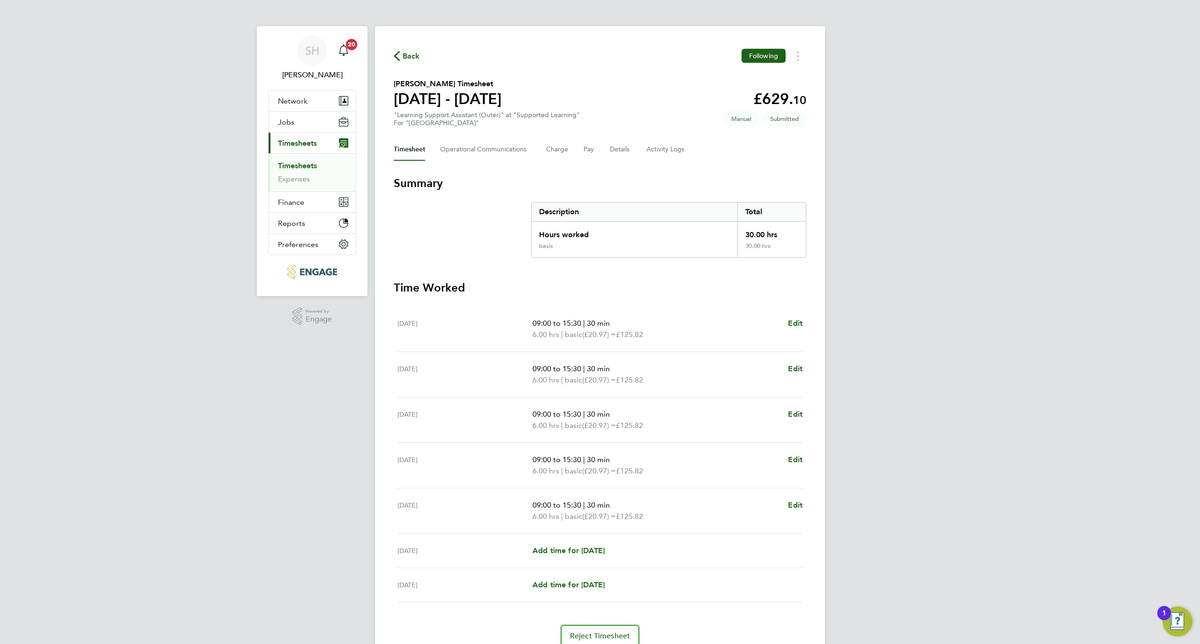
drag, startPoint x: 401, startPoint y: 58, endPoint x: 402, endPoint y: 4, distance: 54.4
click at [401, 57] on span "Back" at bounding box center [407, 55] width 26 height 9
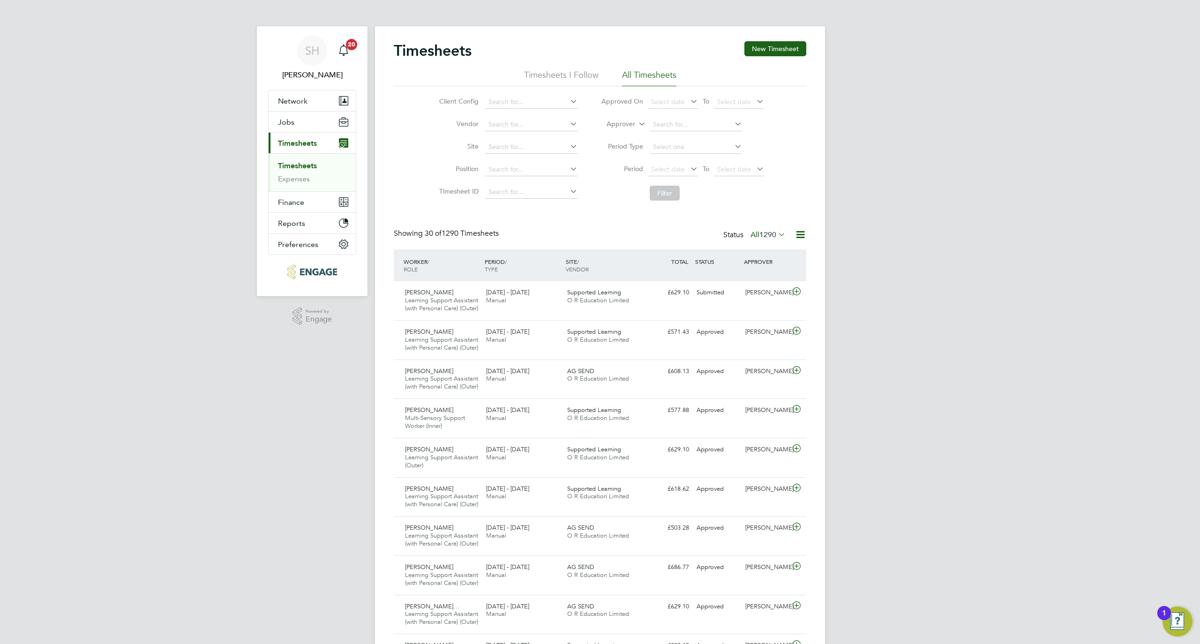
scroll to position [40, 82]
click at [775, 51] on button "New Timesheet" at bounding box center [775, 48] width 62 height 15
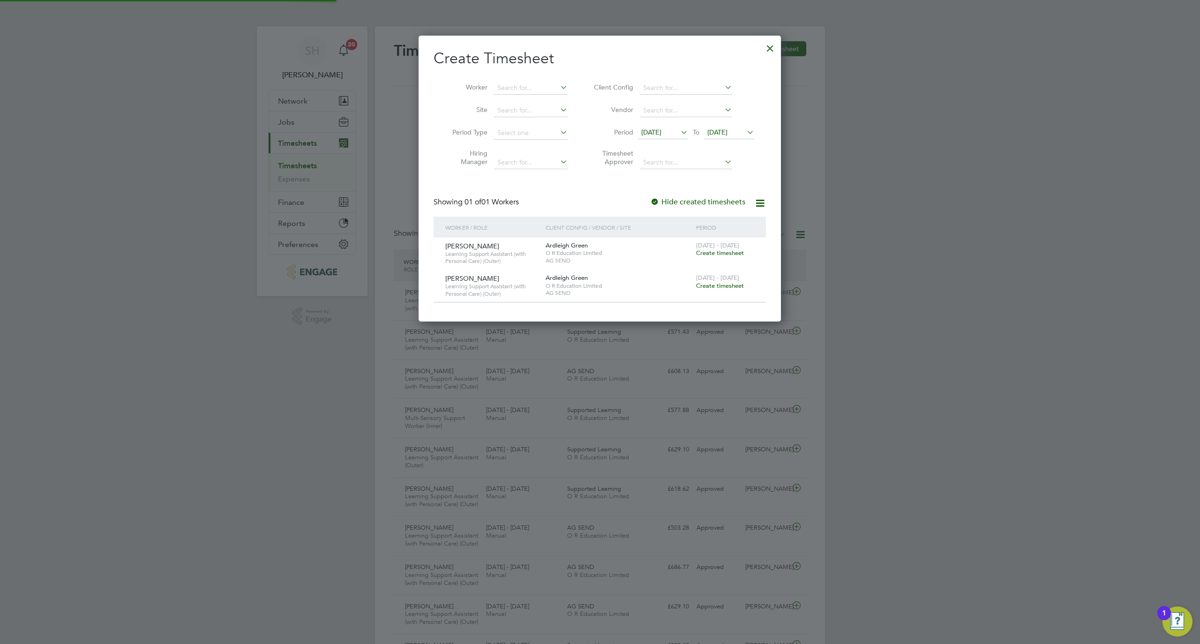
scroll to position [286, 363]
click at [502, 87] on input at bounding box center [531, 88] width 74 height 13
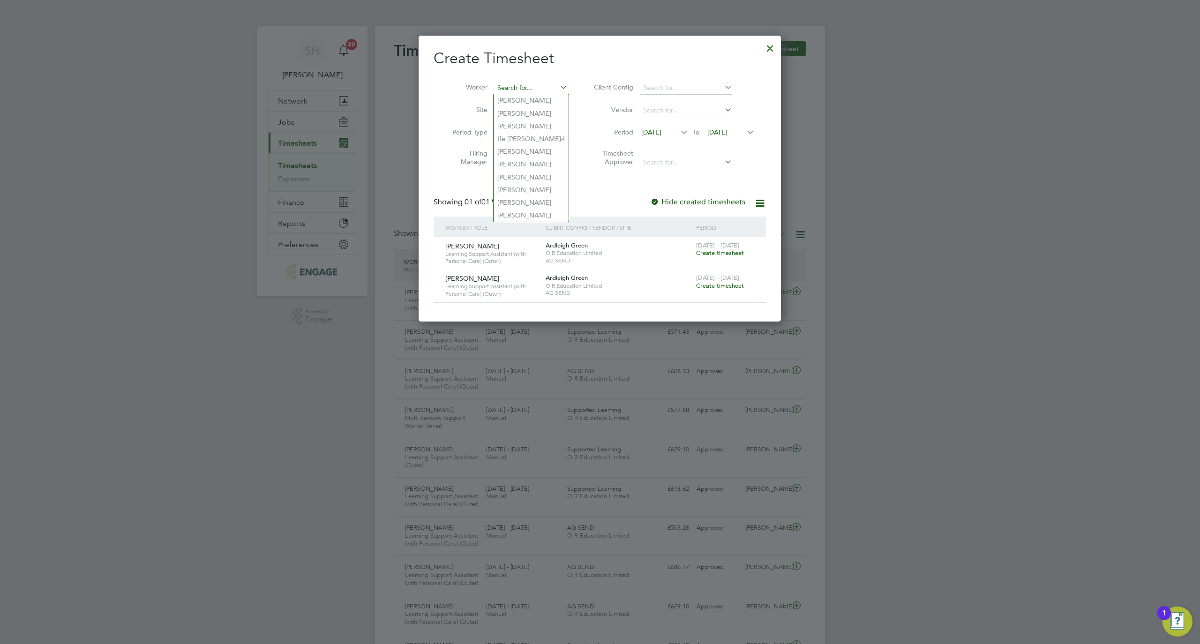
paste input "Ibironke"
click at [522, 100] on li "Ibironke Olonade" at bounding box center [530, 100] width 75 height 13
type input "Ibironke Olonade"
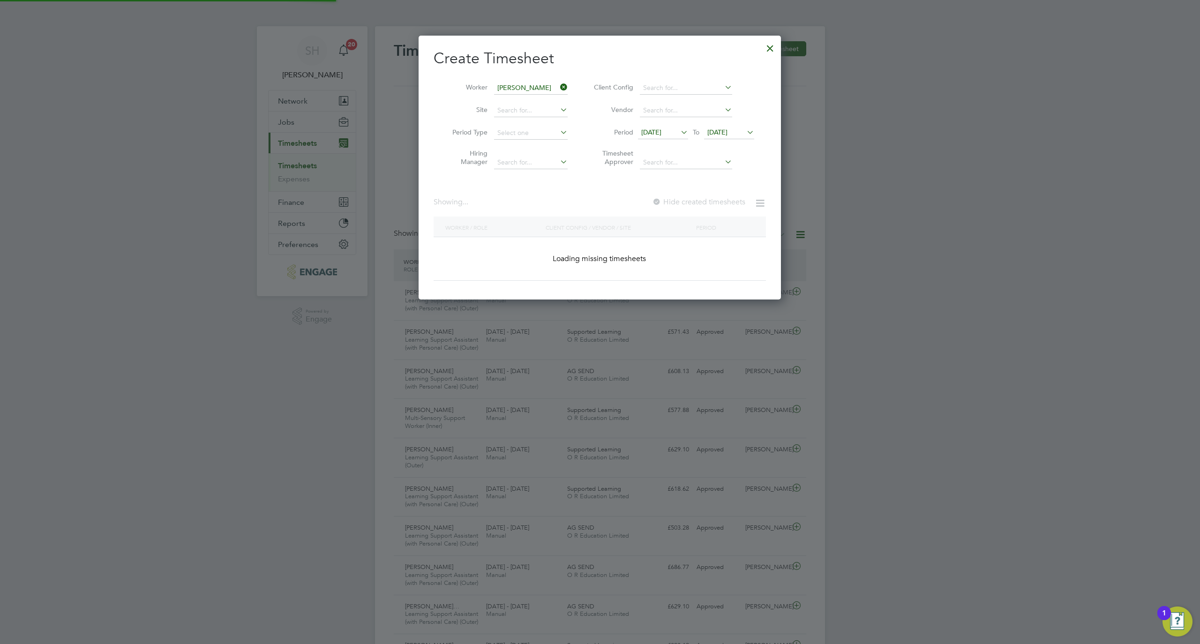
scroll to position [264, 363]
click at [735, 134] on span "19 Sep 2025" at bounding box center [729, 133] width 50 height 13
drag, startPoint x: 735, startPoint y: 134, endPoint x: 741, endPoint y: 137, distance: 7.3
click at [727, 134] on span "19 Sep 2025" at bounding box center [717, 132] width 20 height 8
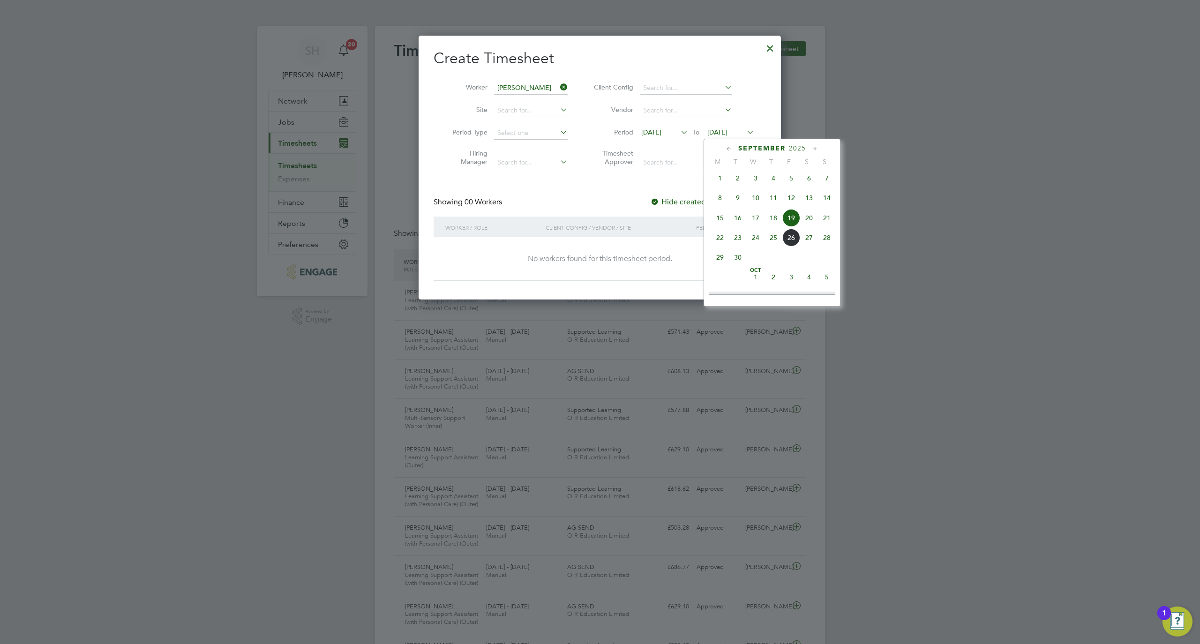
click at [792, 237] on span "26" at bounding box center [791, 238] width 18 height 18
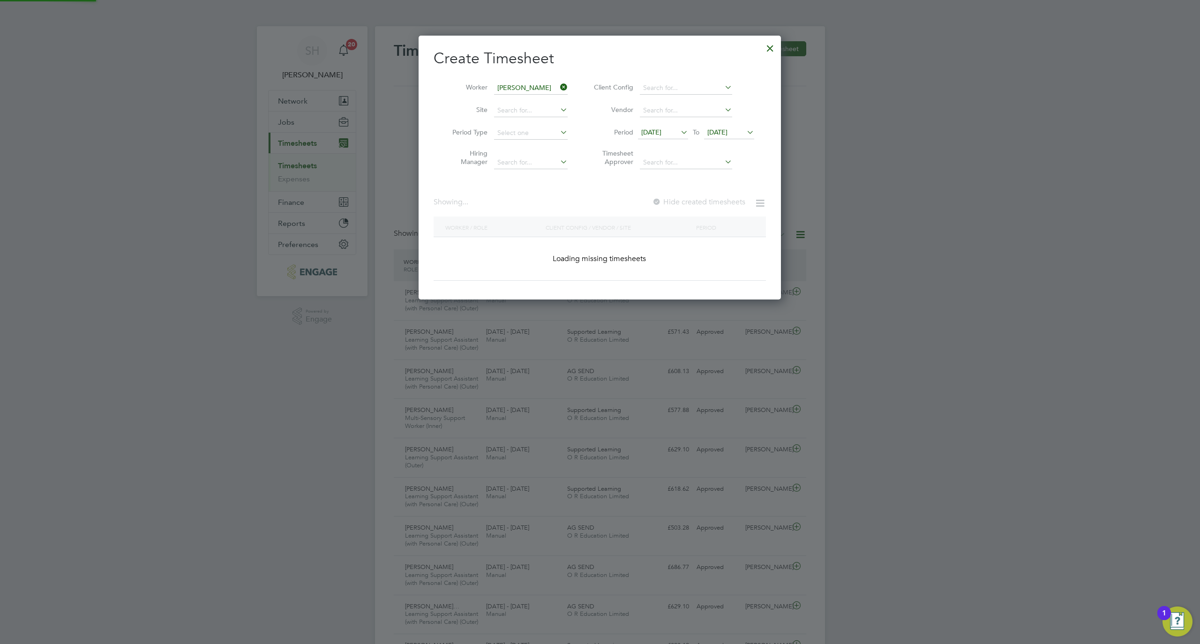
scroll to position [254, 363]
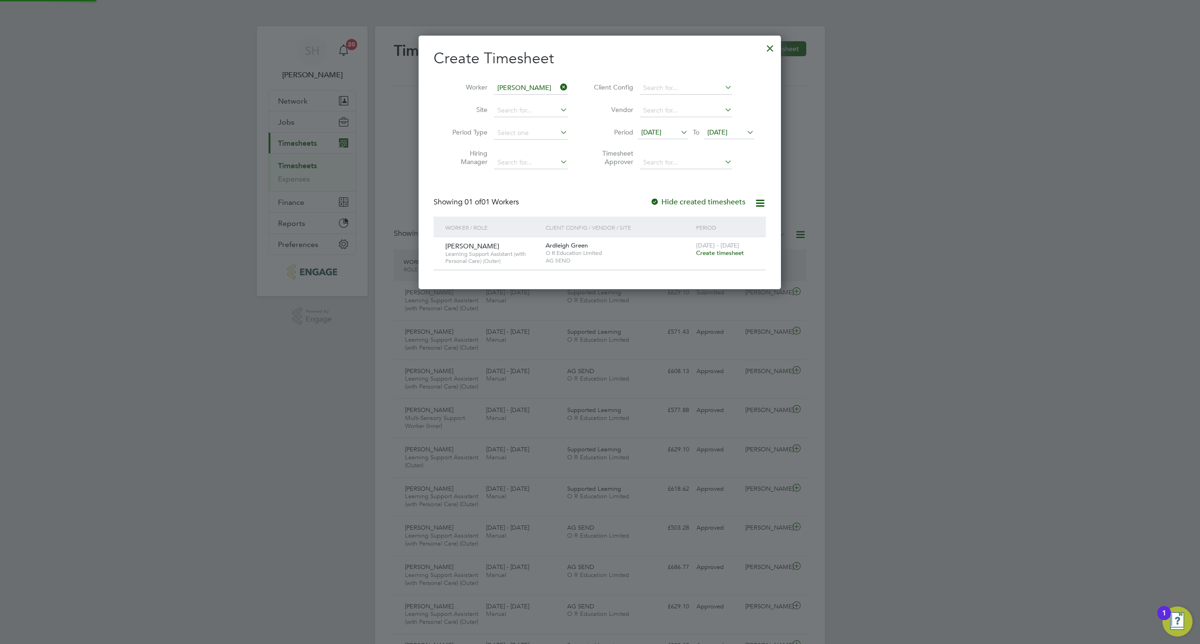
click at [726, 252] on span "Create timesheet" at bounding box center [720, 253] width 48 height 8
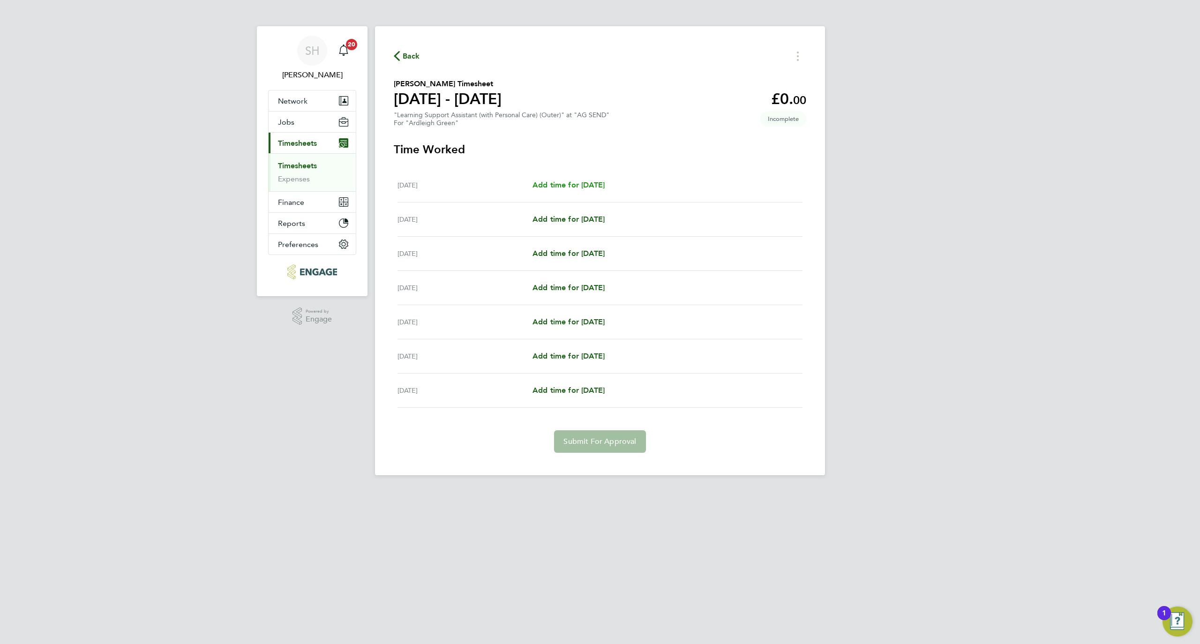
click at [595, 183] on span "Add time for Mon 22 Sep" at bounding box center [568, 184] width 72 height 9
select select "60"
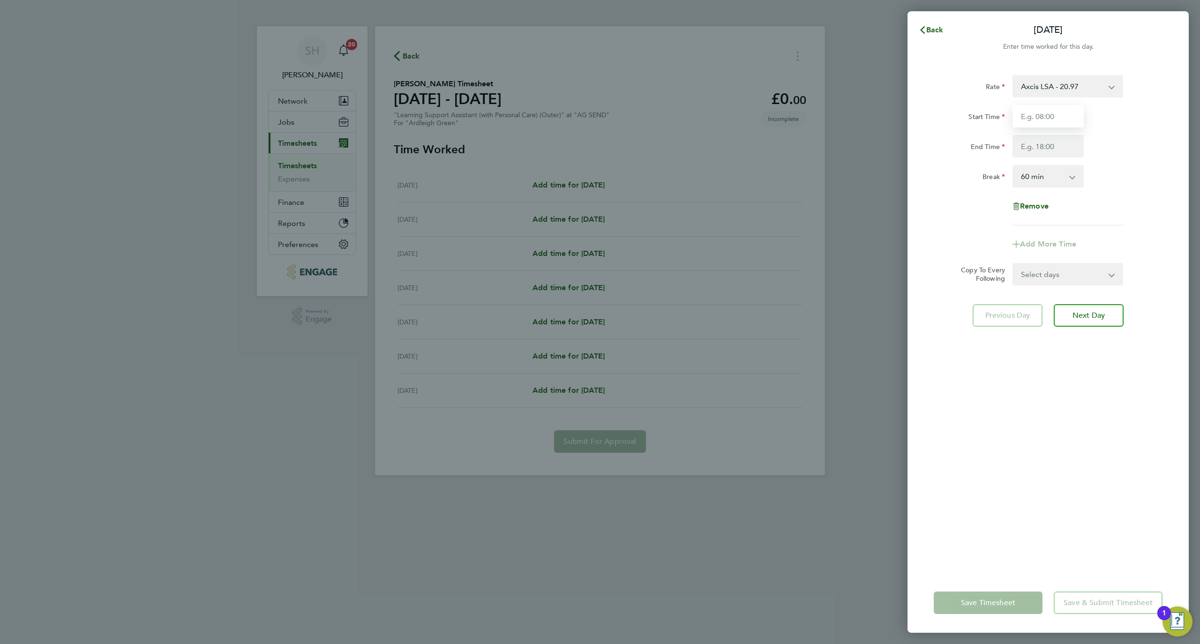
click at [1039, 111] on input "Start Time" at bounding box center [1047, 116] width 71 height 22
type input "08:45"
click at [1045, 154] on input "End Time" at bounding box center [1047, 146] width 71 height 22
type input "15:15"
click at [1058, 178] on select "0 min 15 min 30 min 45 min 60 min 75 min 90 min" at bounding box center [1042, 176] width 58 height 21
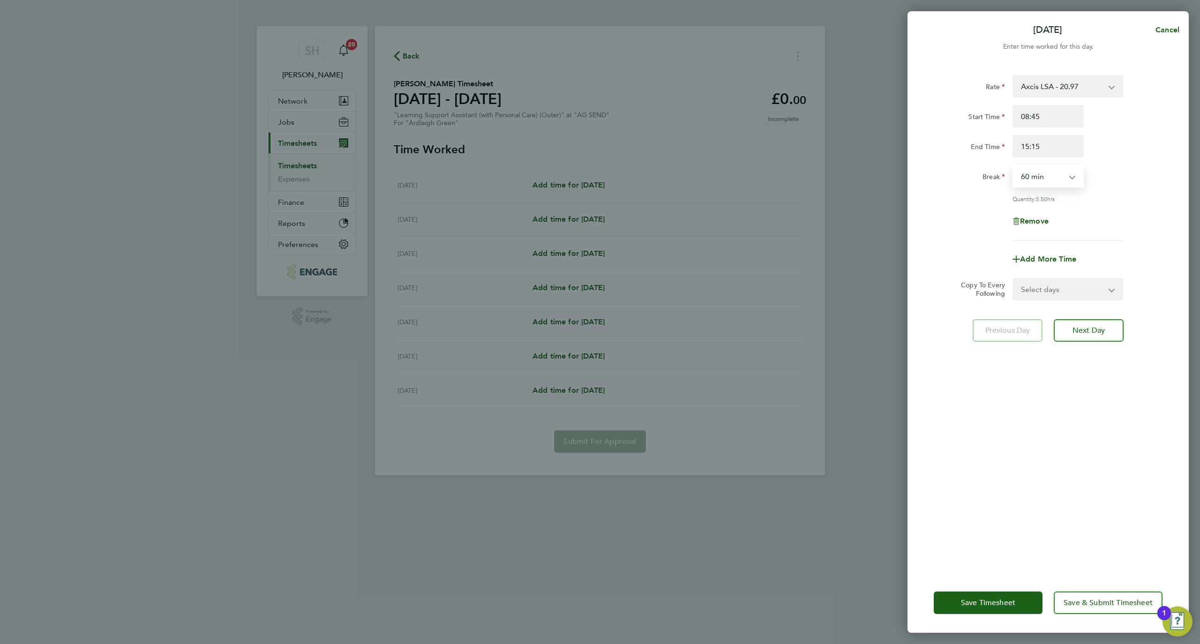
select select "30"
click at [1013, 166] on select "0 min 15 min 30 min 45 min 60 min 75 min 90 min" at bounding box center [1042, 176] width 58 height 21
click at [1065, 280] on select "Select days Day Weekday (Mon-Fri) Weekend (Sat-Sun) Tuesday Wednesday Thursday …" at bounding box center [1062, 289] width 98 height 21
select select "WEEKDAY"
click at [1013, 279] on select "Select days Day Weekday (Mon-Fri) Weekend (Sat-Sun) Tuesday Wednesday Thursday …" at bounding box center [1062, 289] width 98 height 21
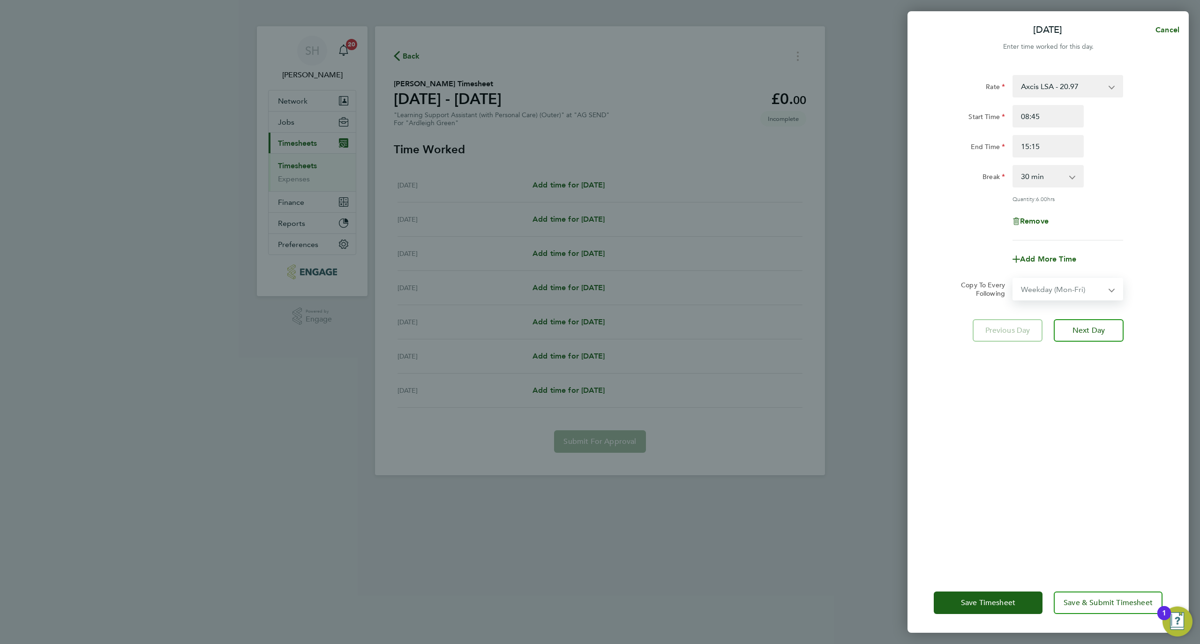
select select "2025-09-28"
click at [1126, 602] on span "Save & Submit Timesheet" at bounding box center [1107, 602] width 89 height 9
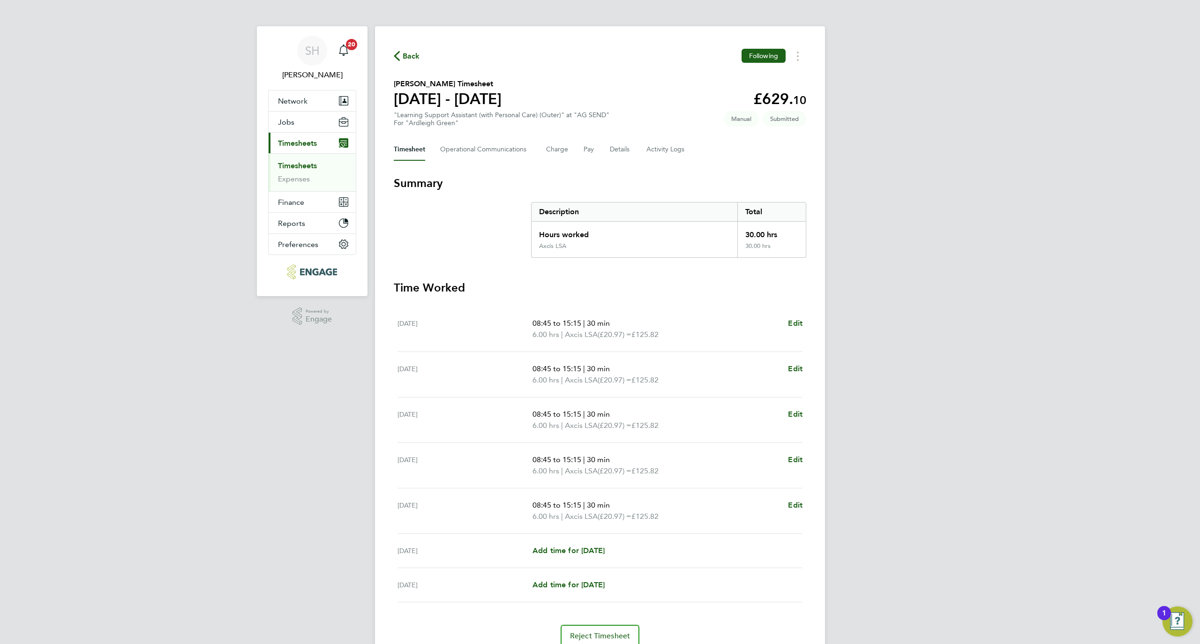
click at [406, 53] on span "Back" at bounding box center [411, 56] width 17 height 11
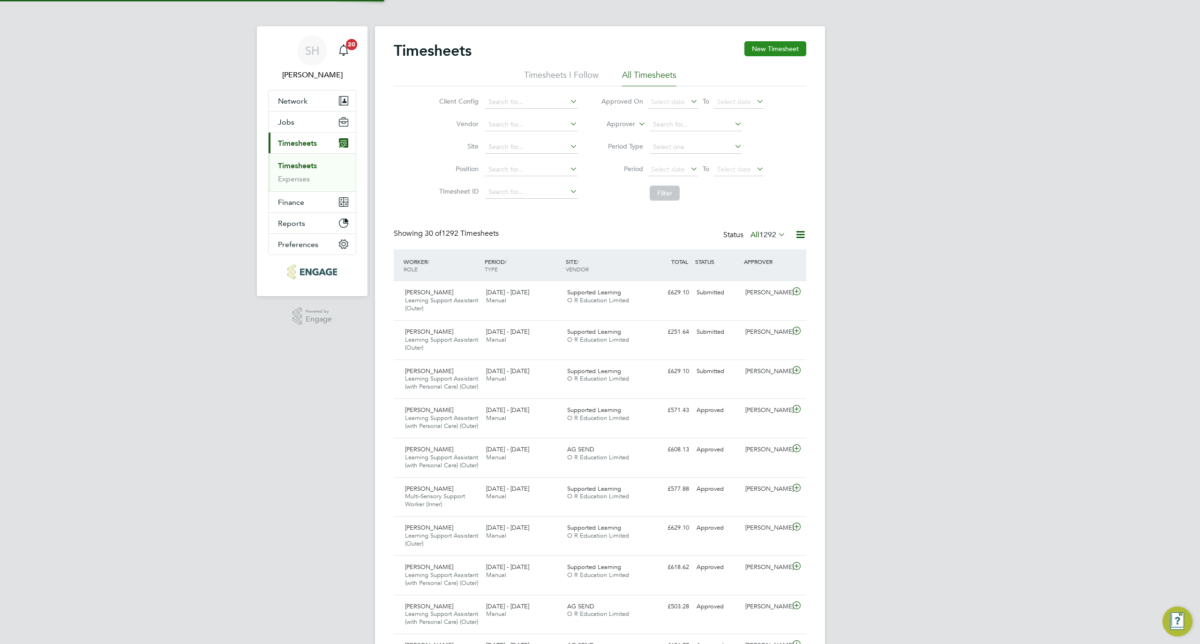
scroll to position [40, 82]
click at [771, 43] on button "New Timesheet" at bounding box center [775, 48] width 62 height 15
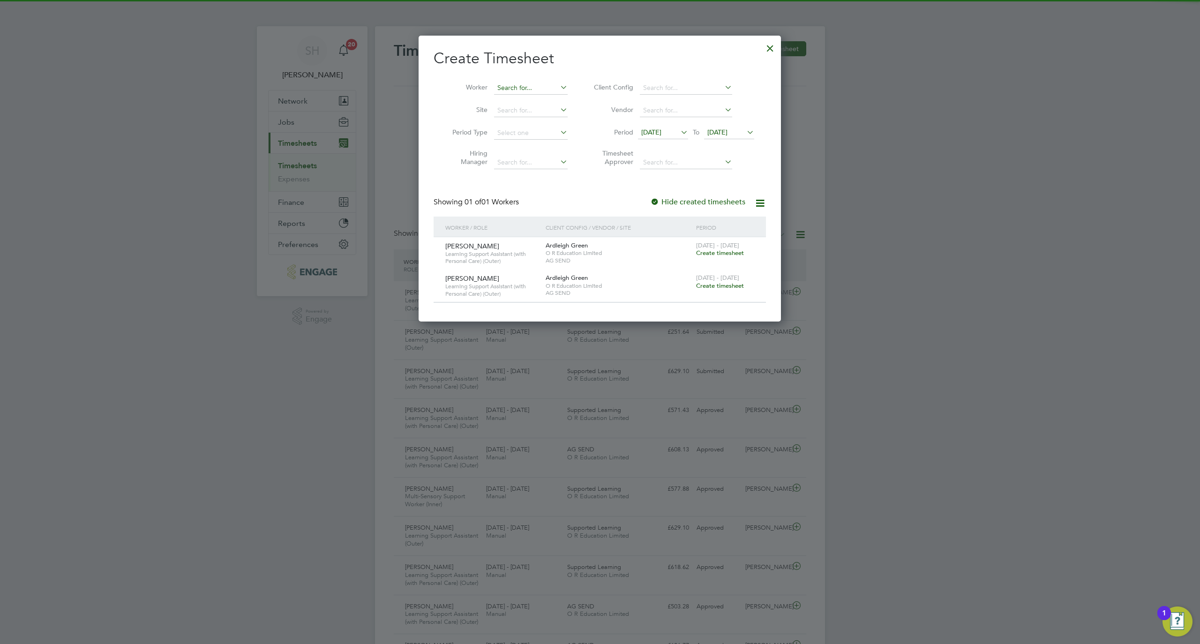
click at [496, 92] on input at bounding box center [531, 88] width 74 height 13
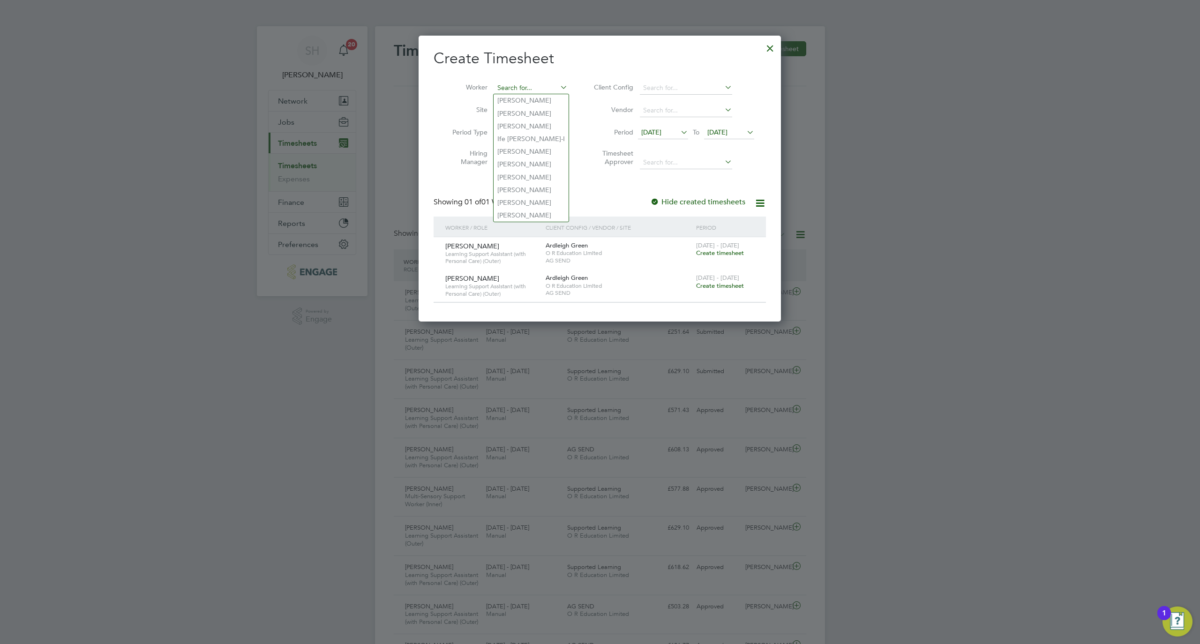
paste input "Cynderbright"
click at [514, 102] on b "Cynderbright" at bounding box center [517, 101] width 41 height 8
type input "Cynderbright Opoku-Kyeremeh"
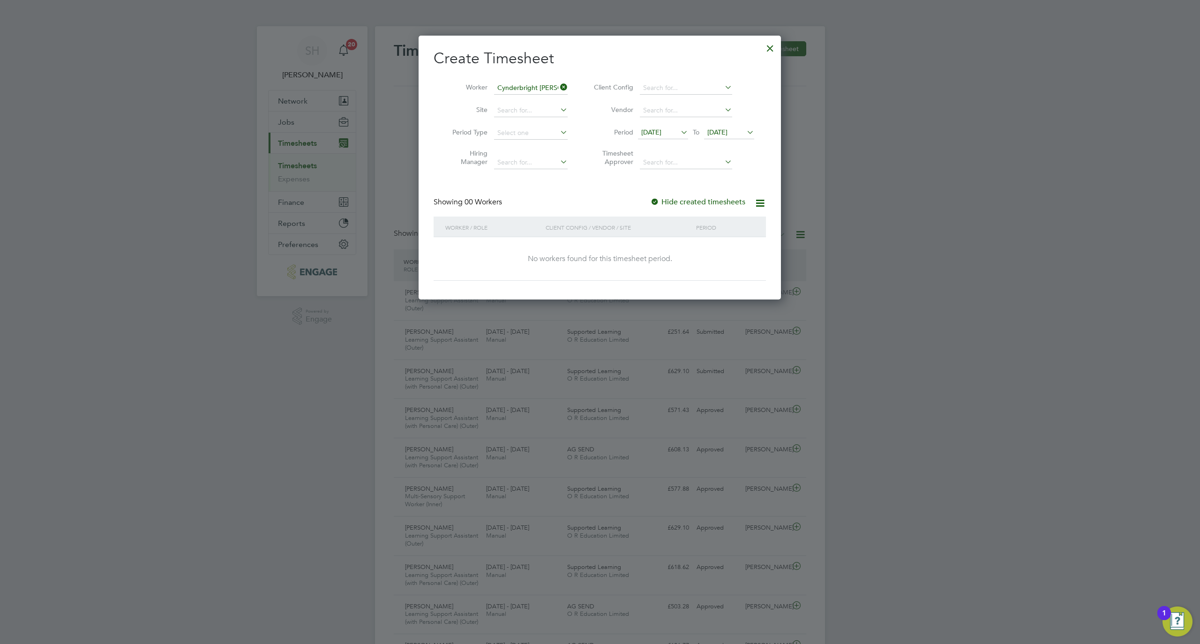
click at [727, 128] on span "19 Sep 2025" at bounding box center [717, 132] width 20 height 8
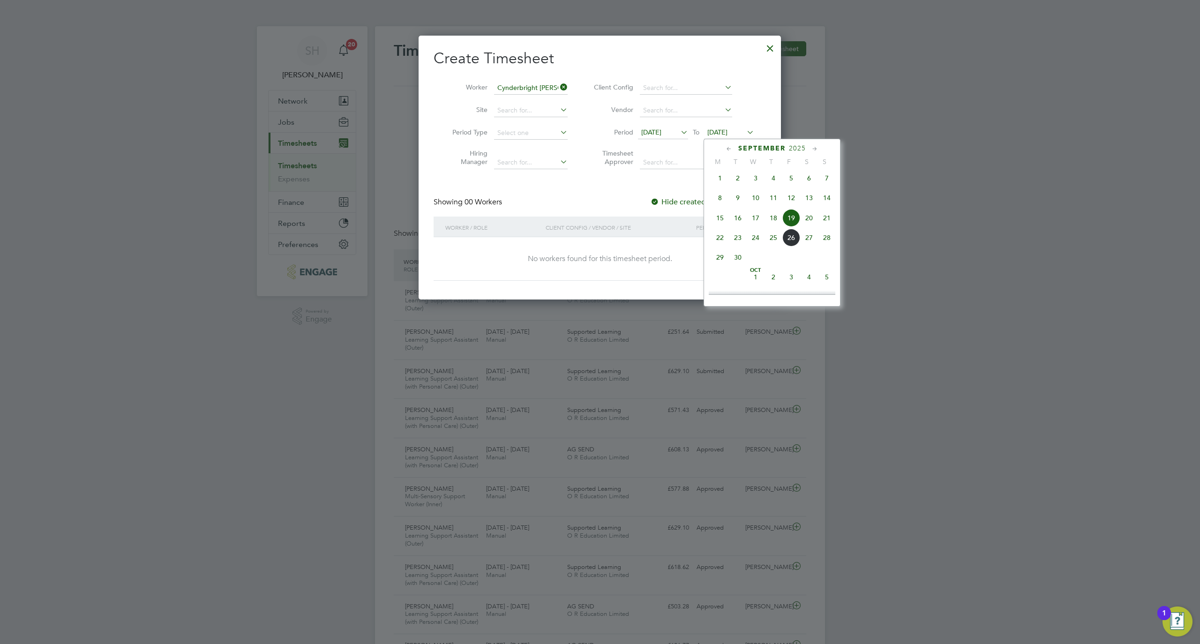
click at [790, 245] on span "26" at bounding box center [791, 238] width 18 height 18
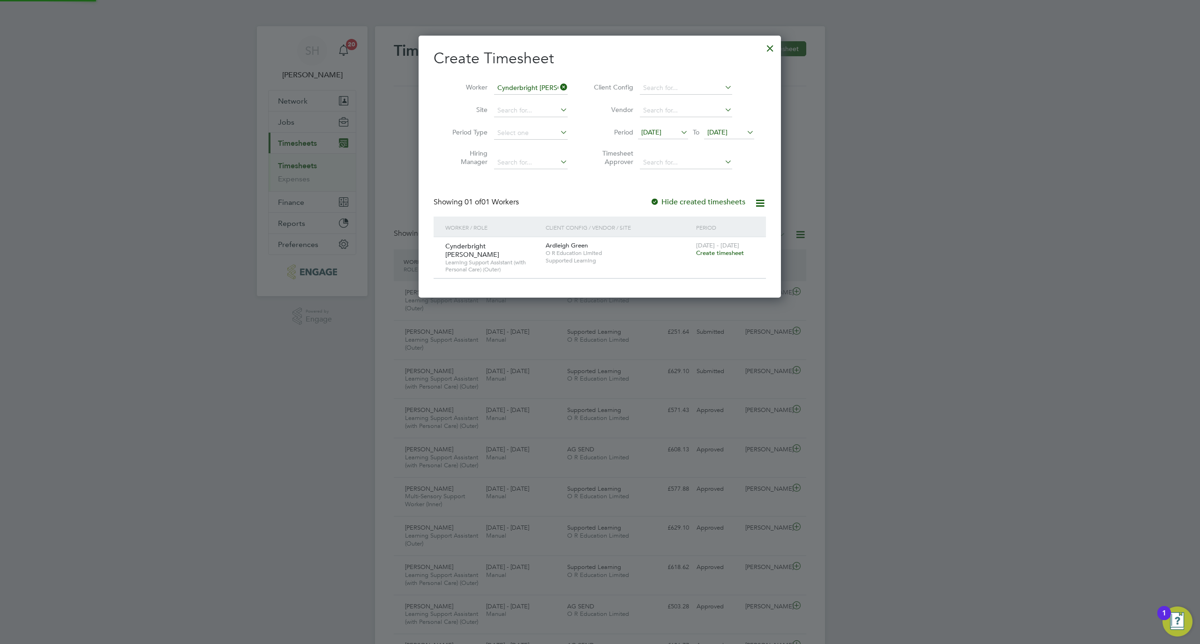
click at [733, 252] on span "Create timesheet" at bounding box center [720, 253] width 48 height 8
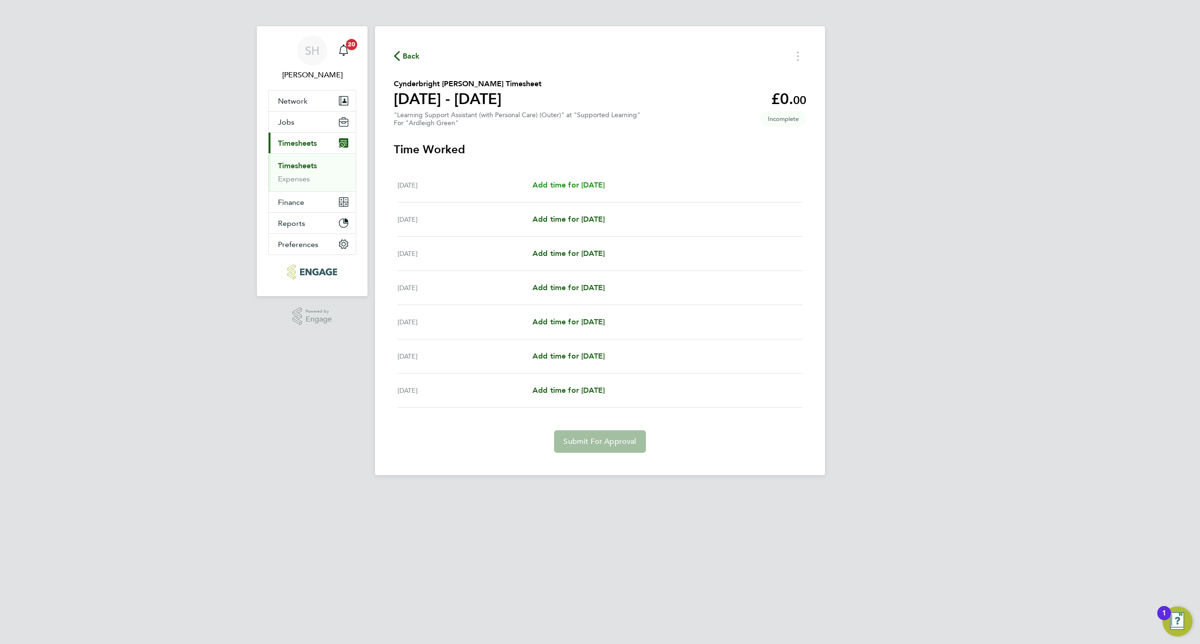
click at [576, 187] on span "Add time for Mon 22 Sep" at bounding box center [568, 184] width 72 height 9
select select "60"
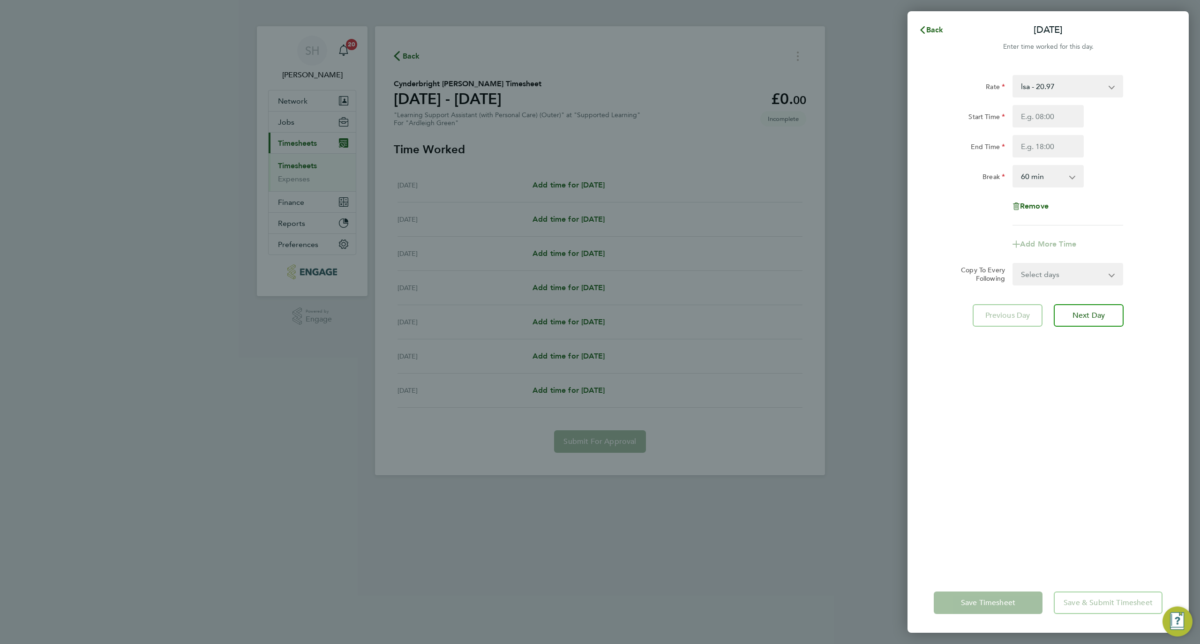
click at [1046, 90] on select "lsa - 20.97" at bounding box center [1061, 86] width 97 height 21
click at [1025, 122] on input "Start Time" at bounding box center [1047, 116] width 71 height 22
type input "09:00"
click at [1052, 147] on input "End Time" at bounding box center [1047, 146] width 71 height 22
type input "15:15"
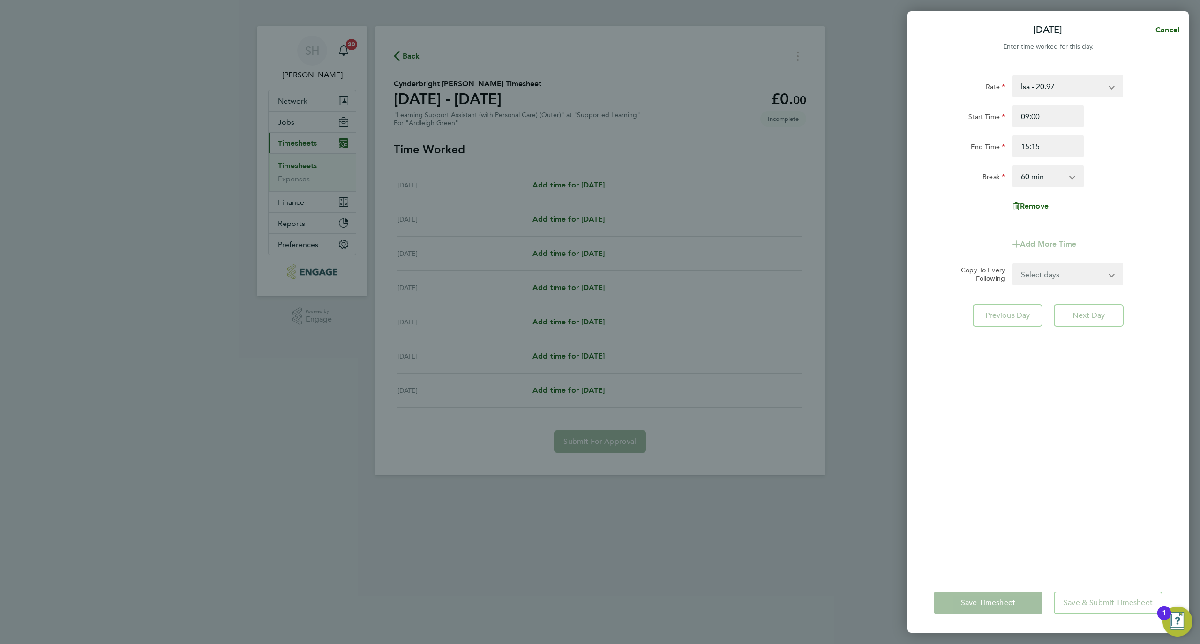
click at [1064, 178] on select "0 min 15 min 30 min 45 min 60 min 75 min 90 min" at bounding box center [1042, 176] width 58 height 21
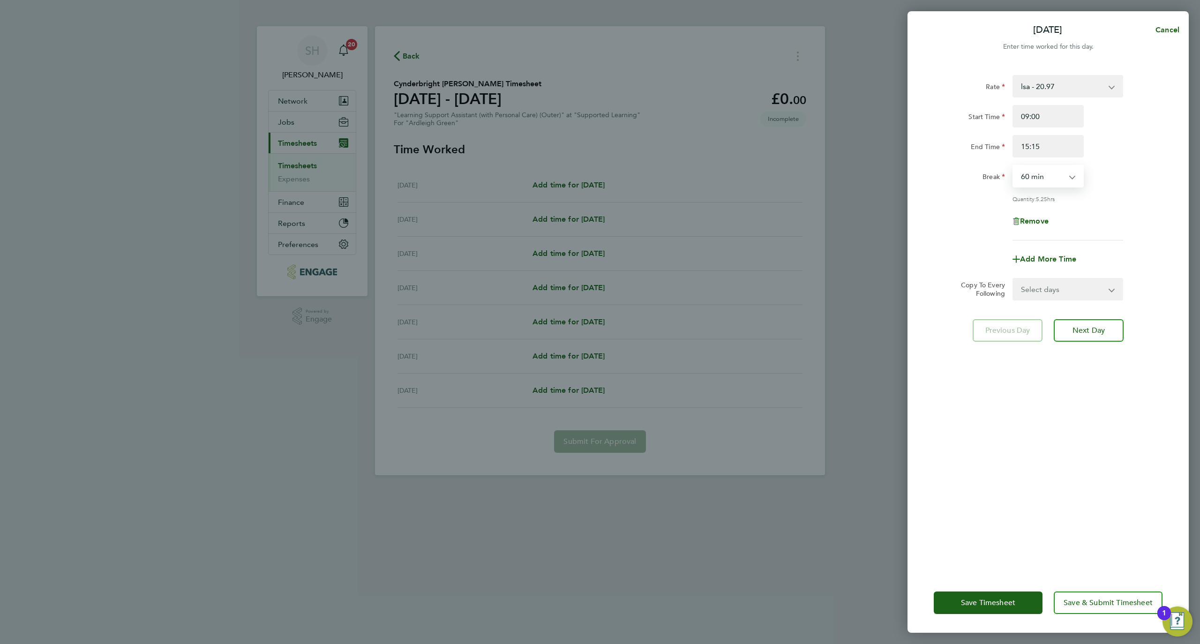
select select "30"
click at [1013, 166] on select "0 min 15 min 30 min 45 min 60 min 75 min 90 min" at bounding box center [1042, 176] width 58 height 21
click at [1069, 297] on select "Select days Day Weekday (Mon-Fri) Weekend (Sat-Sun) Tuesday Wednesday Thursday …" at bounding box center [1062, 289] width 98 height 21
select select "WEEKDAY"
click at [1013, 279] on select "Select days Day Weekday (Mon-Fri) Weekend (Sat-Sun) Tuesday Wednesday Thursday …" at bounding box center [1062, 289] width 98 height 21
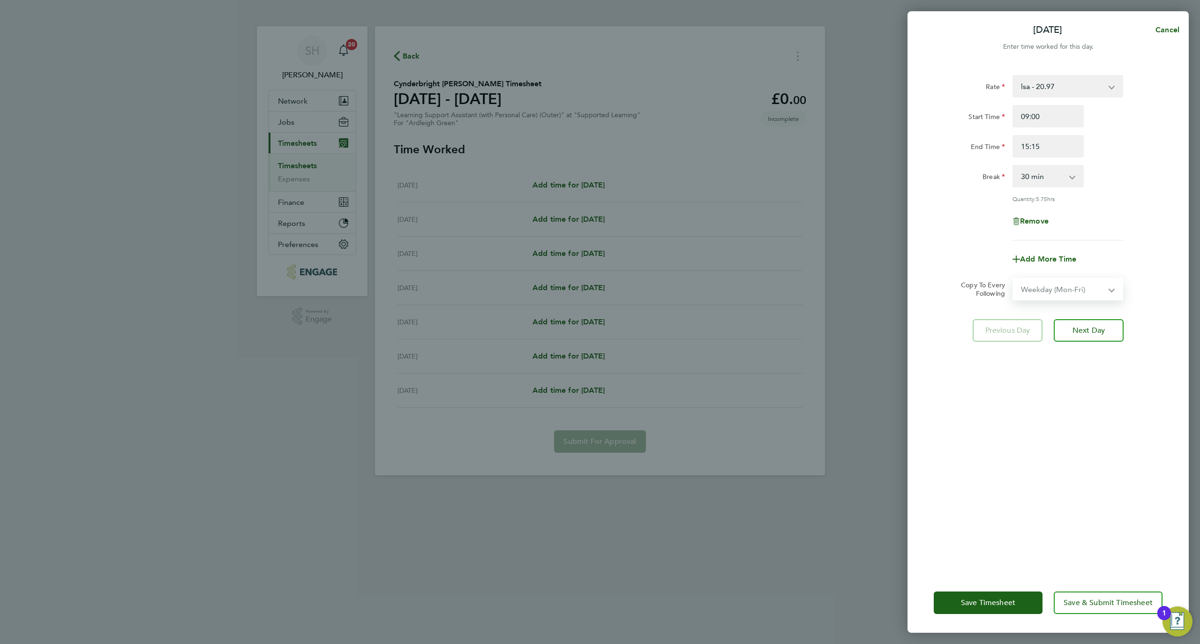
select select "2025-09-28"
click at [1078, 364] on button "Next Day" at bounding box center [1088, 371] width 70 height 22
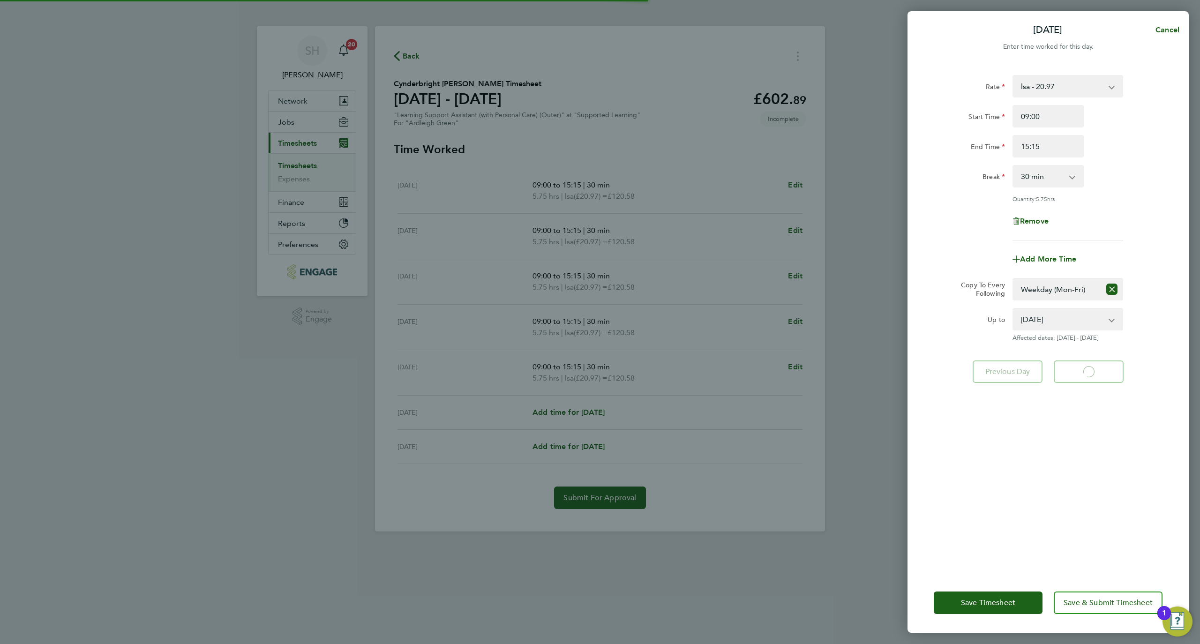
select select "30"
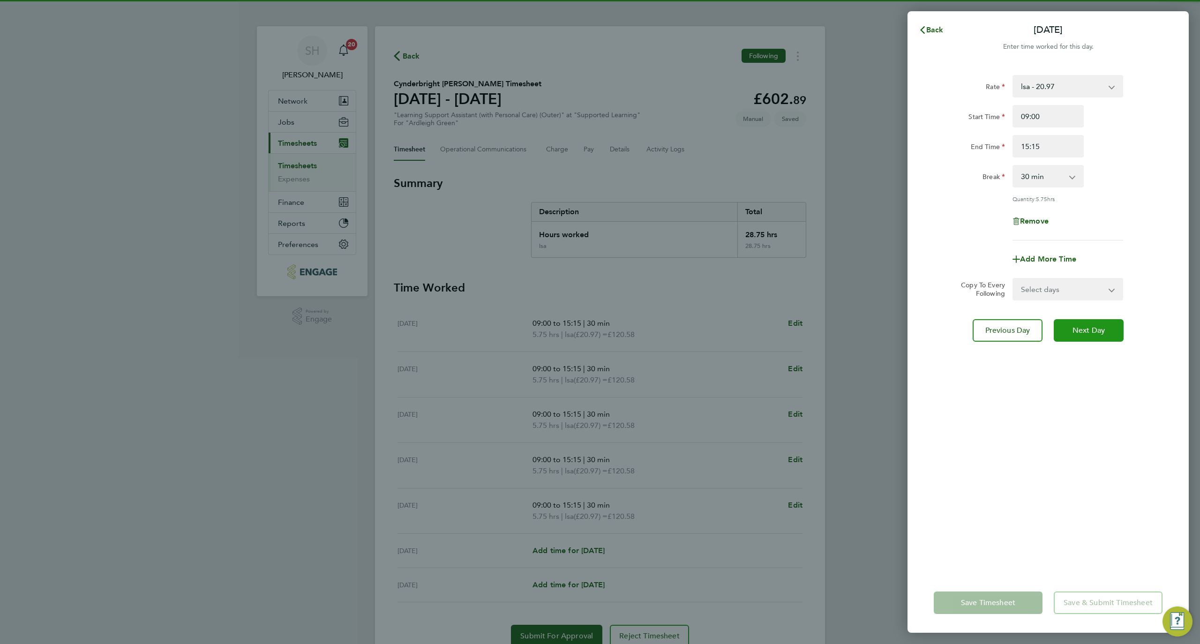
click at [1072, 319] on button "Next Day" at bounding box center [1088, 330] width 70 height 22
select select "30"
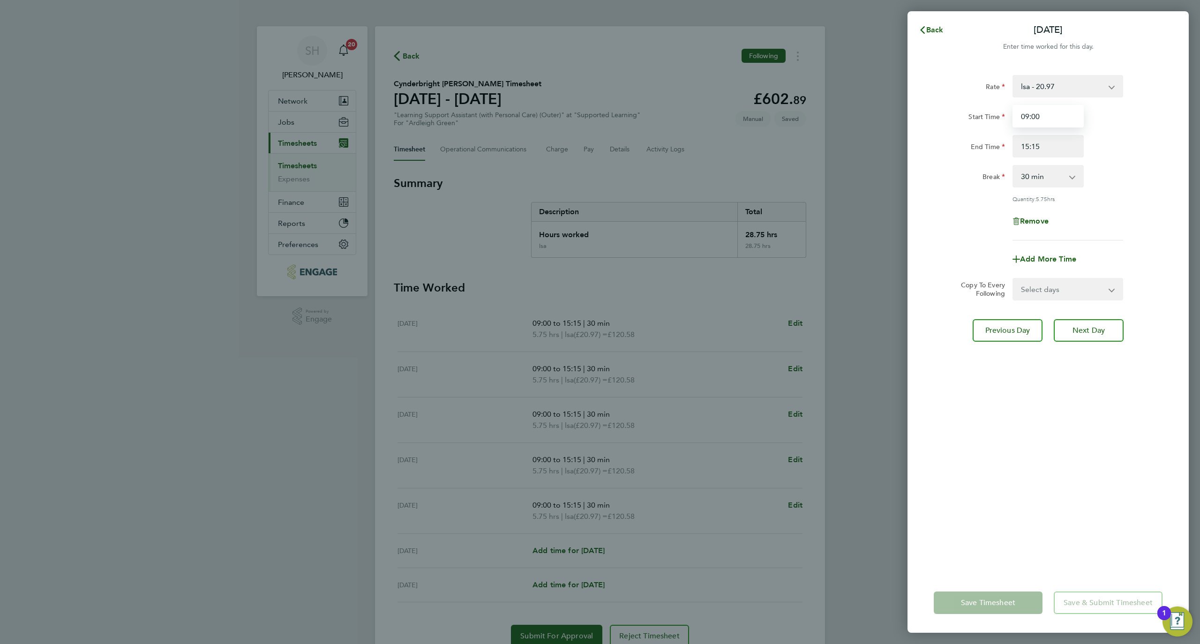
drag, startPoint x: 1033, startPoint y: 119, endPoint x: 1046, endPoint y: 118, distance: 12.7
click at [1046, 118] on input "09:00" at bounding box center [1047, 116] width 71 height 22
type input "09:15"
click at [1053, 525] on div "Rate lsa - 20.97 Start Time 09:15 End Time 15:15 Break 0 min 15 min 30 min 45 m…" at bounding box center [1047, 318] width 281 height 509
click at [1010, 608] on button "Save Timesheet" at bounding box center [987, 602] width 109 height 22
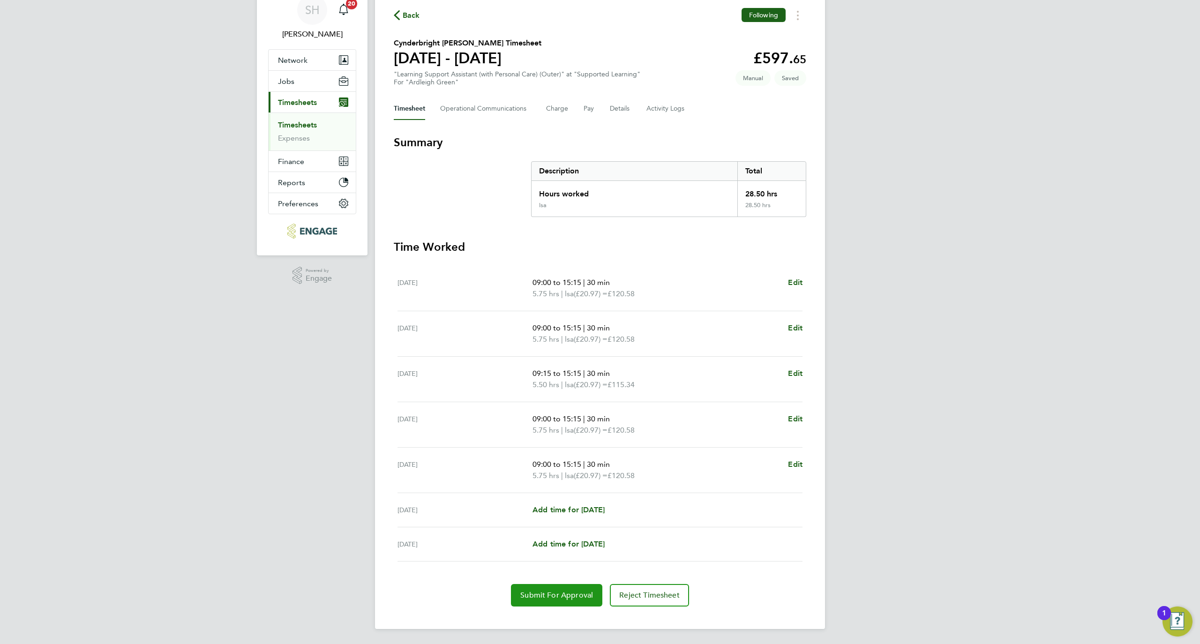
drag, startPoint x: 567, startPoint y: 595, endPoint x: 625, endPoint y: 543, distance: 78.3
click at [567, 595] on span "Submit For Approval" at bounding box center [556, 594] width 73 height 9
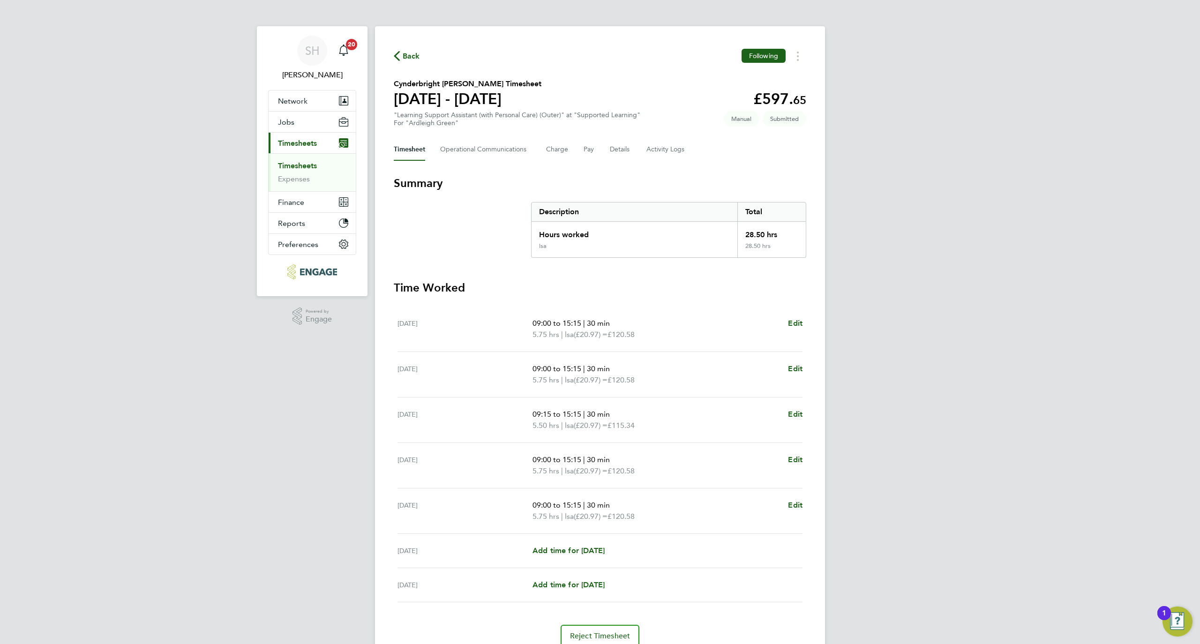
click at [399, 59] on icon "button" at bounding box center [397, 56] width 6 height 10
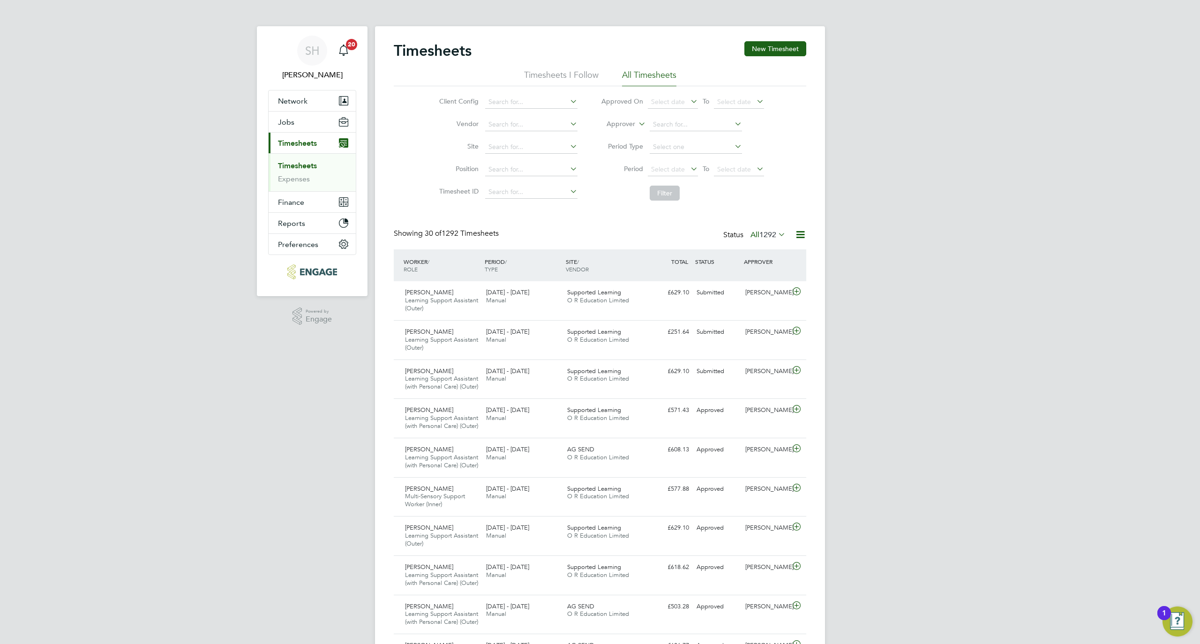
scroll to position [40, 82]
click at [767, 52] on button "New Timesheet" at bounding box center [775, 48] width 62 height 15
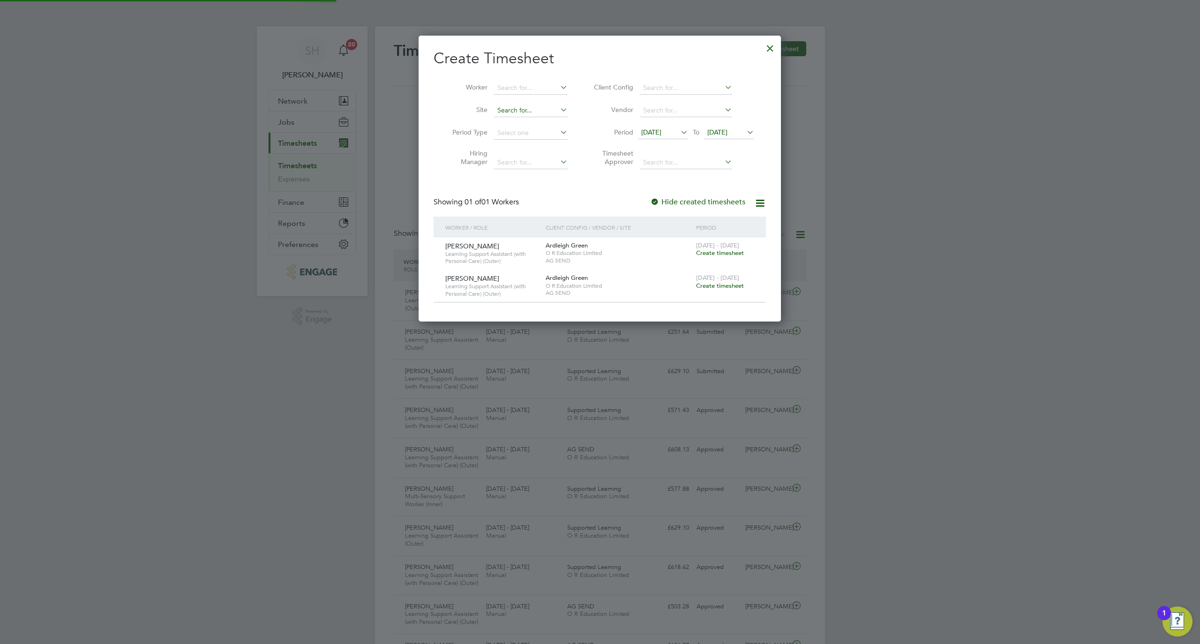
scroll to position [286, 363]
click at [505, 93] on input at bounding box center [531, 88] width 74 height 13
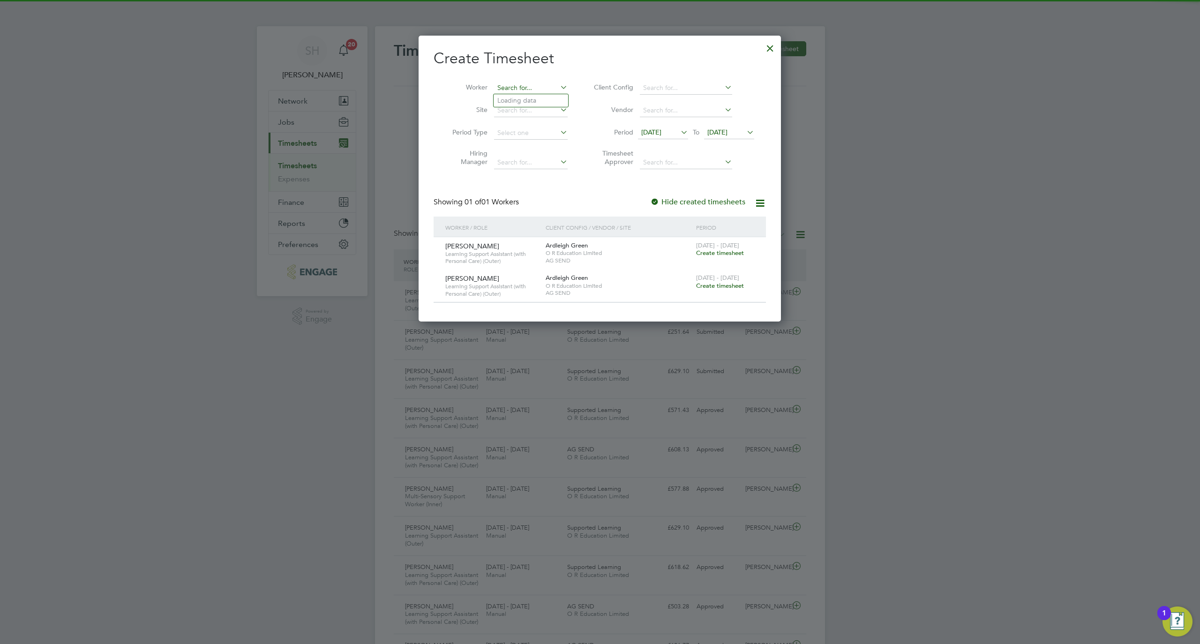
paste input "Chinenye"
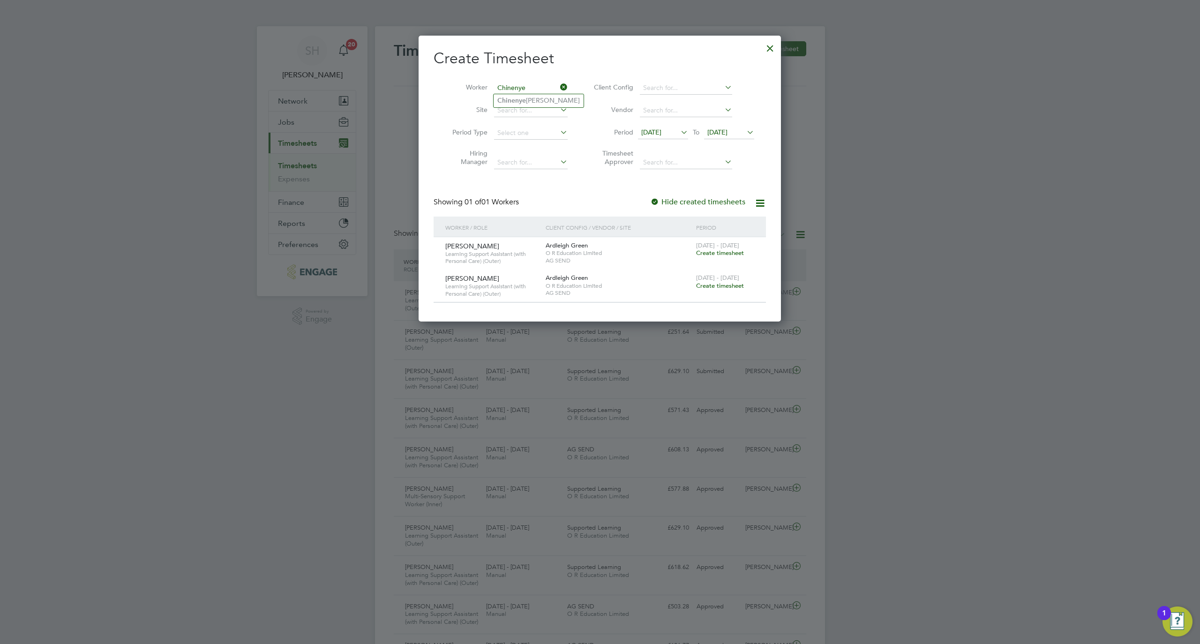
click at [512, 103] on b "Chinenye" at bounding box center [511, 101] width 29 height 8
type input "Chinenye Okeke"
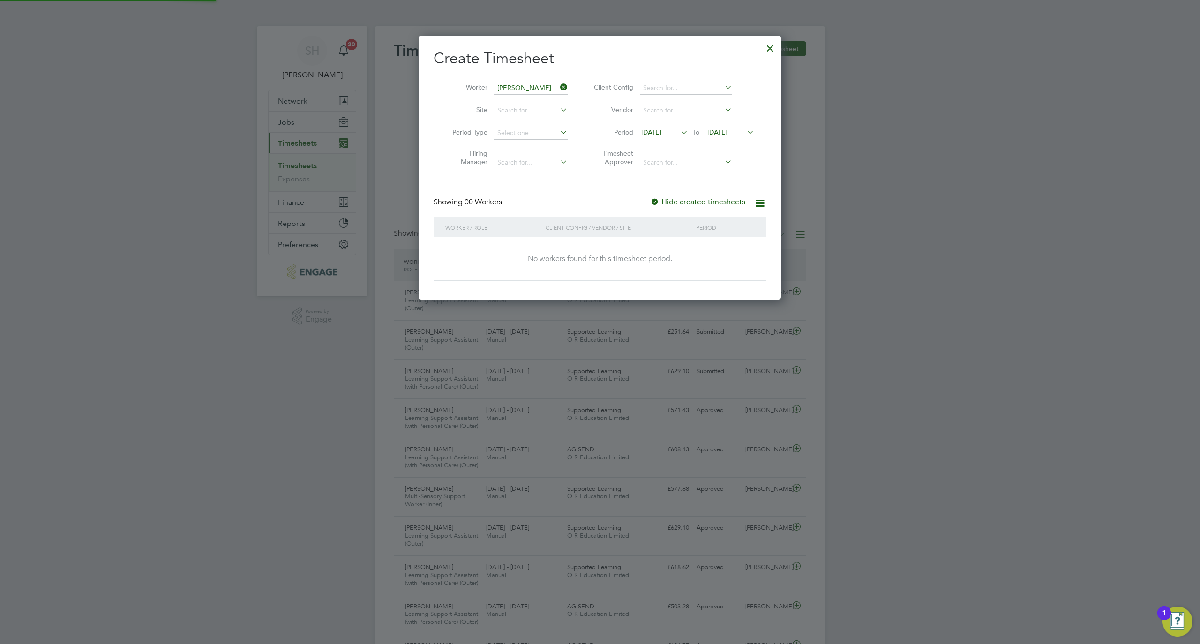
scroll to position [264, 363]
click at [727, 132] on span "19 Sep 2025" at bounding box center [717, 132] width 20 height 8
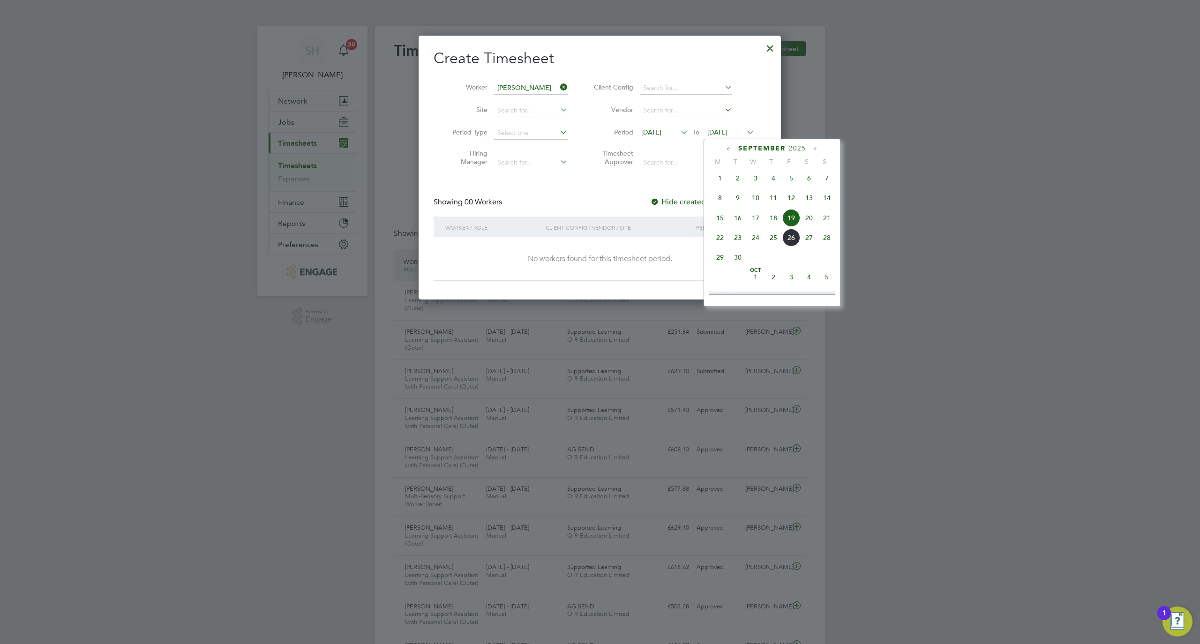
click at [791, 243] on span "26" at bounding box center [791, 238] width 18 height 18
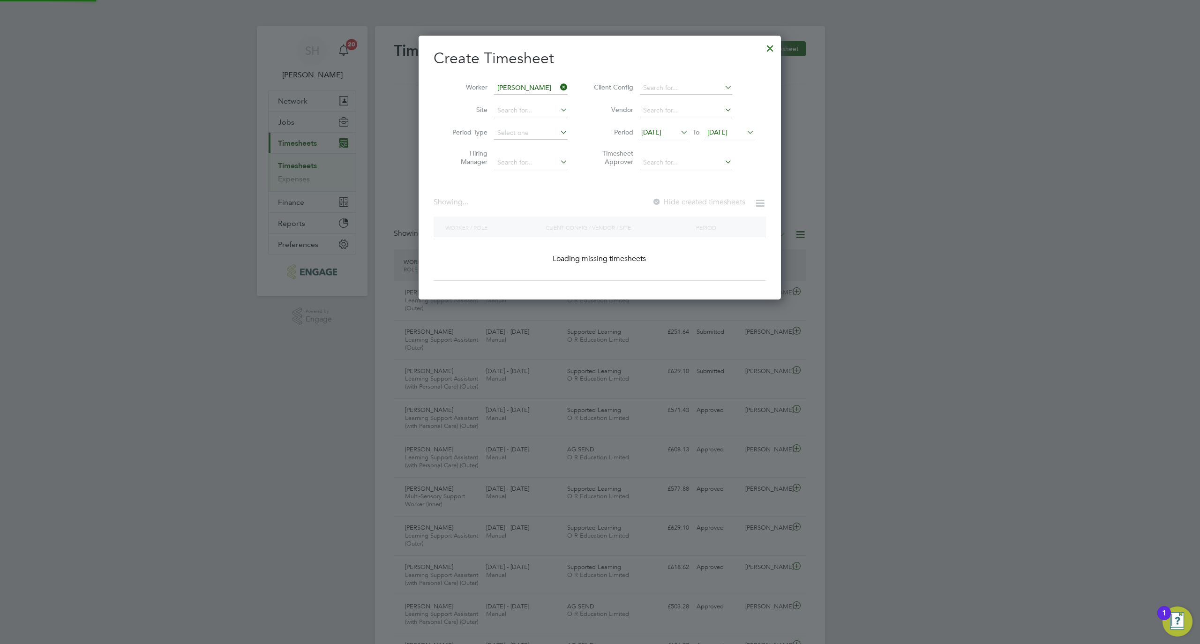
scroll to position [254, 363]
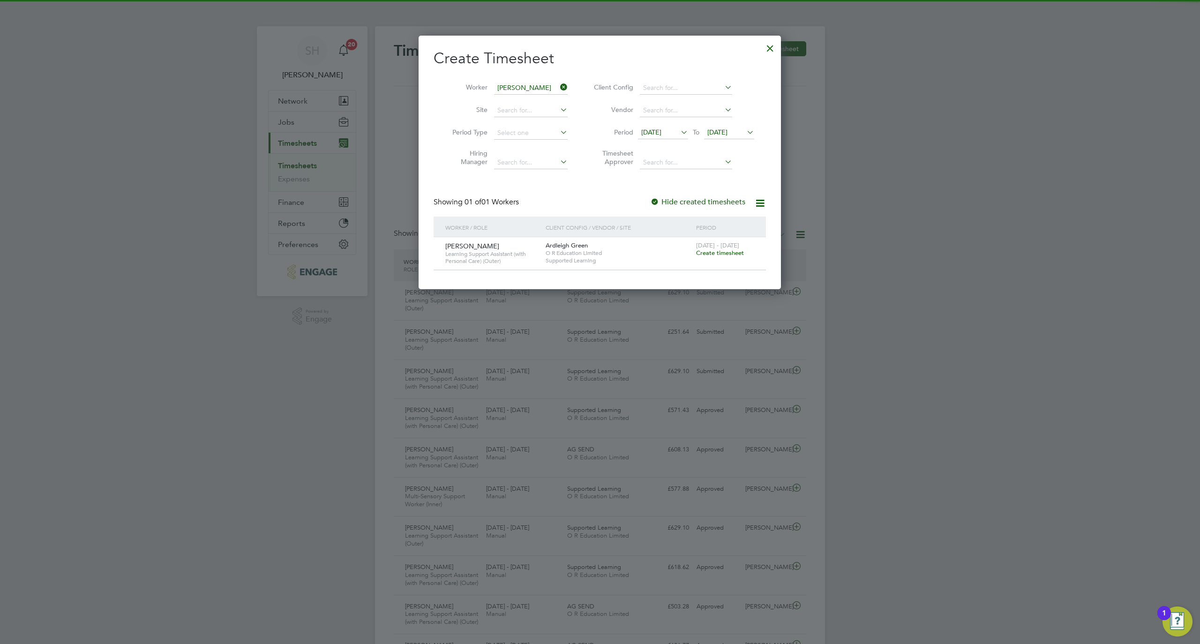
click at [712, 253] on span "Create timesheet" at bounding box center [720, 253] width 48 height 8
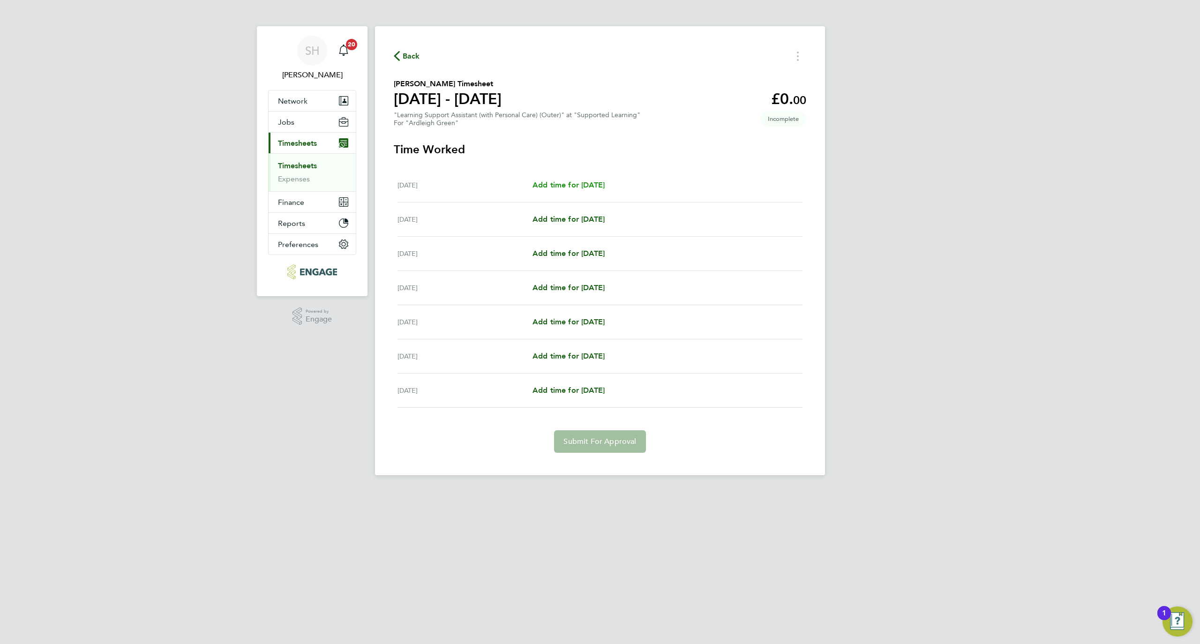
click at [588, 186] on span "Add time for Mon 22 Sep" at bounding box center [568, 184] width 72 height 9
select select "60"
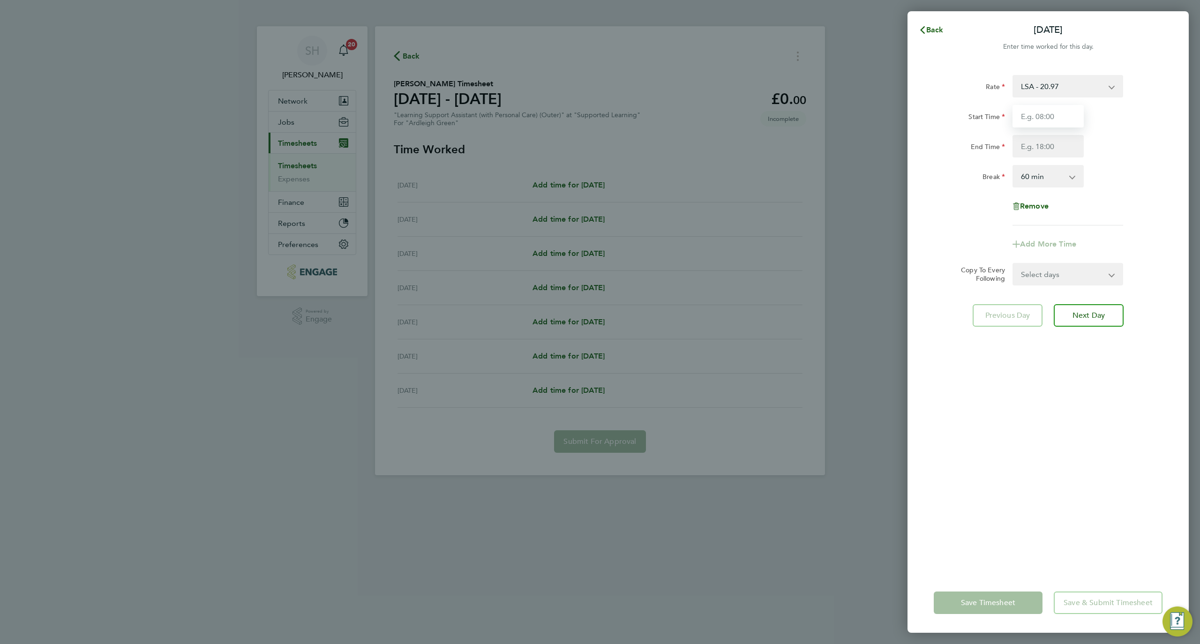
drag, startPoint x: 1025, startPoint y: 114, endPoint x: 1037, endPoint y: 120, distance: 13.2
click at [1025, 114] on input "Start Time" at bounding box center [1047, 116] width 71 height 22
type input "08:30"
click at [1043, 146] on input "End Time" at bounding box center [1047, 146] width 71 height 22
type input "15:15"
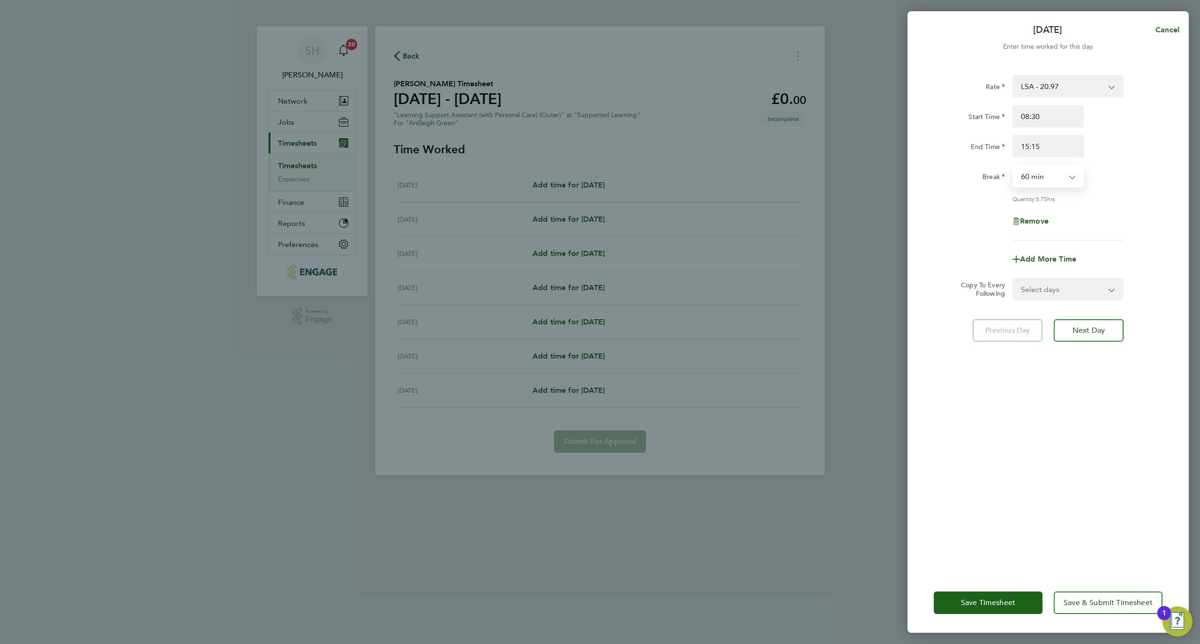
click at [1050, 181] on select "0 min 15 min 30 min 45 min 60 min 75 min 90 min" at bounding box center [1042, 176] width 58 height 21
select select "30"
click at [1013, 166] on select "0 min 15 min 30 min 45 min 60 min 75 min 90 min" at bounding box center [1042, 176] width 58 height 21
click at [1038, 294] on select "Select days Day Weekday (Mon-Fri) Weekend (Sat-Sun) Tuesday Wednesday Thursday …" at bounding box center [1062, 289] width 98 height 21
select select "WEEKDAY"
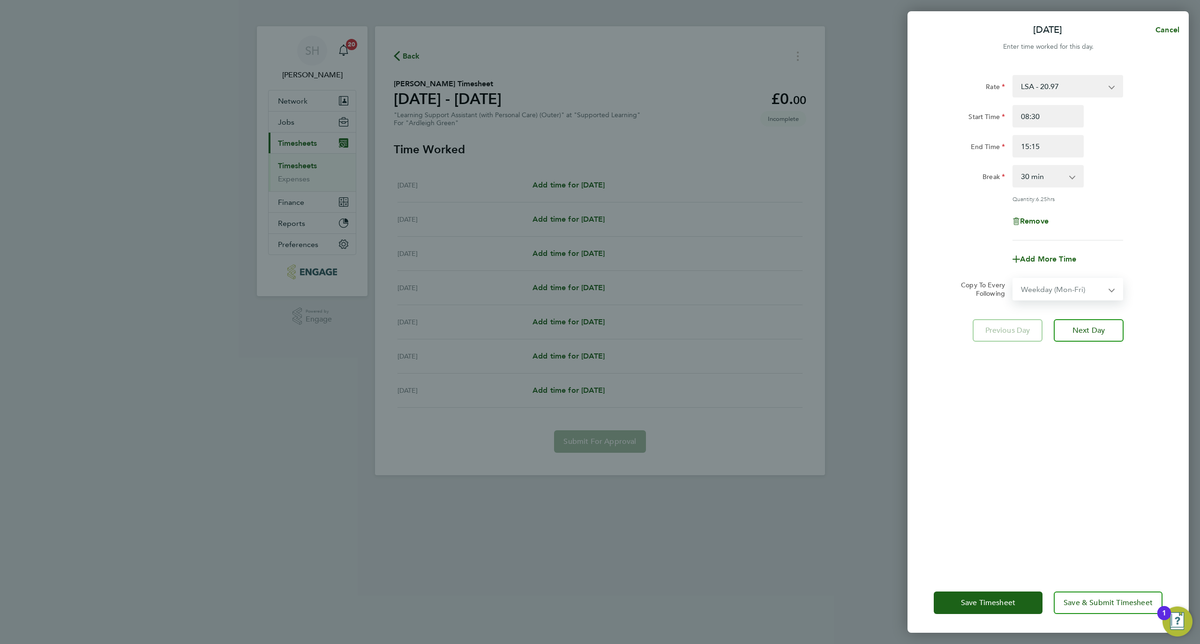
click at [1013, 279] on select "Select days Day Weekday (Mon-Fri) Weekend (Sat-Sun) Tuesday Wednesday Thursday …" at bounding box center [1062, 289] width 98 height 21
select select "2025-09-28"
click at [1093, 367] on span "Next Day" at bounding box center [1088, 371] width 32 height 9
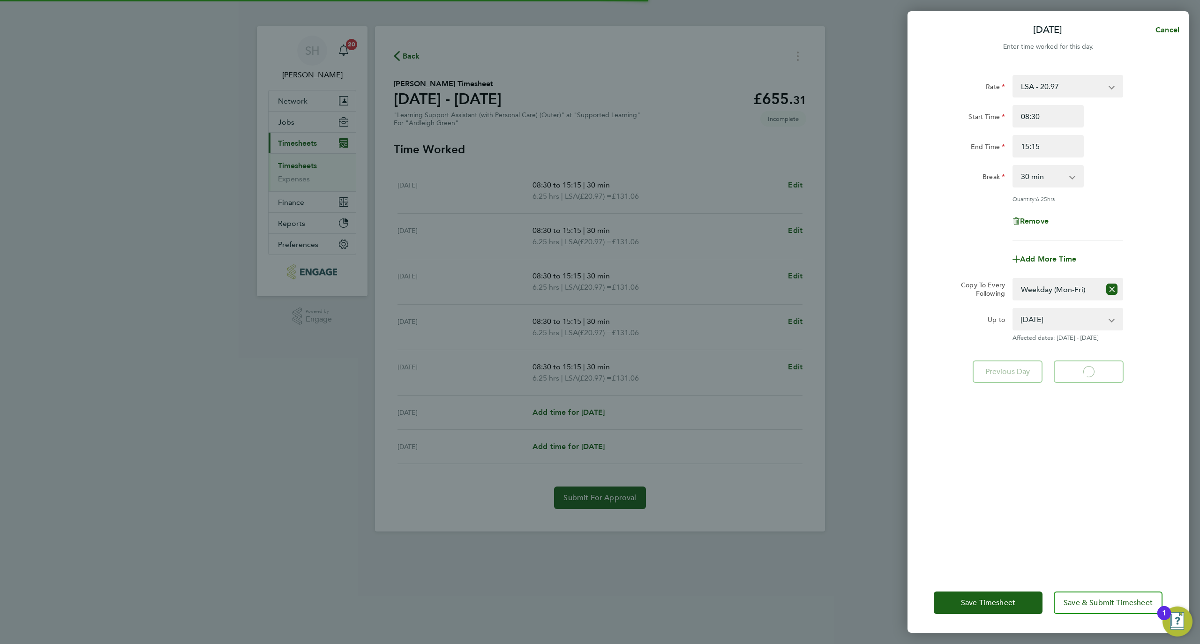
select select "30"
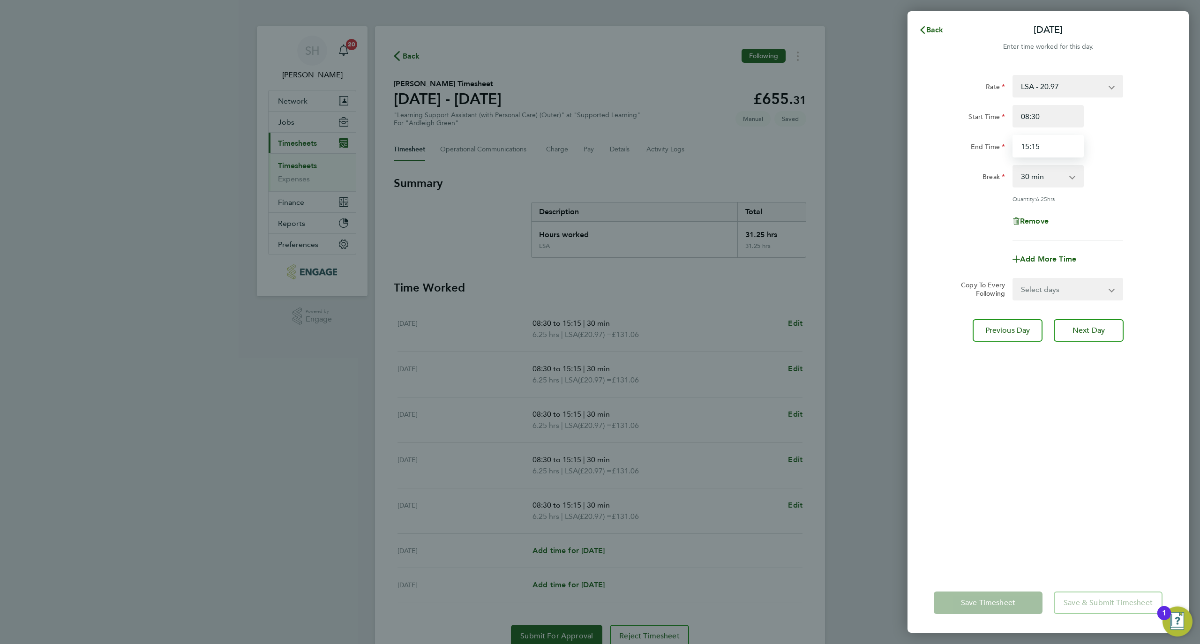
drag, startPoint x: 1039, startPoint y: 152, endPoint x: 973, endPoint y: 142, distance: 66.7
click at [973, 142] on div "End Time 15:15" at bounding box center [1048, 146] width 236 height 22
click at [1030, 141] on input "116" at bounding box center [1047, 146] width 71 height 22
click at [1046, 148] on input "16" at bounding box center [1047, 146] width 71 height 22
type input "16:15"
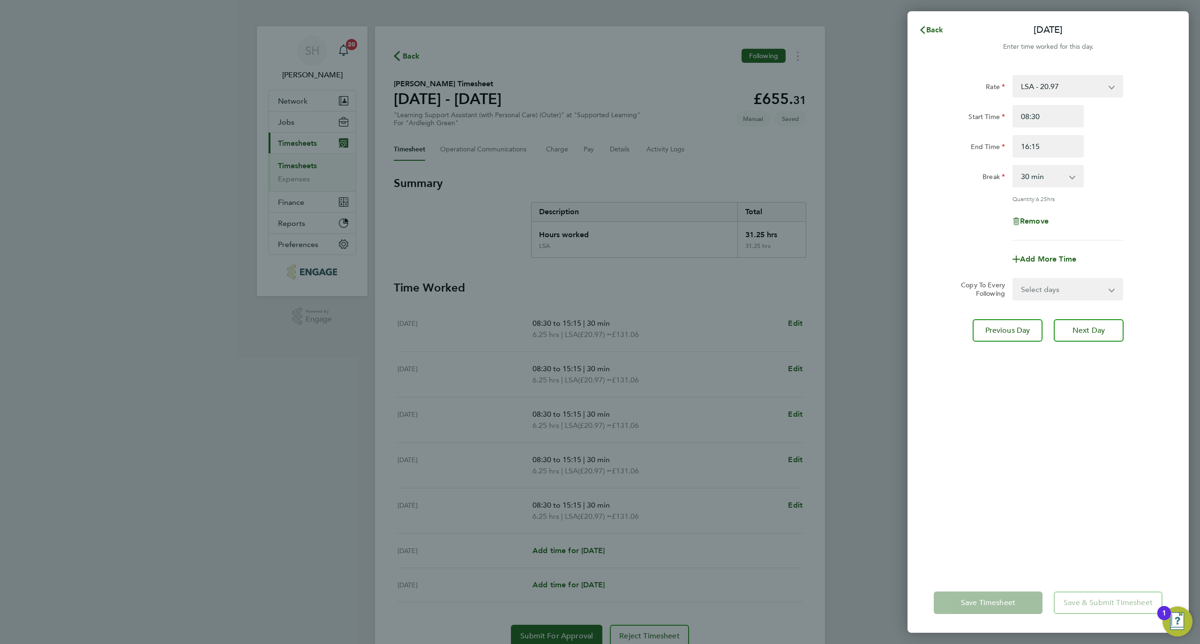
click at [1053, 187] on div "Rate LSA - 20.97 Start Time 08:30 End Time 16:15 Break 0 min 15 min 30 min 45 m…" at bounding box center [1047, 157] width 229 height 165
click at [1050, 179] on select "0 min 15 min 30 min 45 min 60 min 75 min 90 min" at bounding box center [1042, 176] width 58 height 21
select select "60"
click at [1013, 166] on select "0 min 15 min 30 min 45 min 60 min 75 min 90 min" at bounding box center [1042, 176] width 58 height 21
click at [1042, 365] on div "Rate LSA - 20.97 Start Time 08:30 End Time 16:15 Break 0 min 15 min 30 min 45 m…" at bounding box center [1047, 318] width 281 height 509
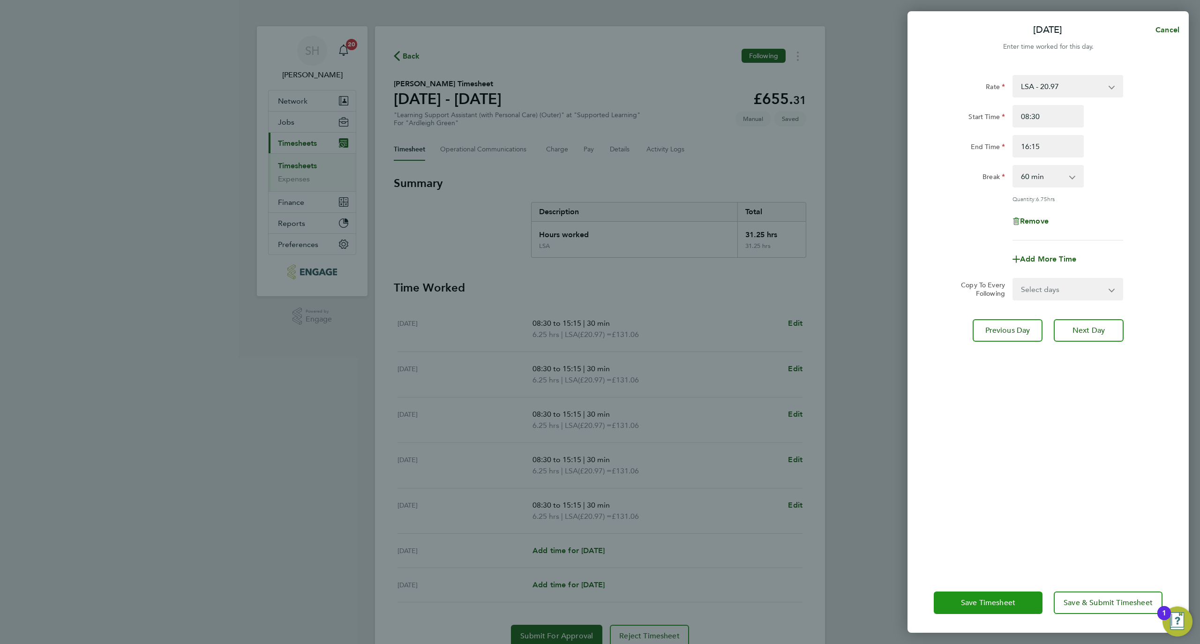
click at [1000, 592] on button "Save Timesheet" at bounding box center [987, 602] width 109 height 22
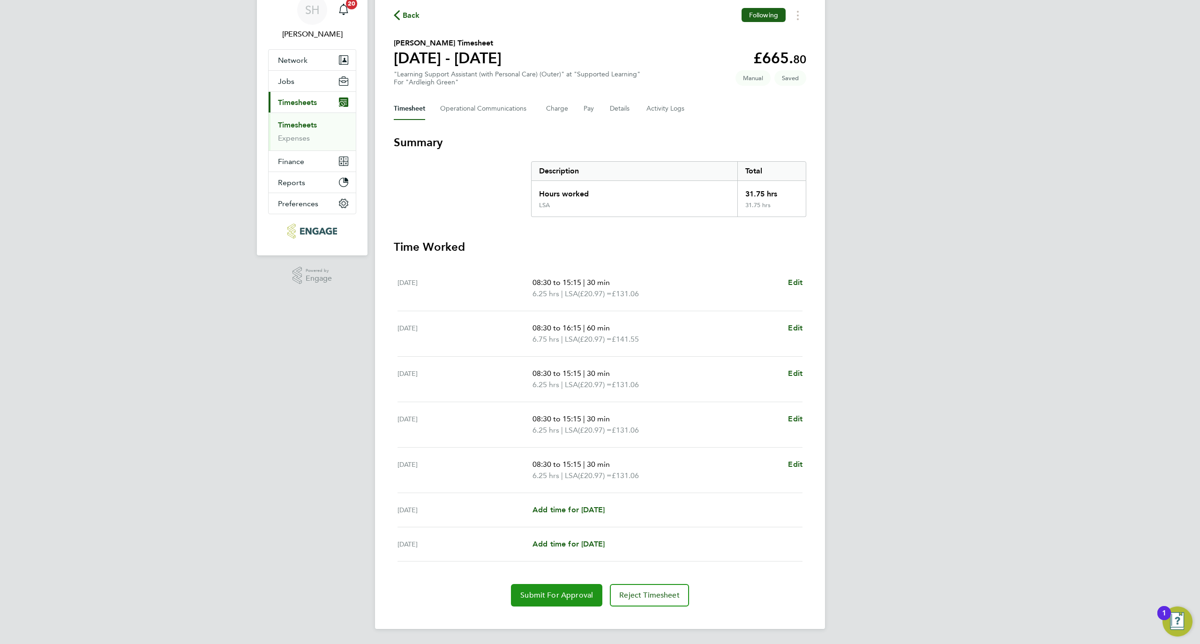
drag, startPoint x: 587, startPoint y: 598, endPoint x: 365, endPoint y: 534, distance: 231.5
click at [587, 598] on span "Submit For Approval" at bounding box center [556, 594] width 73 height 9
